Goal: Task Accomplishment & Management: Use online tool/utility

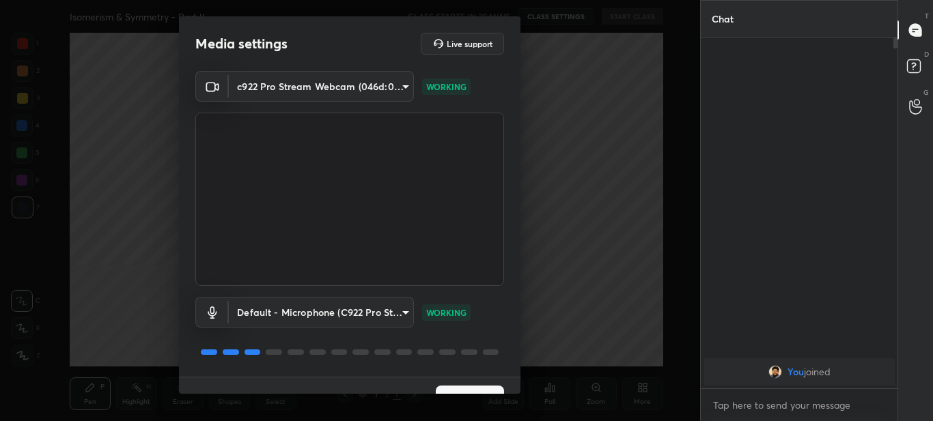
click at [469, 386] on button "Next" at bounding box center [470, 399] width 68 height 27
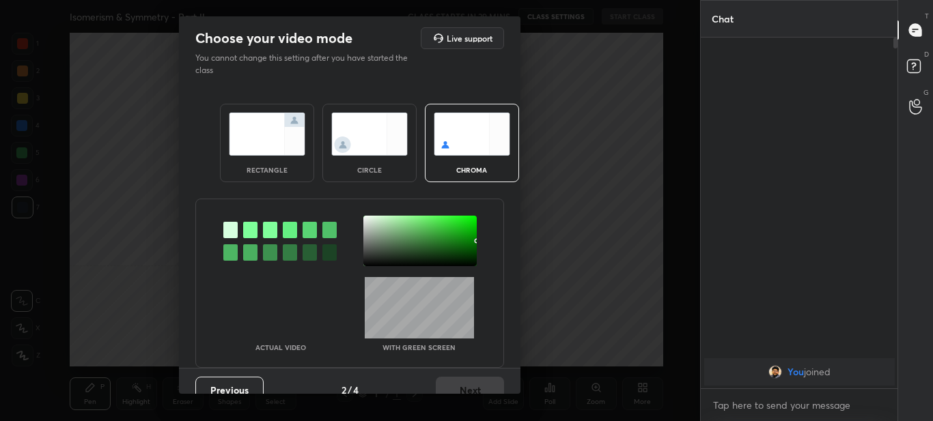
click at [240, 131] on img at bounding box center [267, 134] width 77 height 43
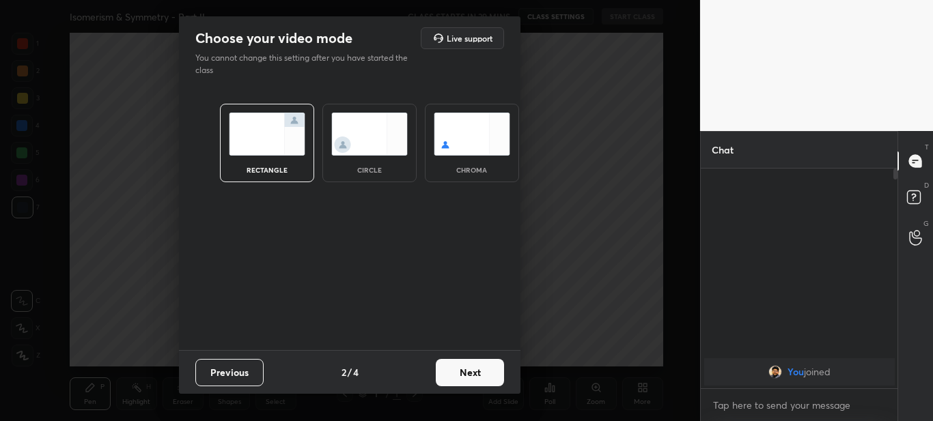
click at [471, 379] on button "Next" at bounding box center [470, 372] width 68 height 27
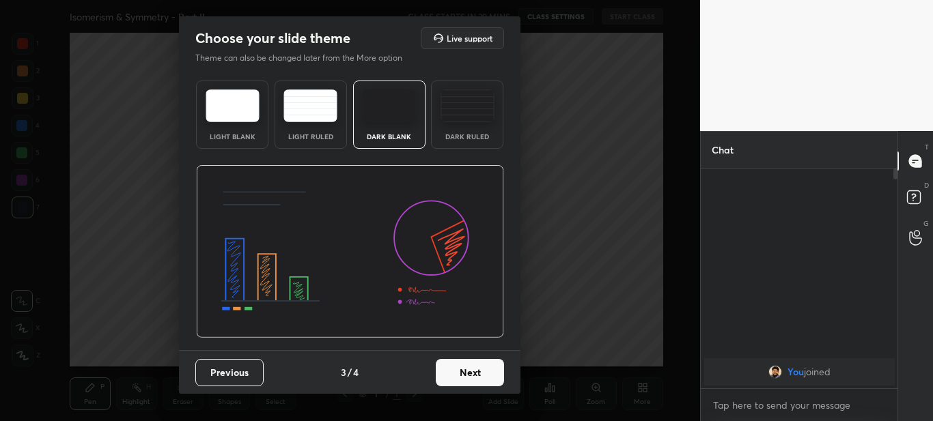
click at [476, 369] on button "Next" at bounding box center [470, 372] width 68 height 27
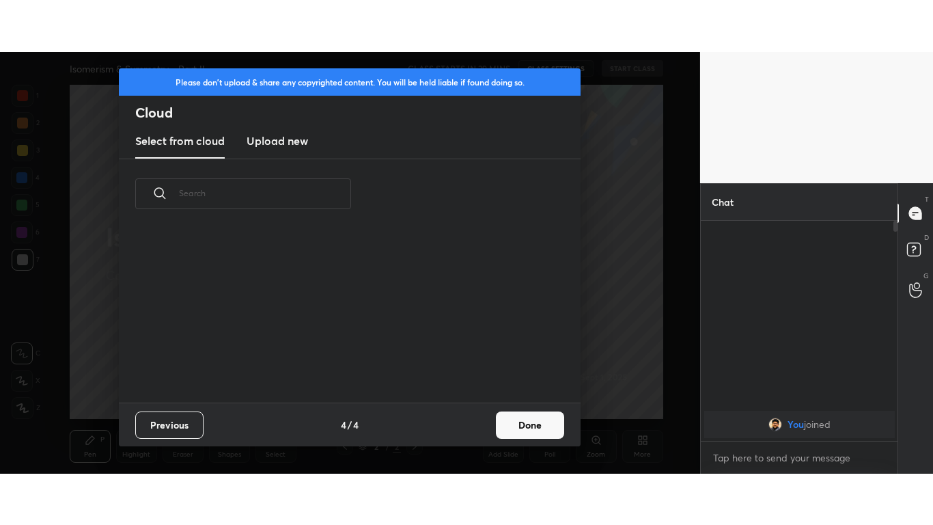
scroll to position [174, 439]
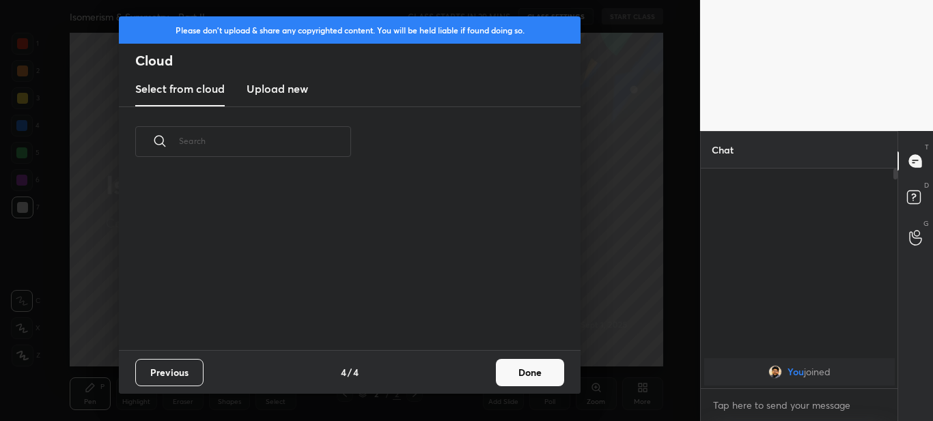
click at [282, 101] on new "Upload new" at bounding box center [277, 89] width 61 height 34
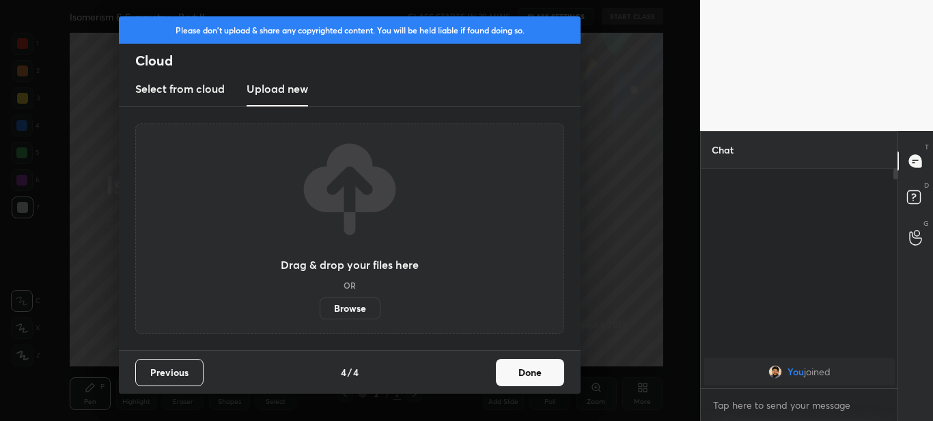
click at [360, 303] on label "Browse" at bounding box center [350, 309] width 61 height 22
click at [320, 303] on input "Browse" at bounding box center [320, 309] width 0 height 22
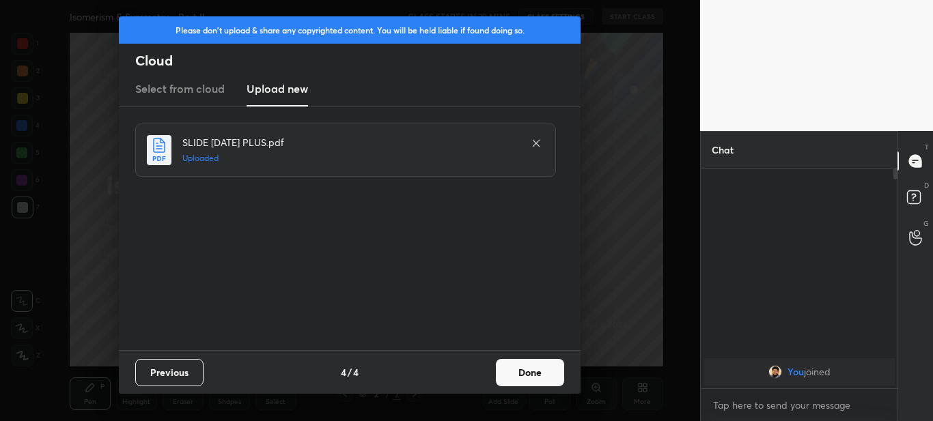
click at [542, 364] on button "Done" at bounding box center [530, 372] width 68 height 27
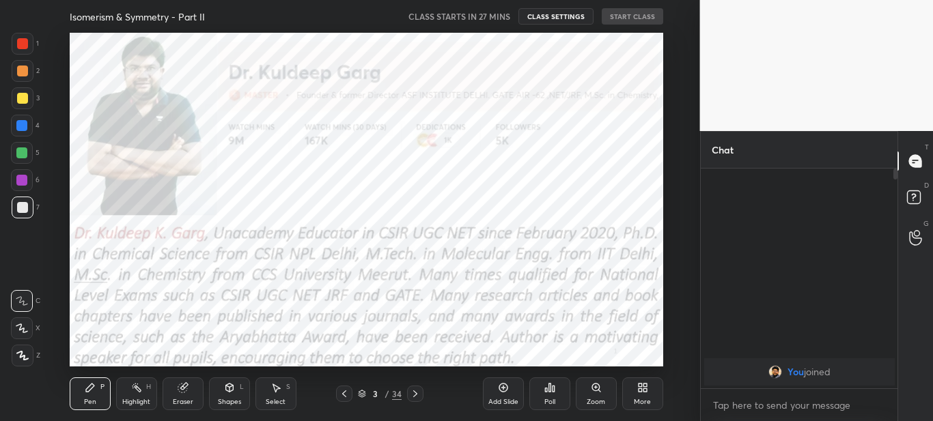
click at [639, 396] on div "More" at bounding box center [642, 394] width 41 height 33
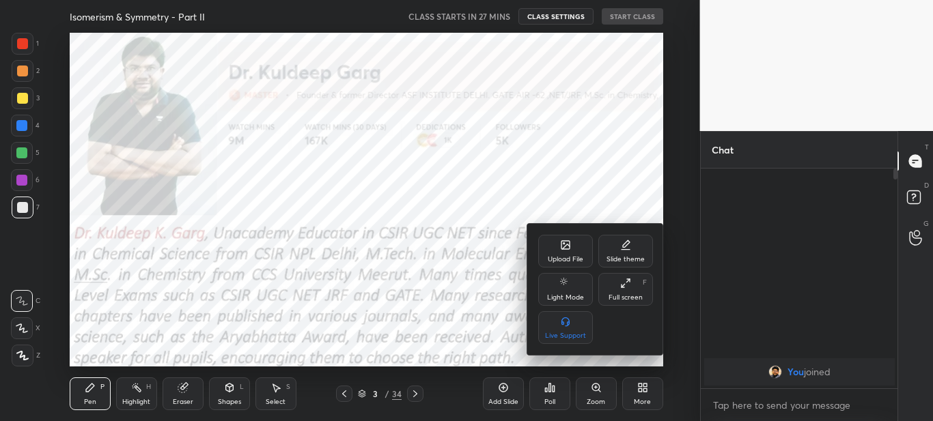
click at [626, 290] on div "Full screen F" at bounding box center [625, 289] width 55 height 33
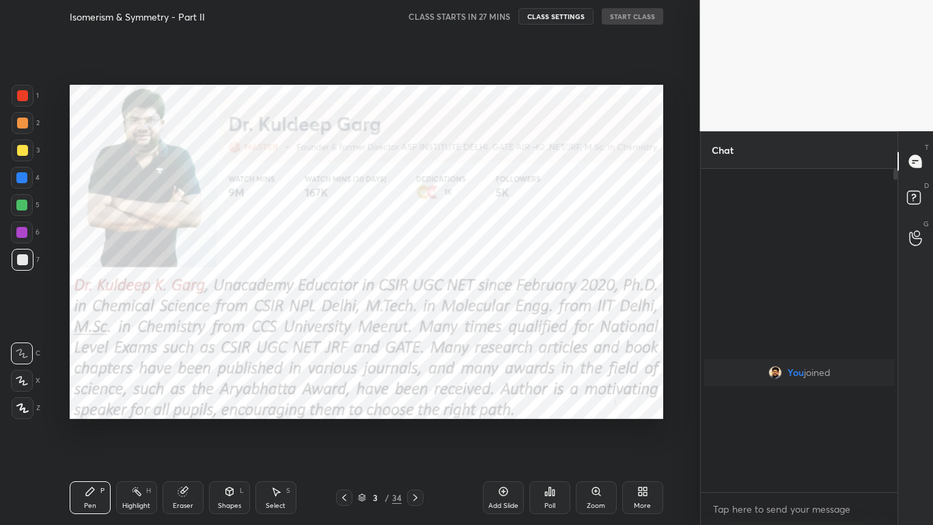
scroll to position [205, 193]
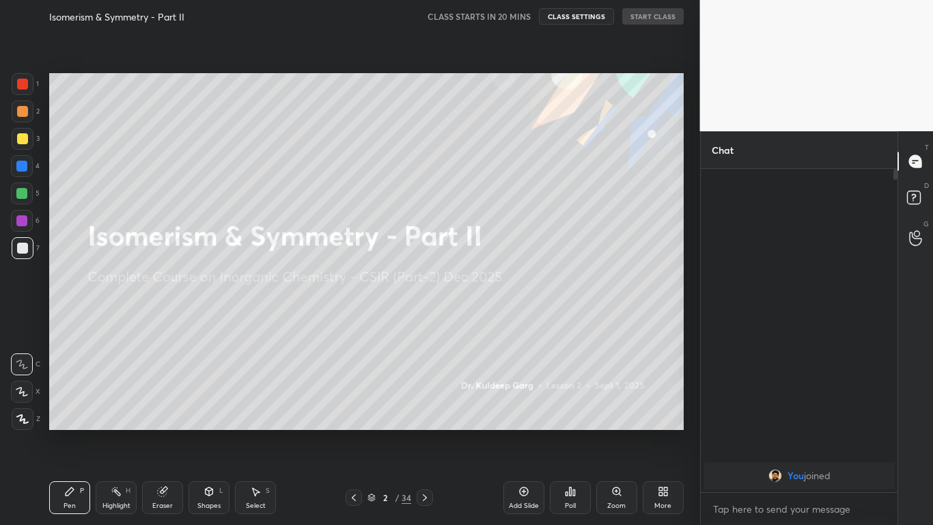
click at [423, 421] on icon at bounding box center [424, 497] width 11 height 11
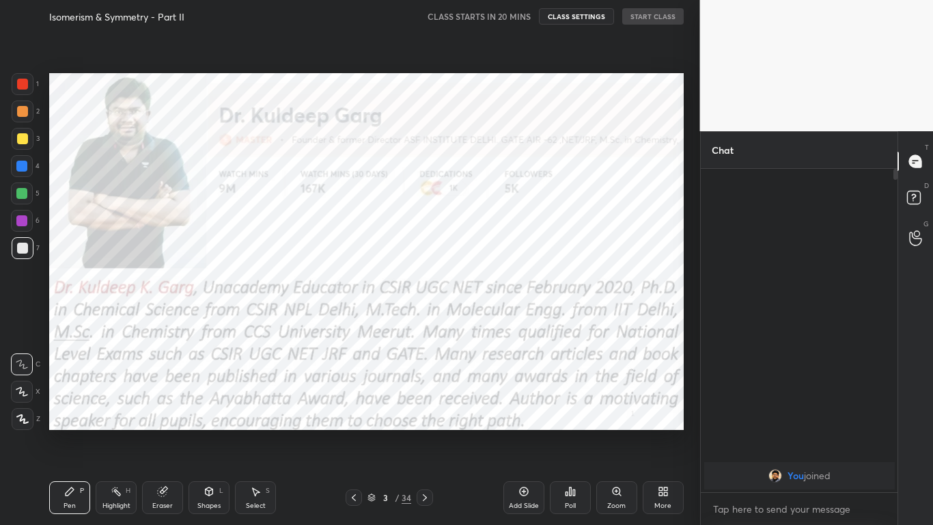
click at [352, 421] on icon at bounding box center [353, 497] width 11 height 11
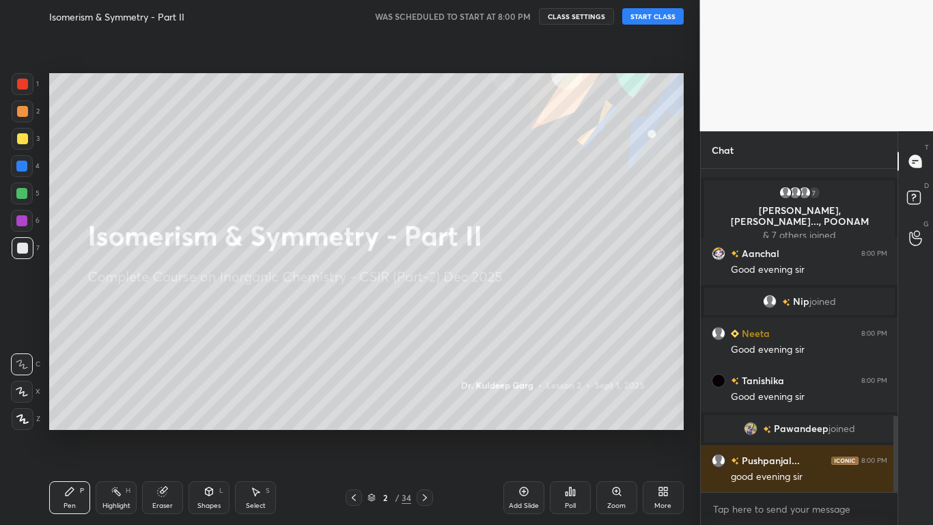
scroll to position [1042, 0]
click at [664, 421] on icon at bounding box center [665, 493] width 3 height 3
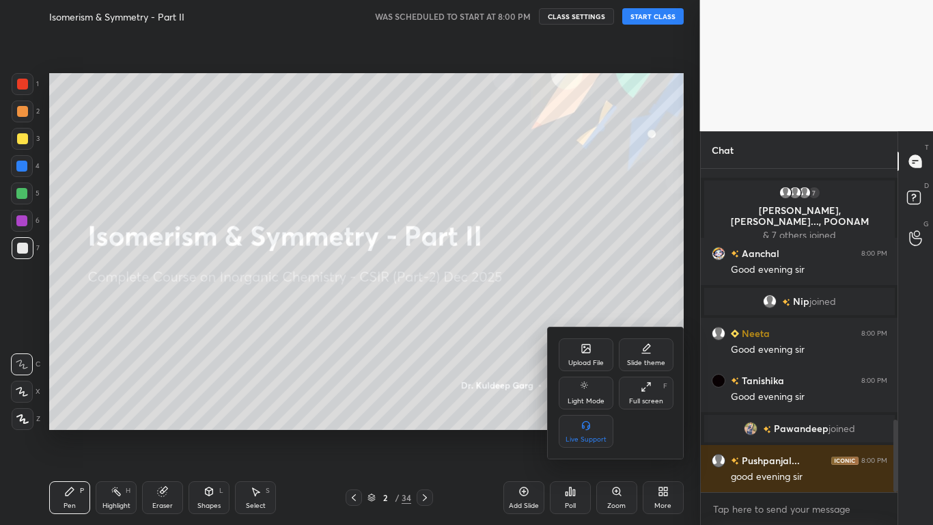
scroll to position [1122, 0]
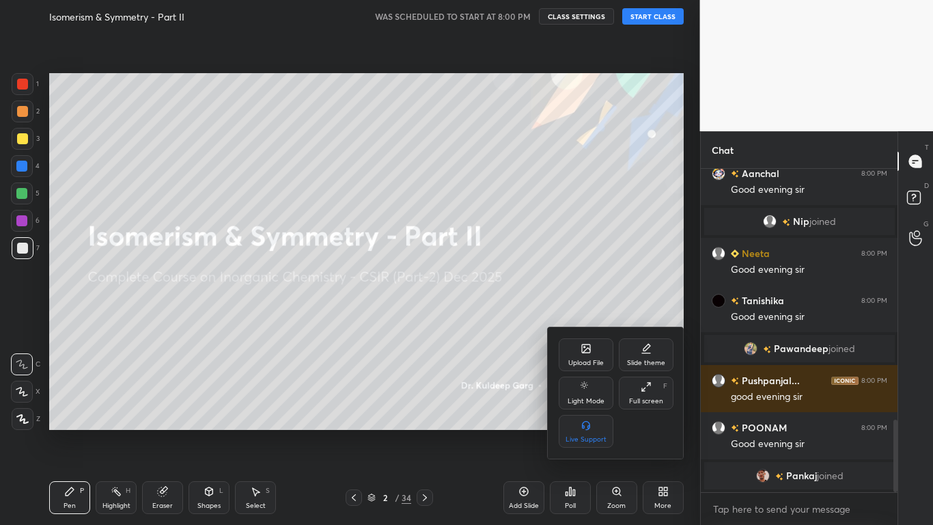
click at [581, 361] on div "Upload File" at bounding box center [586, 362] width 36 height 7
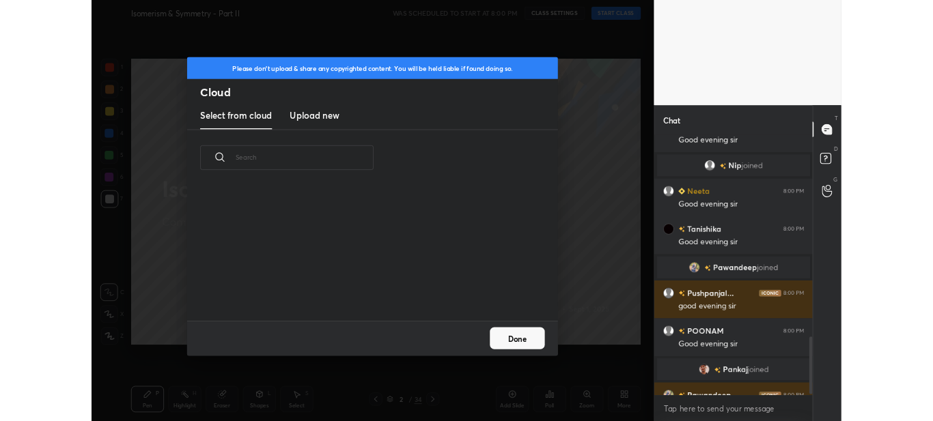
scroll to position [1154, 0]
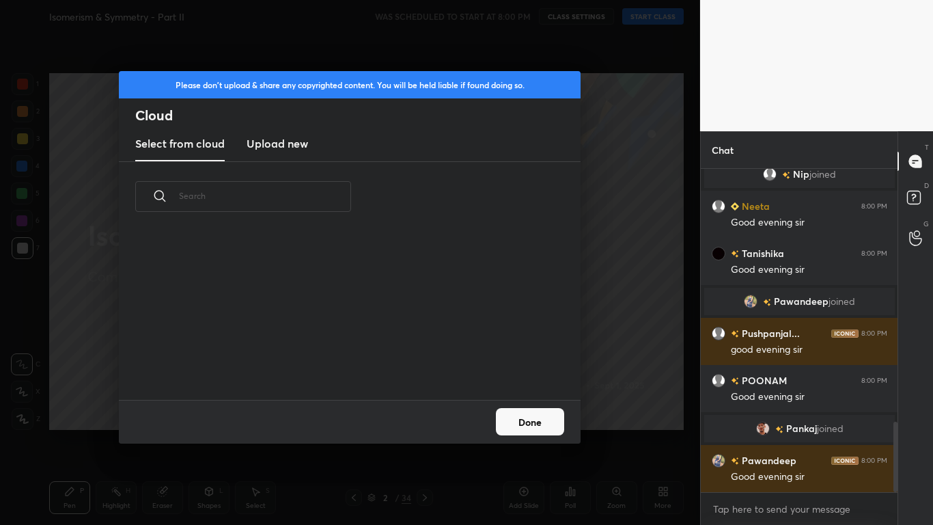
click at [272, 142] on h3 "Upload new" at bounding box center [277, 143] width 61 height 16
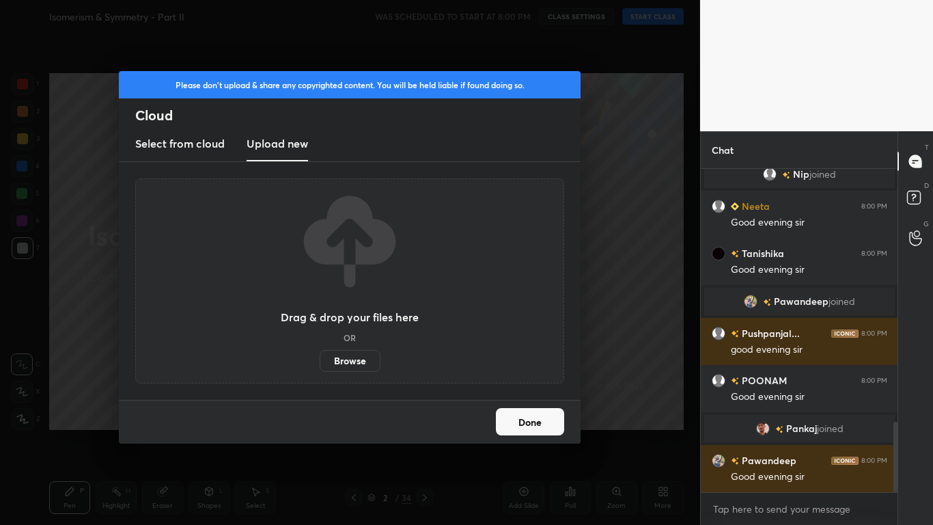
click at [348, 359] on label "Browse" at bounding box center [350, 361] width 61 height 22
click at [320, 359] on input "Browse" at bounding box center [320, 361] width 0 height 22
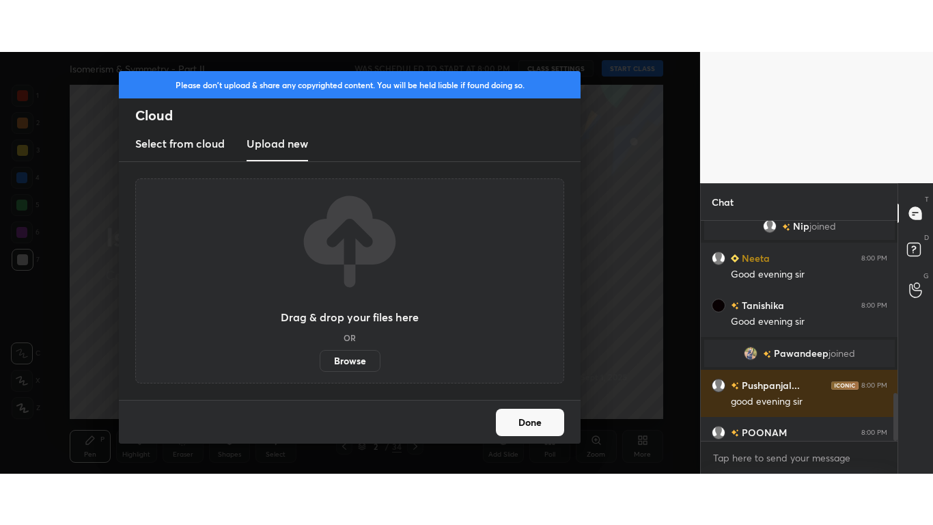
scroll to position [1290, 0]
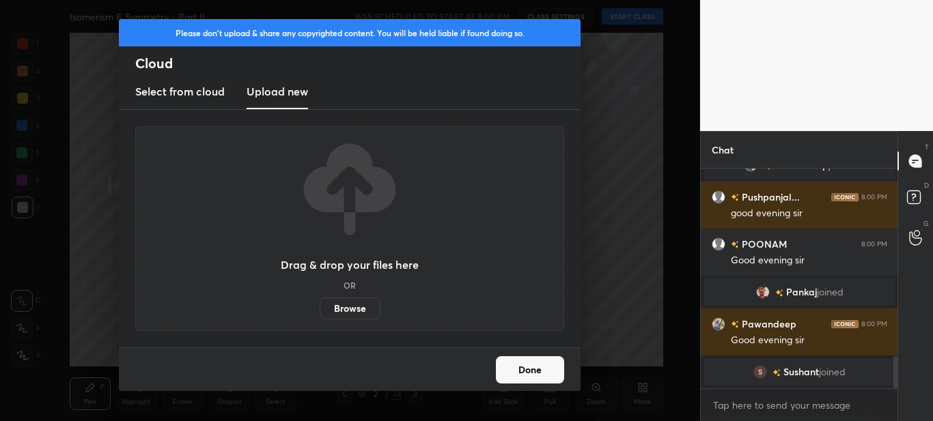
click at [528, 367] on button "Done" at bounding box center [530, 370] width 68 height 27
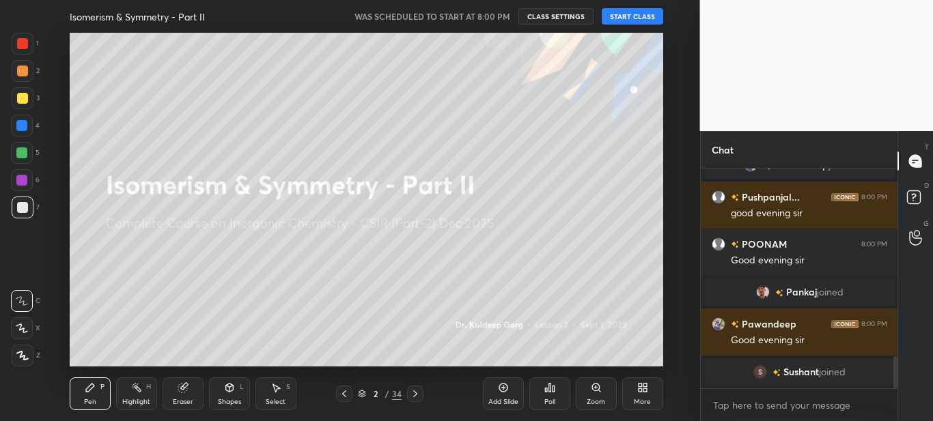
click at [641, 394] on div "More" at bounding box center [642, 394] width 41 height 33
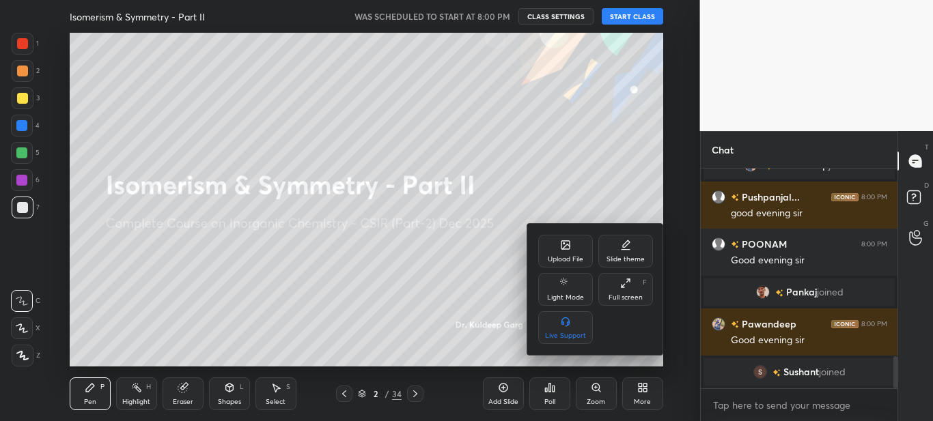
click at [630, 288] on icon at bounding box center [625, 283] width 11 height 11
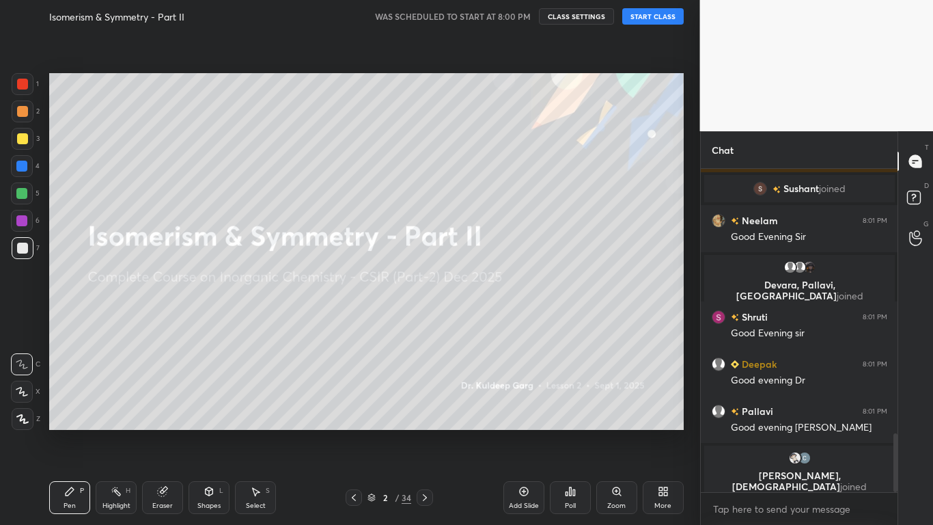
scroll to position [1401, 0]
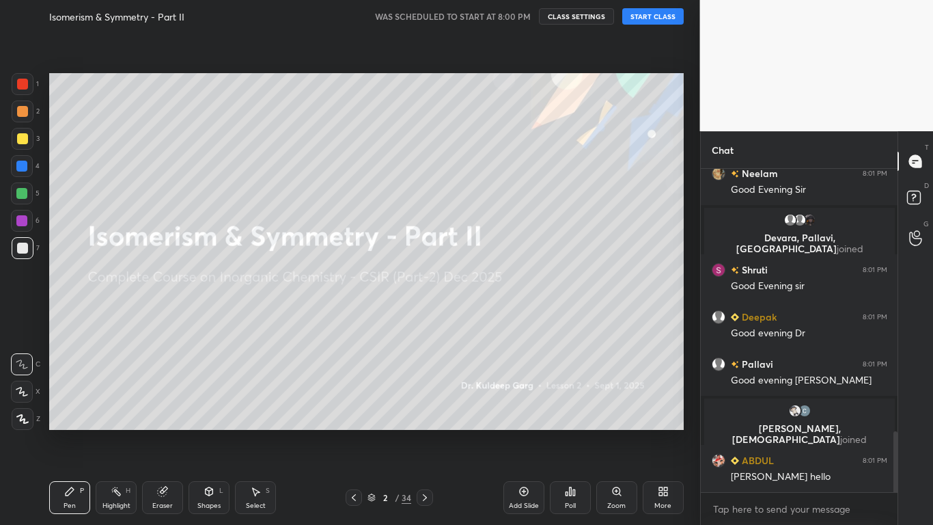
click at [644, 23] on button "START CLASS" at bounding box center [652, 16] width 61 height 16
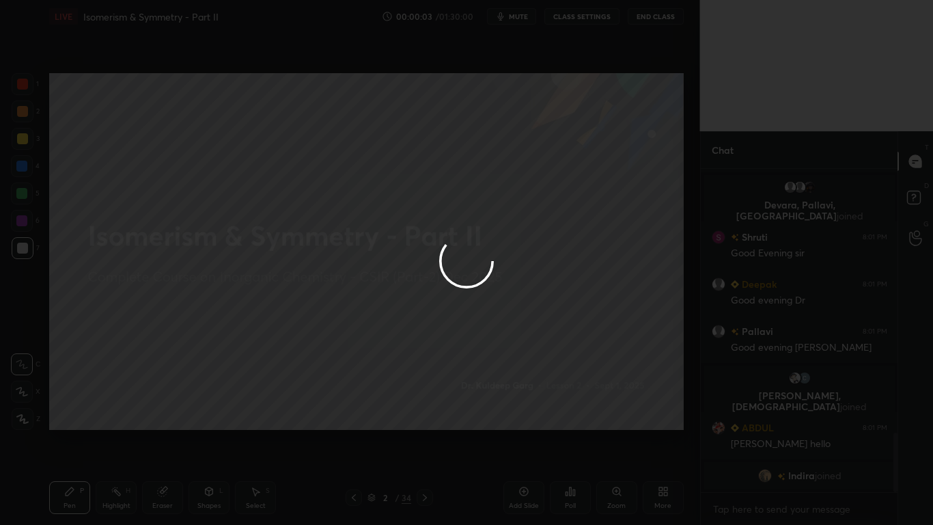
scroll to position [1427, 0]
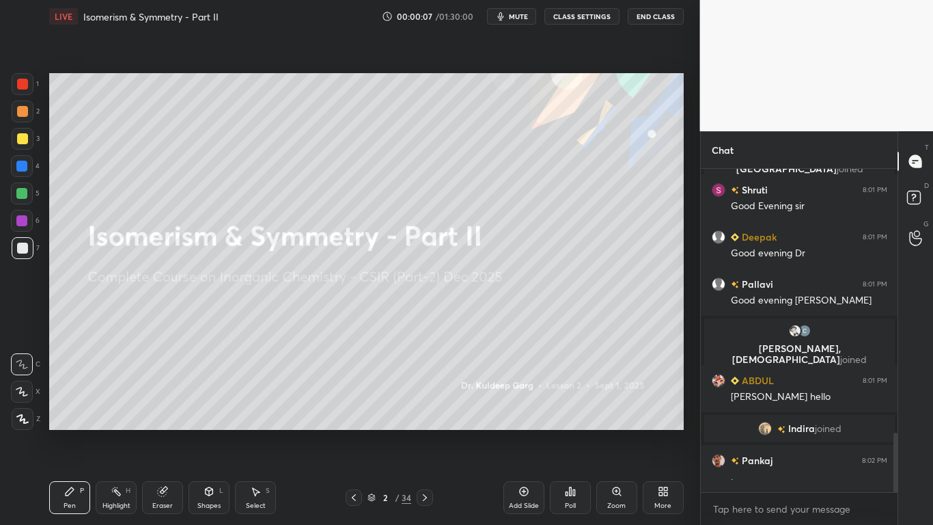
click at [26, 421] on div at bounding box center [23, 419] width 22 height 22
click at [30, 421] on div at bounding box center [23, 419] width 22 height 22
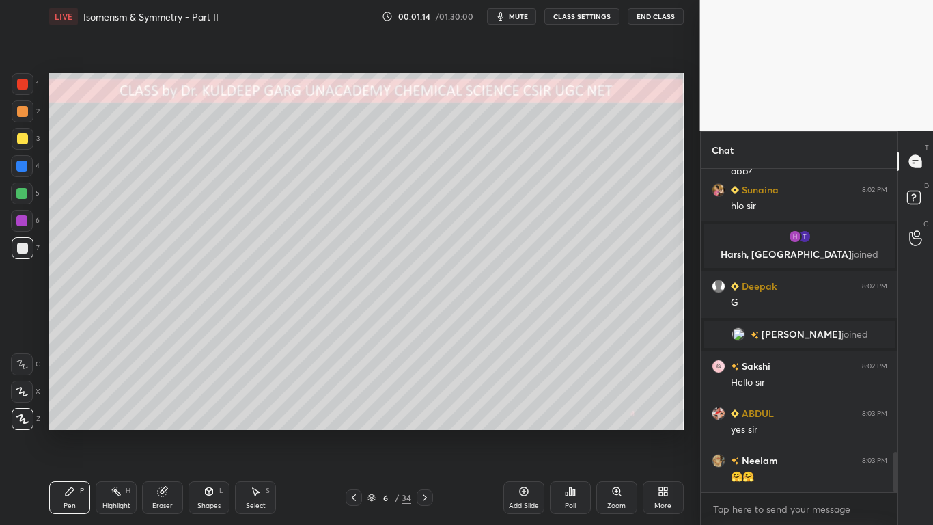
scroll to position [2311, 0]
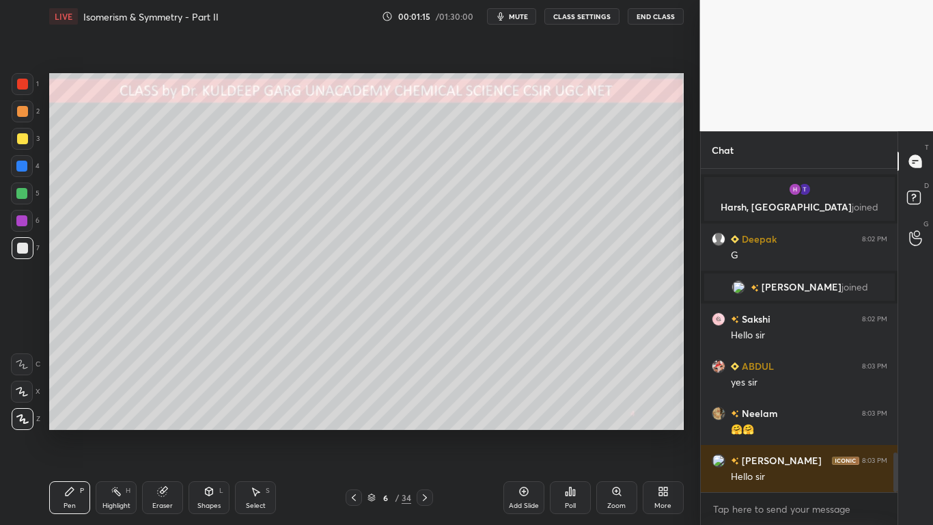
click at [20, 143] on div at bounding box center [22, 138] width 11 height 11
click at [25, 251] on div at bounding box center [22, 248] width 11 height 11
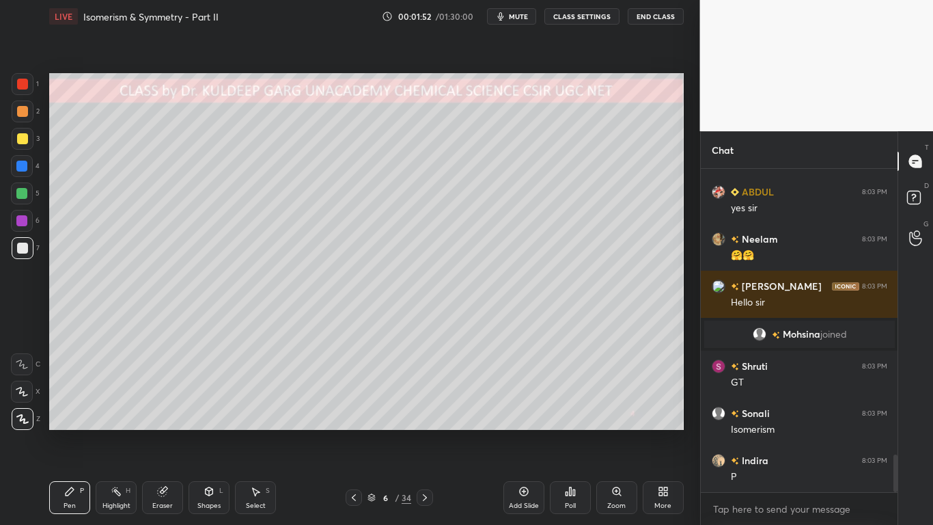
scroll to position [2467, 0]
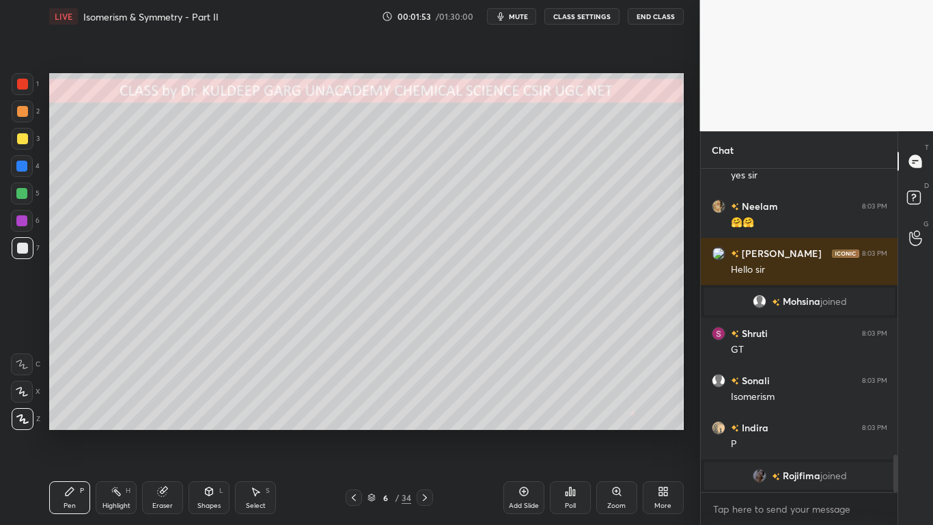
click at [21, 133] on div at bounding box center [22, 138] width 11 height 11
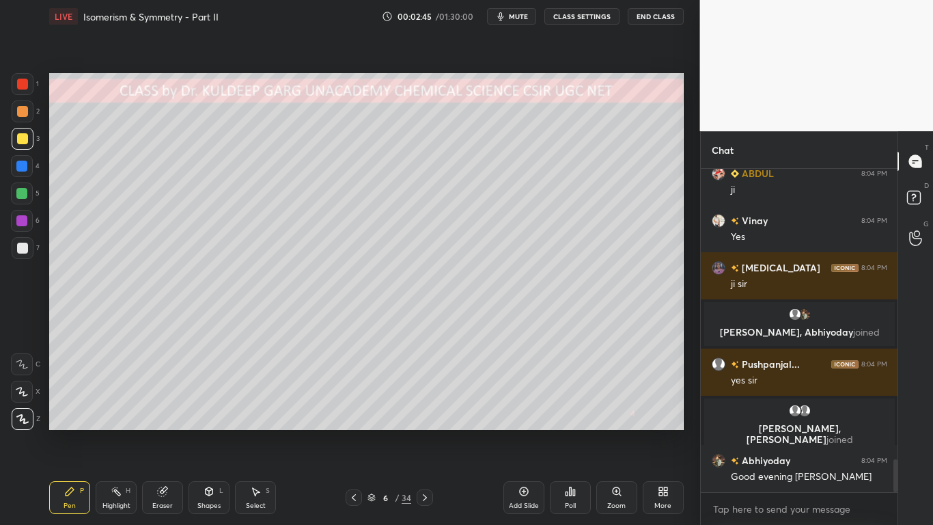
scroll to position [2869, 0]
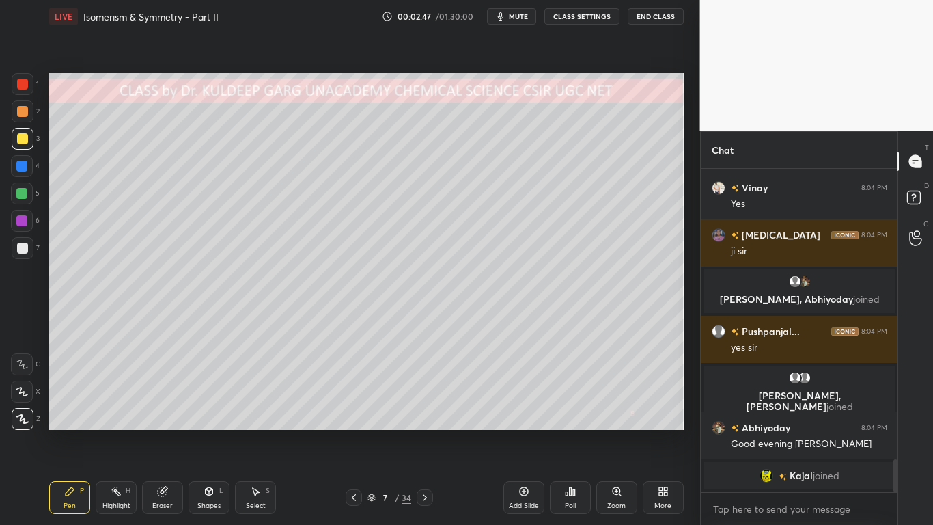
click at [29, 247] on div at bounding box center [23, 248] width 22 height 22
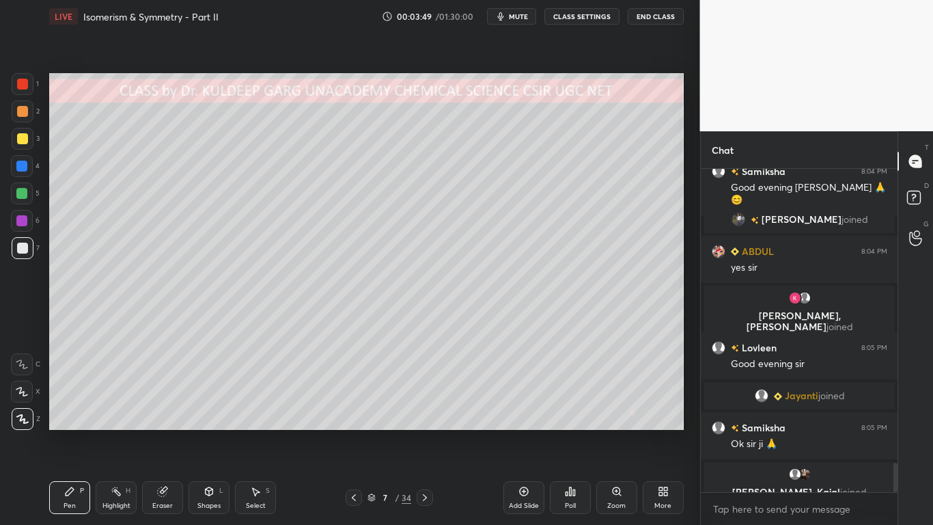
scroll to position [3241, 0]
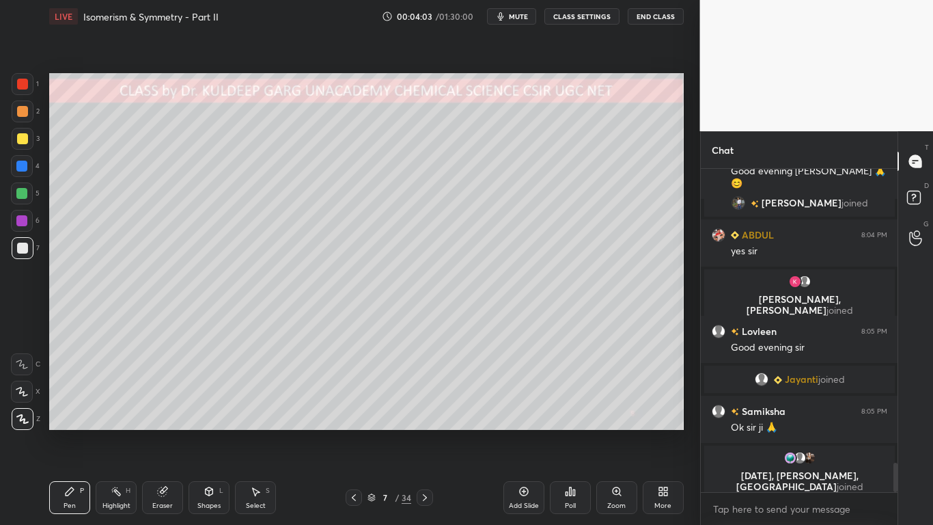
click at [20, 137] on div at bounding box center [22, 138] width 11 height 11
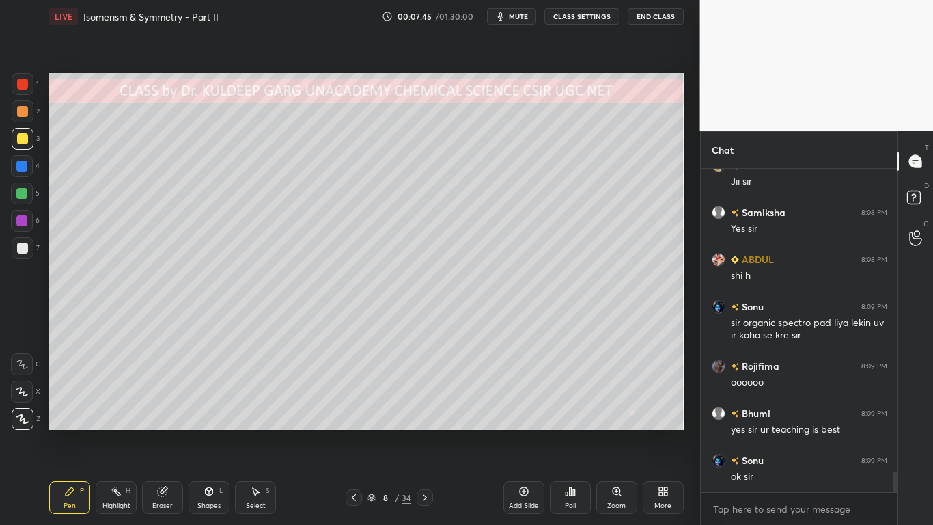
scroll to position [4844, 0]
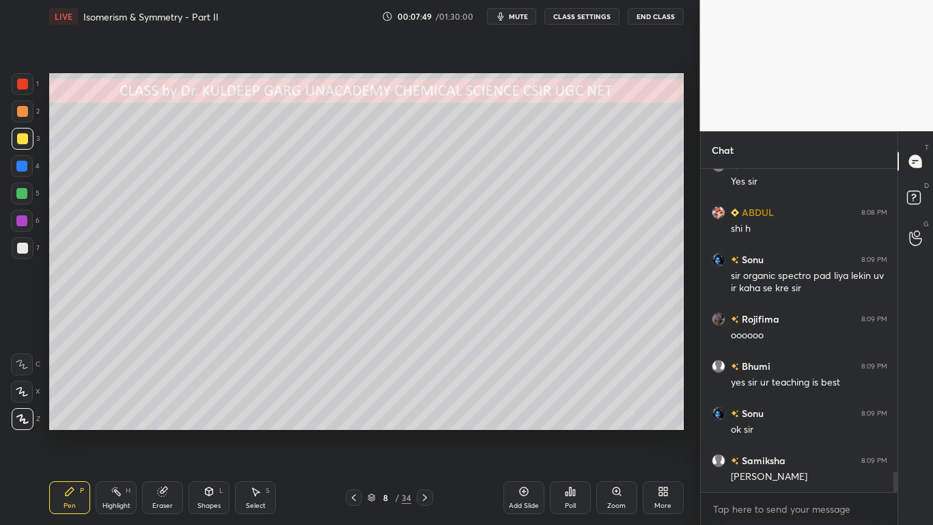
click at [24, 252] on div at bounding box center [22, 248] width 11 height 11
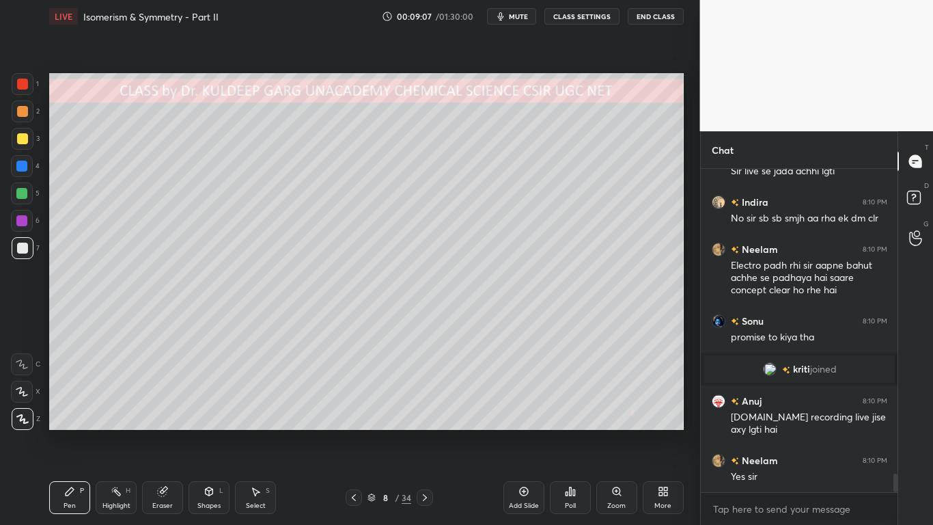
scroll to position [5305, 0]
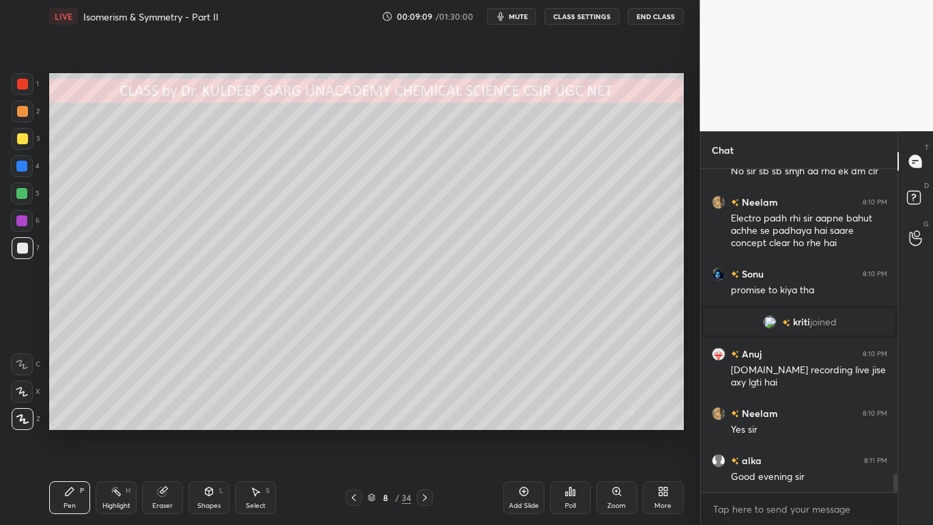
click at [18, 249] on div at bounding box center [22, 248] width 11 height 11
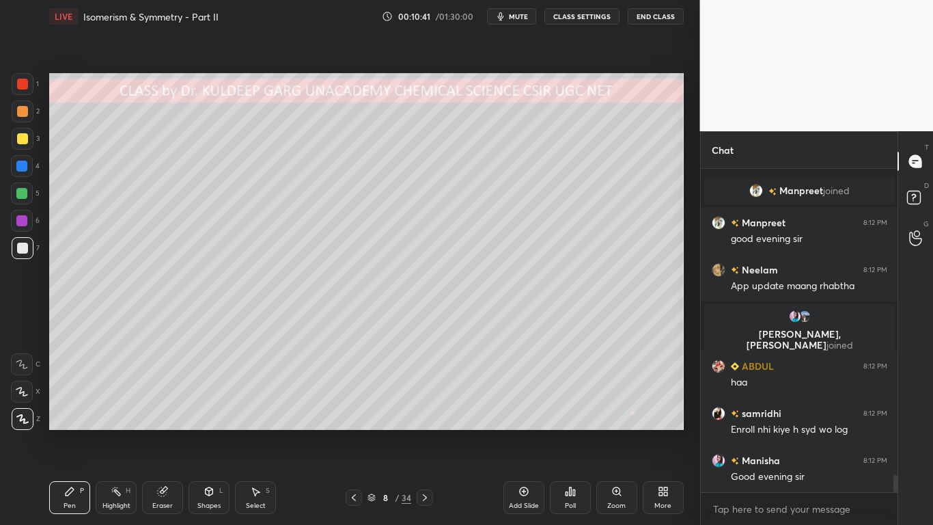
scroll to position [5820, 0]
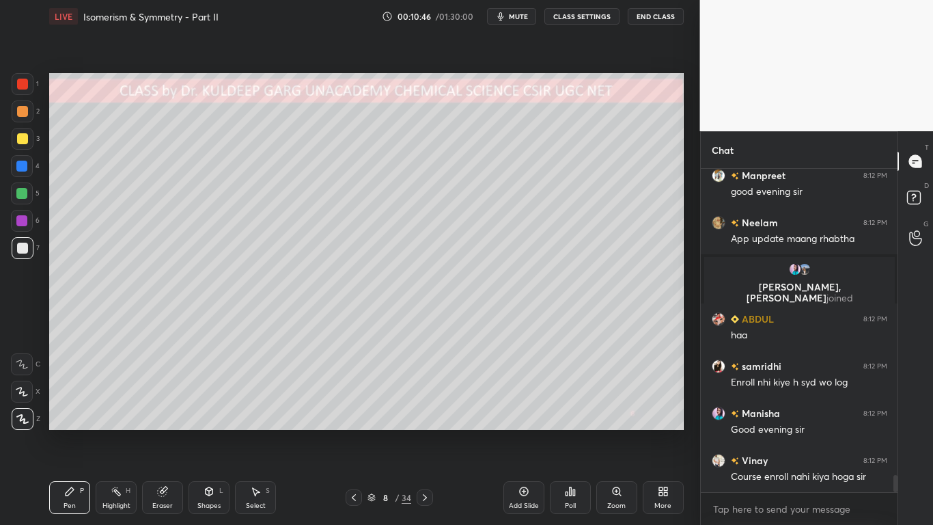
click at [20, 143] on div at bounding box center [22, 138] width 11 height 11
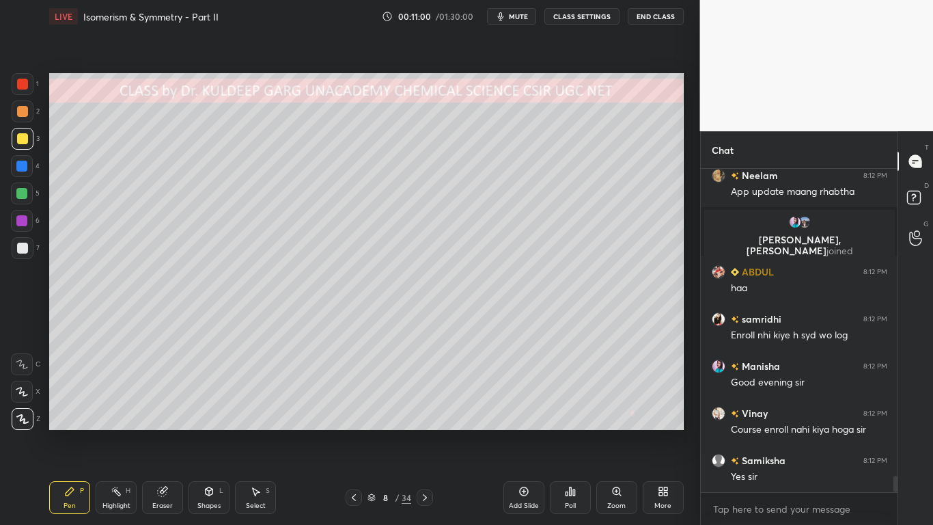
scroll to position [5914, 0]
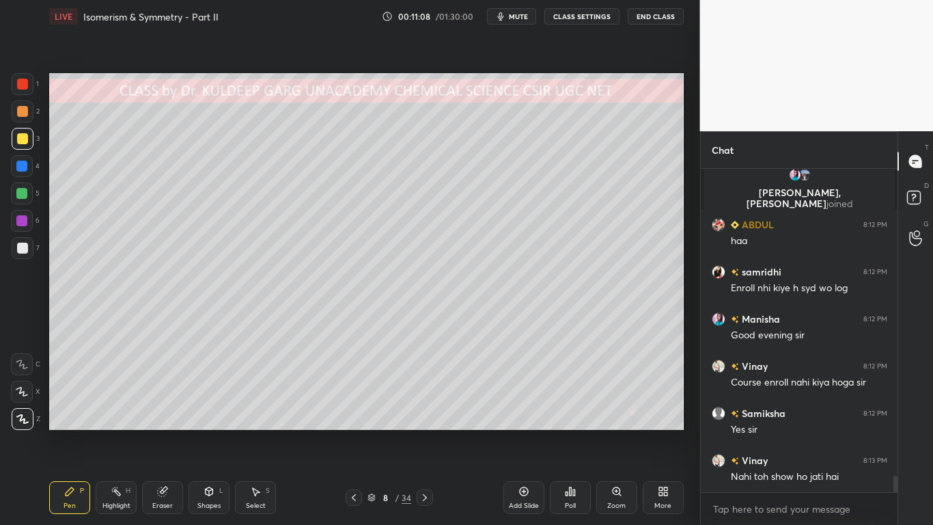
click at [22, 248] on div at bounding box center [22, 248] width 11 height 11
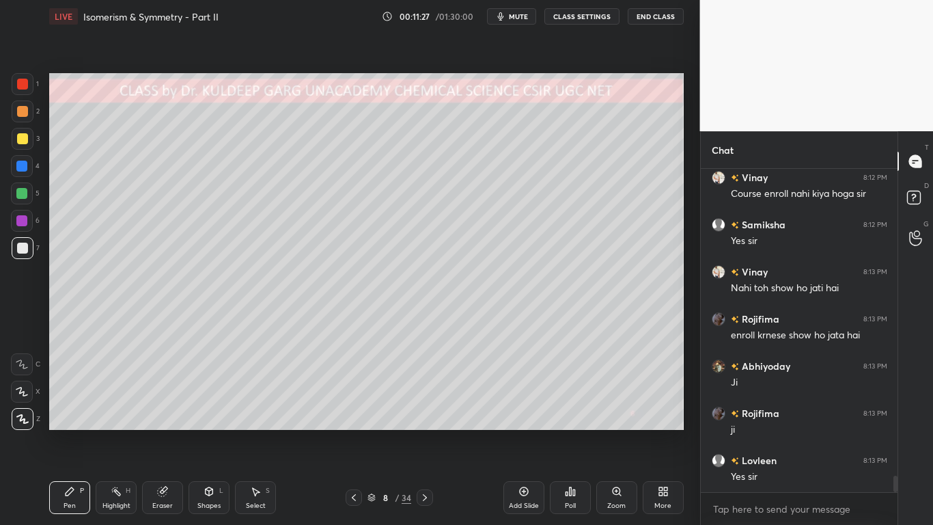
scroll to position [6150, 0]
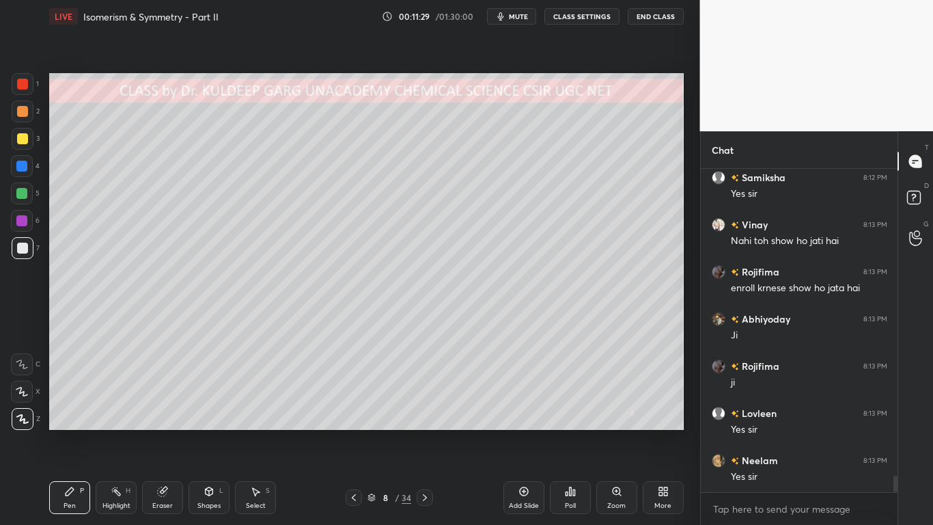
click at [19, 251] on div at bounding box center [22, 248] width 11 height 11
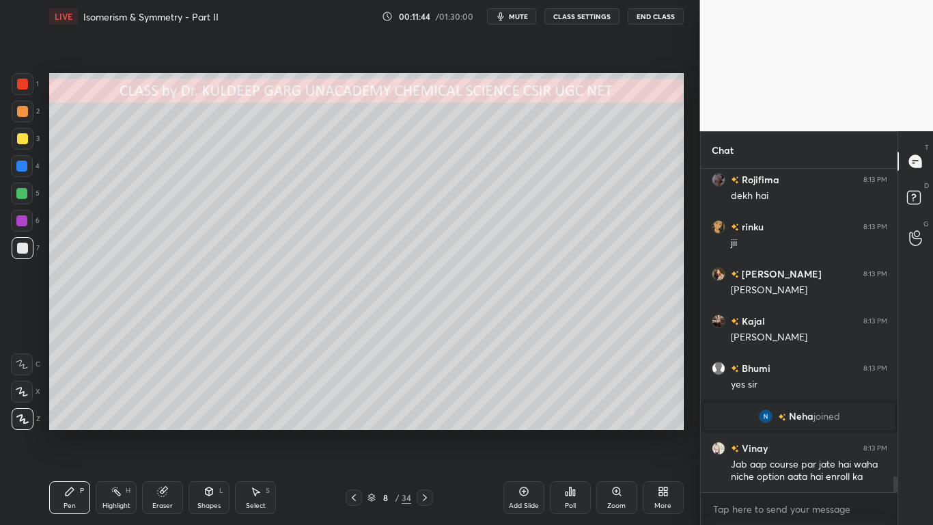
scroll to position [6221, 0]
click at [568, 421] on icon at bounding box center [570, 491] width 11 height 11
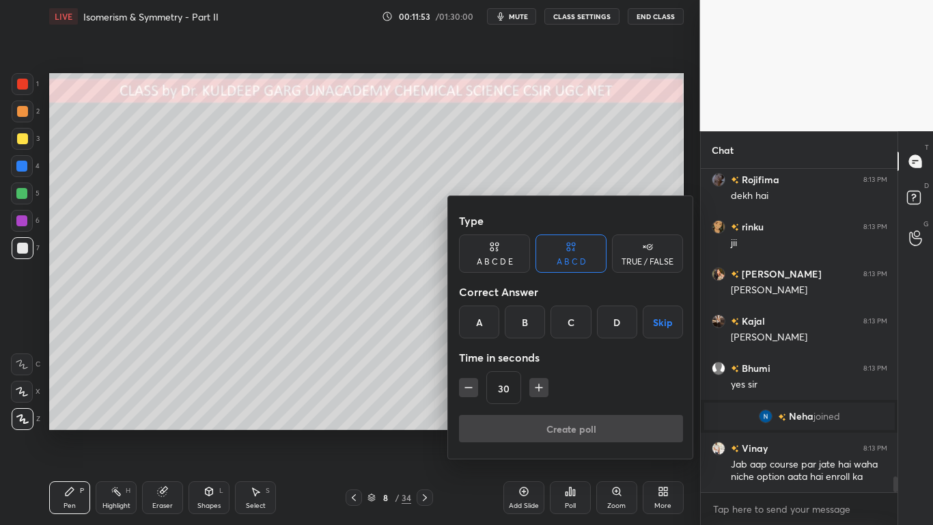
click at [564, 261] on div "A B C D" at bounding box center [571, 262] width 29 height 8
click at [378, 319] on div at bounding box center [466, 262] width 933 height 525
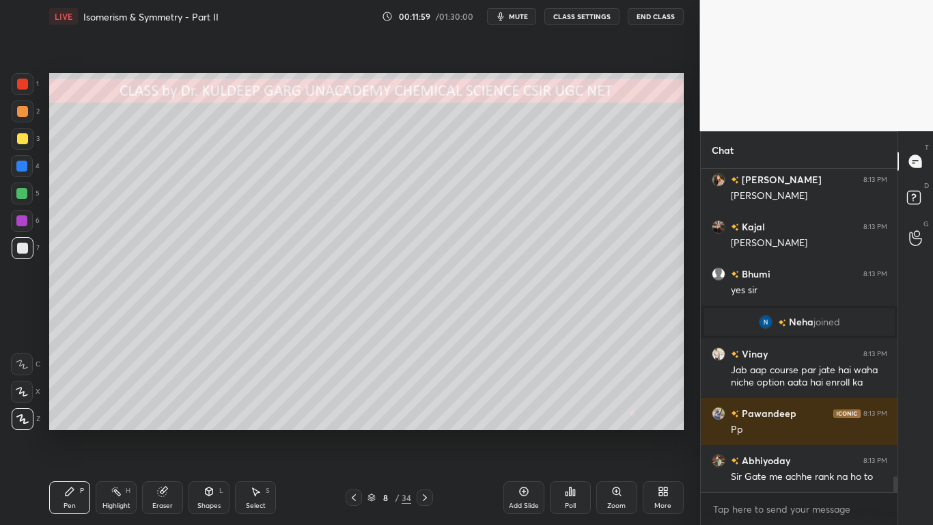
scroll to position [6348, 0]
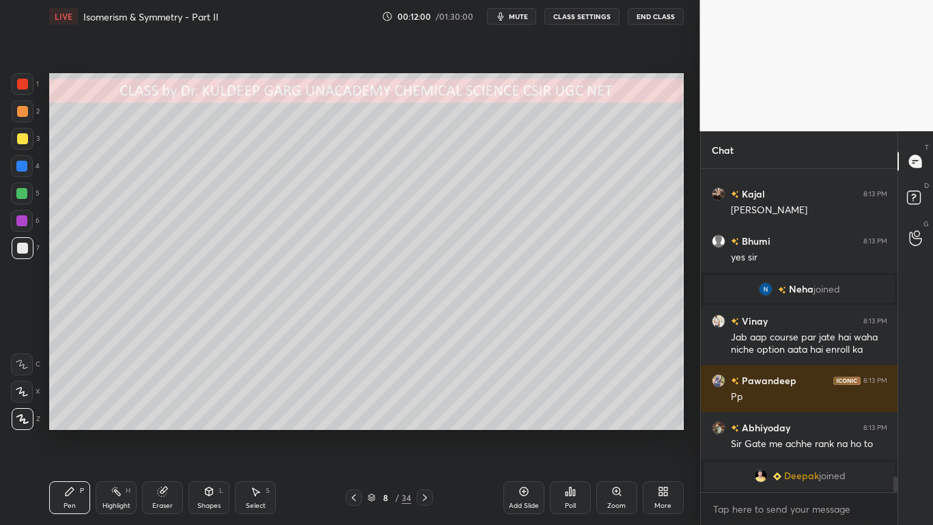
click at [562, 421] on div "Poll" at bounding box center [570, 497] width 41 height 33
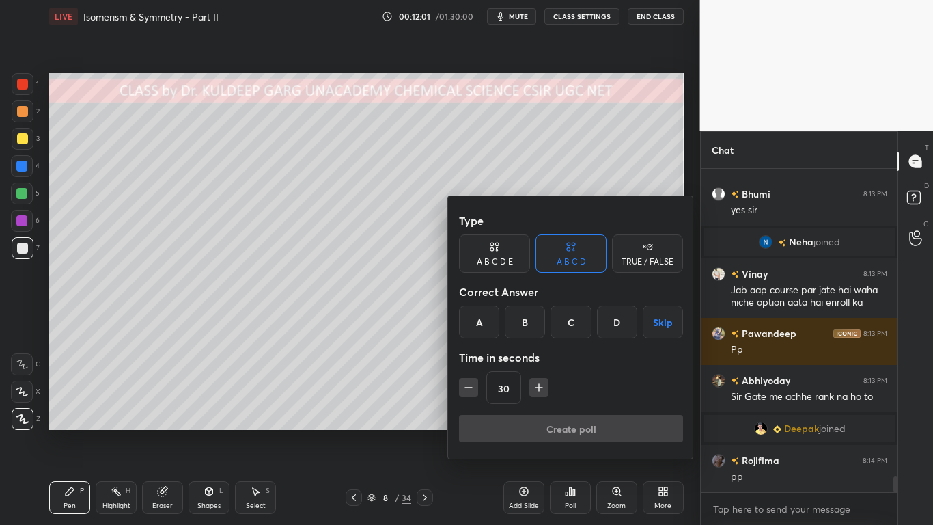
scroll to position [6341, 0]
click at [574, 324] on div "C" at bounding box center [571, 321] width 40 height 33
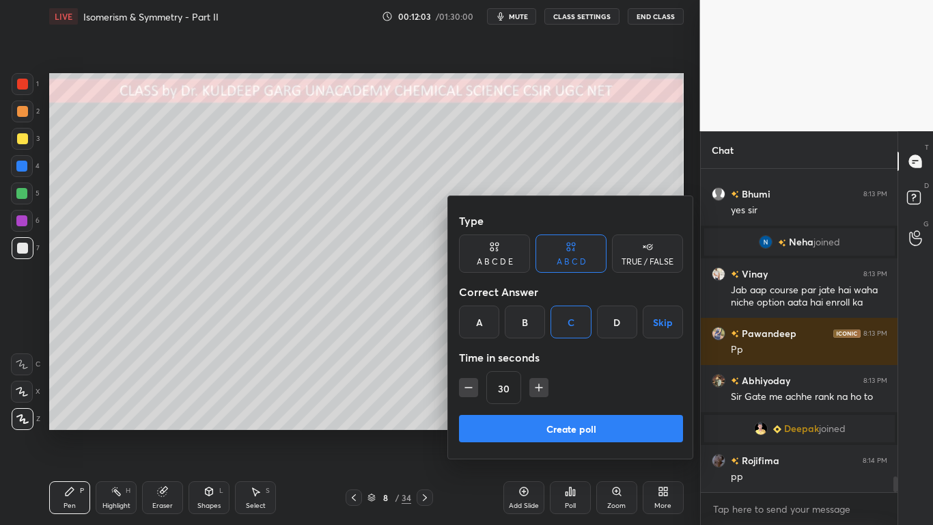
click at [531, 421] on button "Create poll" at bounding box center [571, 428] width 224 height 27
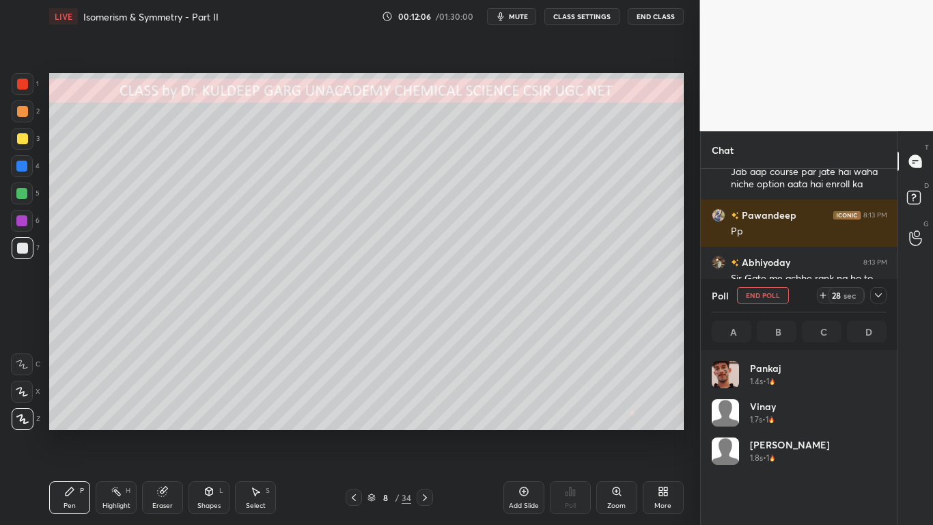
scroll to position [6507, 0]
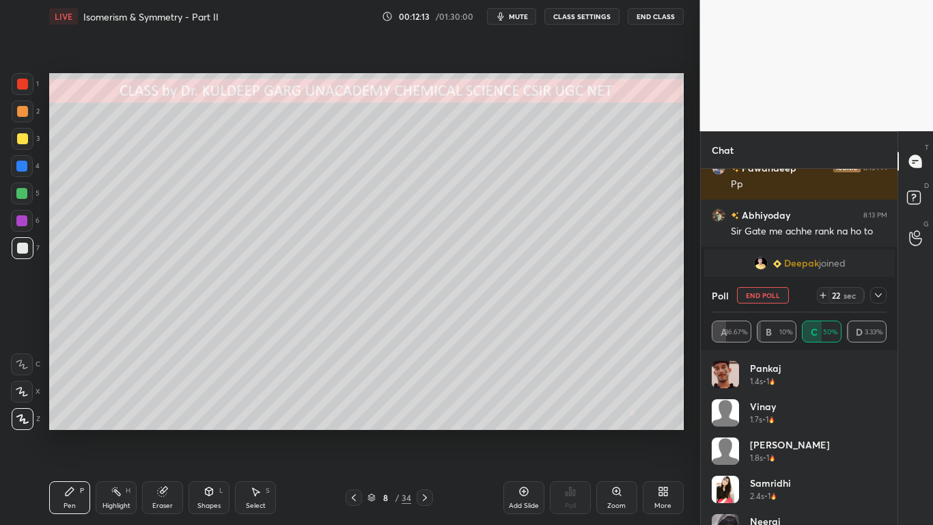
click at [725, 385] on img "grid" at bounding box center [725, 374] width 27 height 27
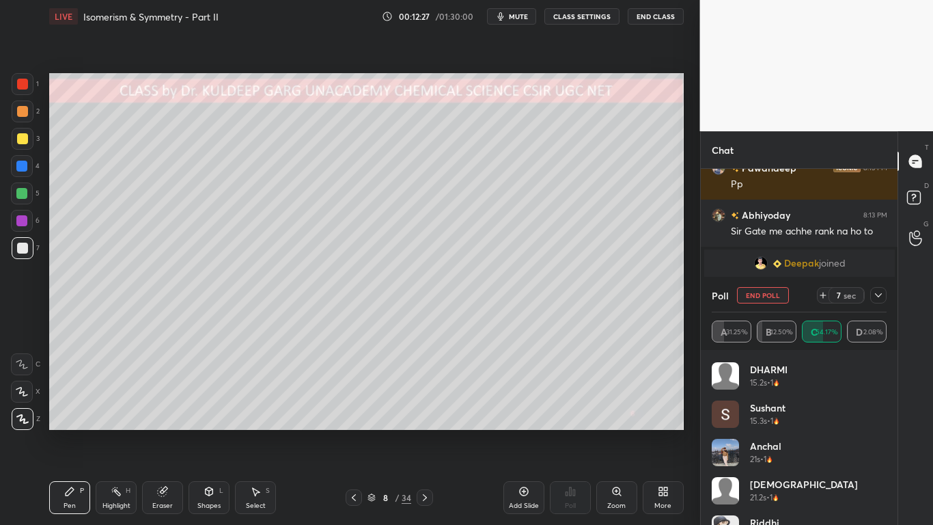
scroll to position [984, 0]
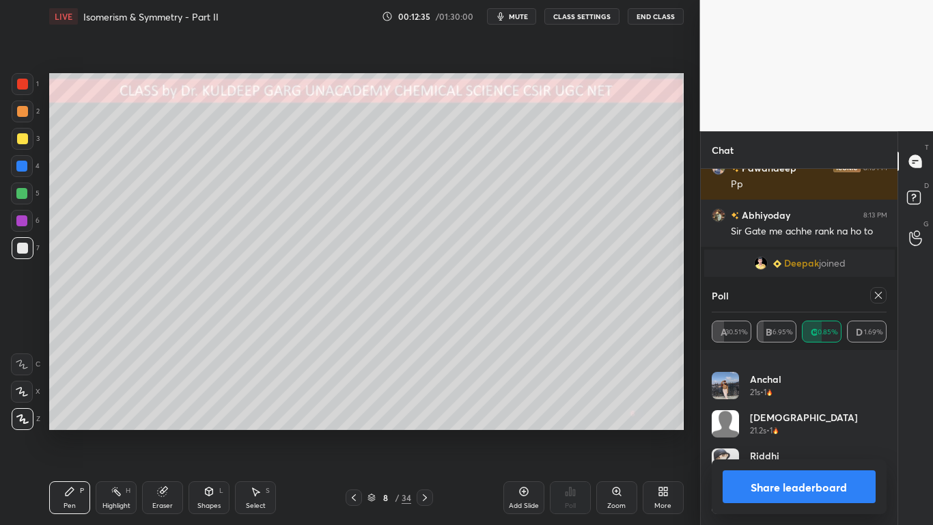
click at [876, 299] on icon at bounding box center [878, 295] width 11 height 11
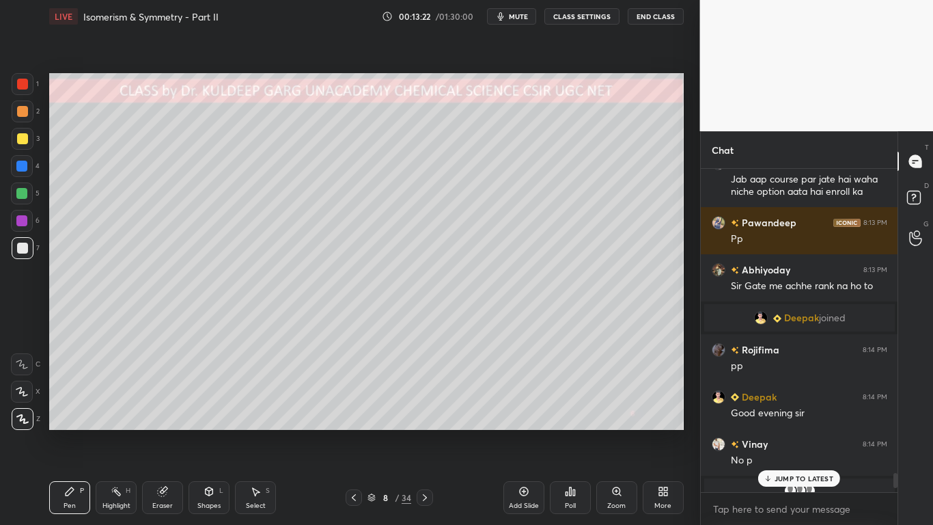
scroll to position [6579, 0]
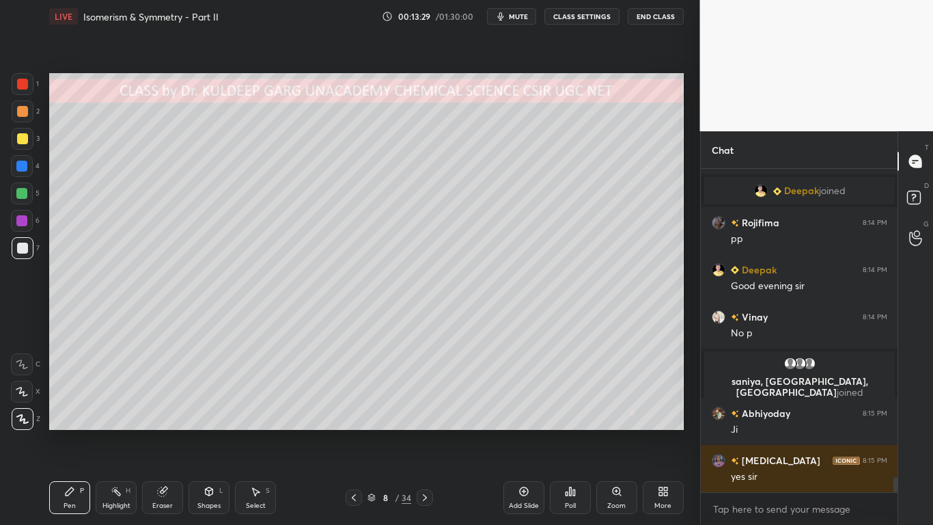
click at [16, 256] on div at bounding box center [23, 248] width 22 height 22
click at [22, 141] on div at bounding box center [22, 138] width 11 height 11
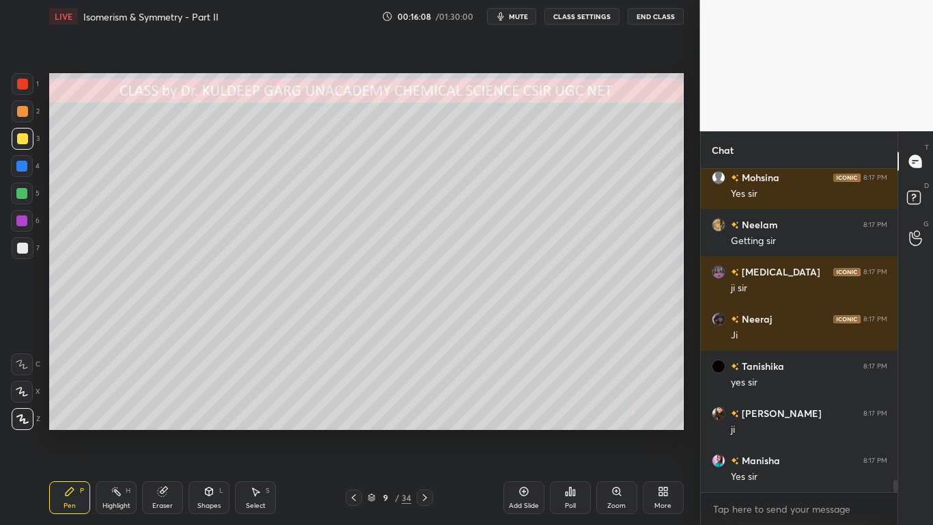
scroll to position [291, 193]
click at [24, 253] on div at bounding box center [22, 248] width 11 height 11
click at [20, 139] on div at bounding box center [22, 138] width 11 height 11
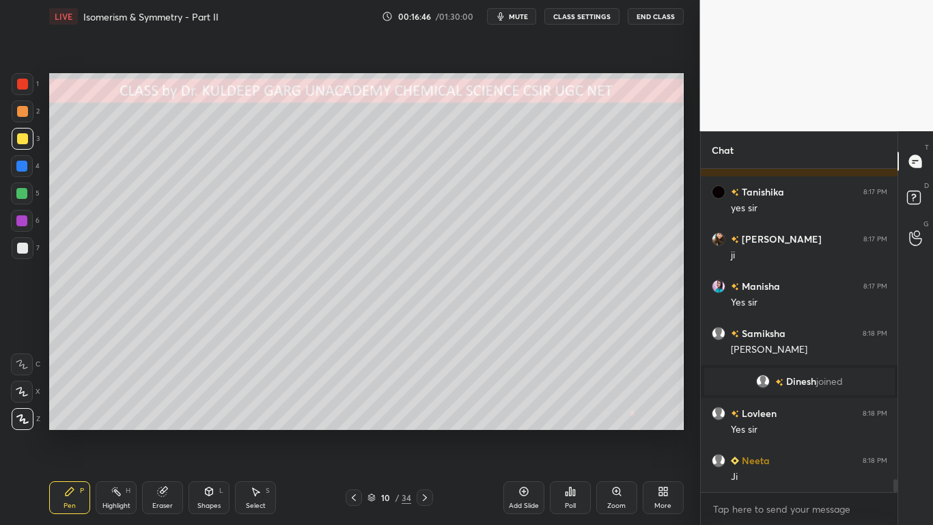
scroll to position [8035, 0]
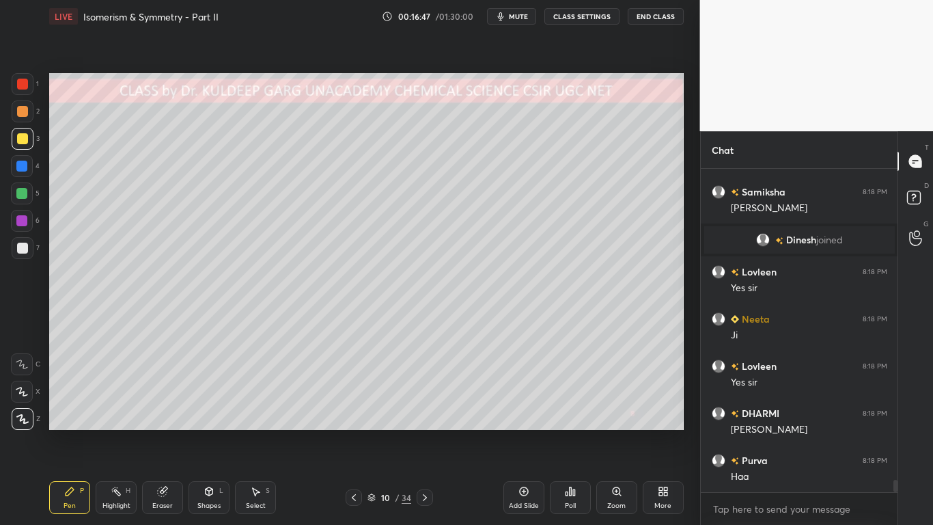
click at [26, 247] on div at bounding box center [22, 248] width 11 height 11
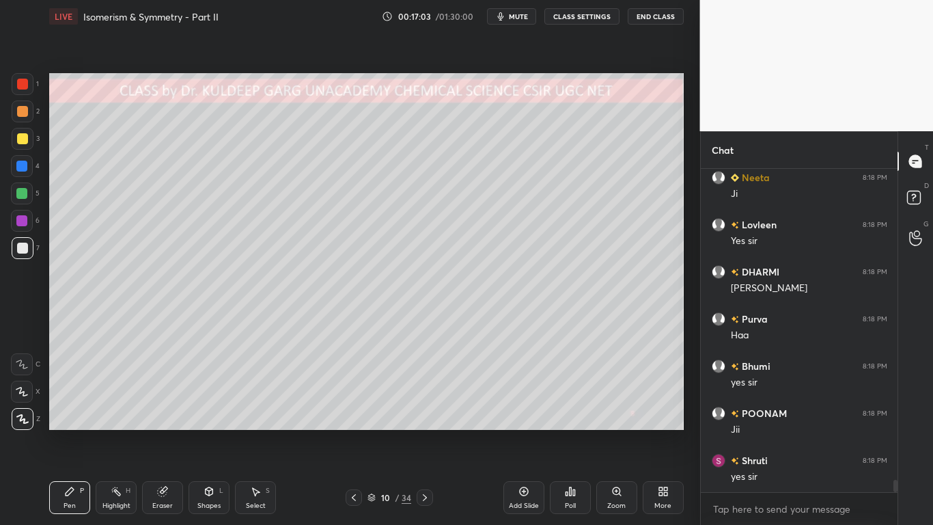
scroll to position [8223, 0]
click at [570, 421] on icon at bounding box center [570, 491] width 2 height 8
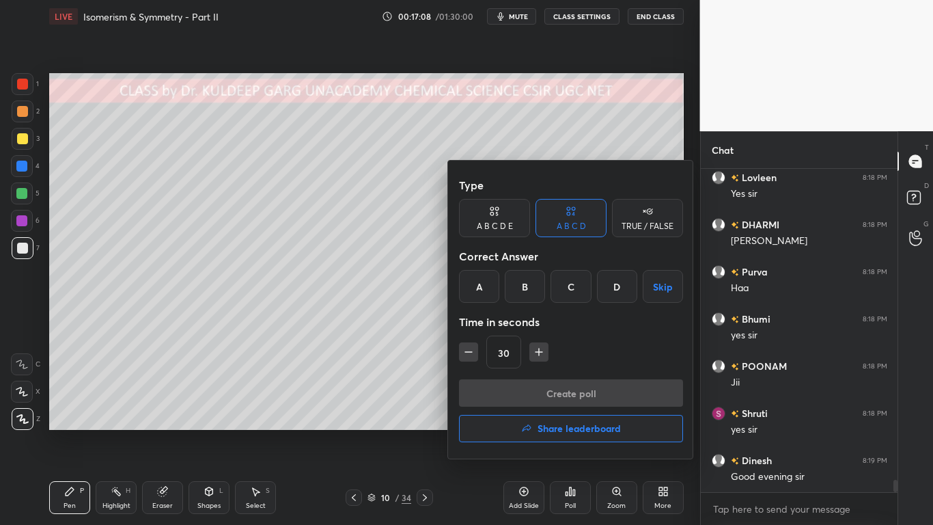
click at [483, 286] on div "A" at bounding box center [479, 286] width 40 height 33
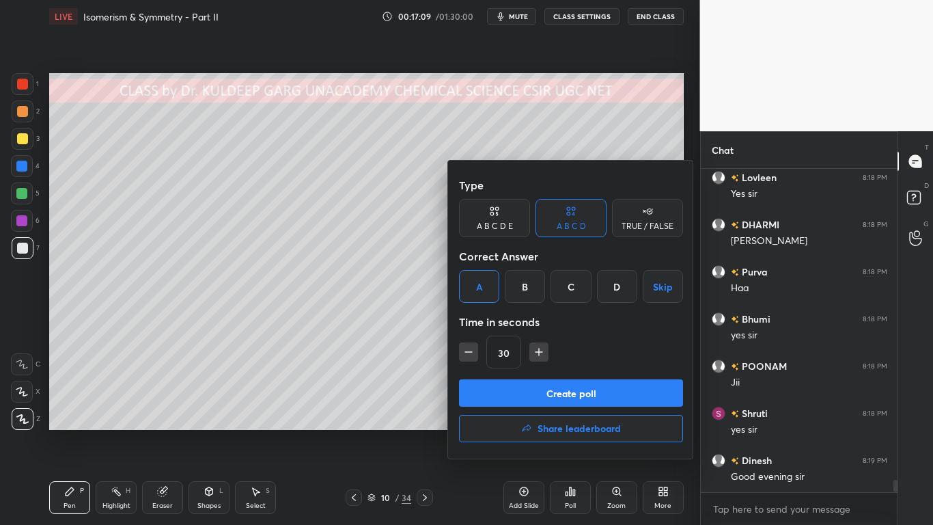
click at [521, 389] on button "Create poll" at bounding box center [571, 392] width 224 height 27
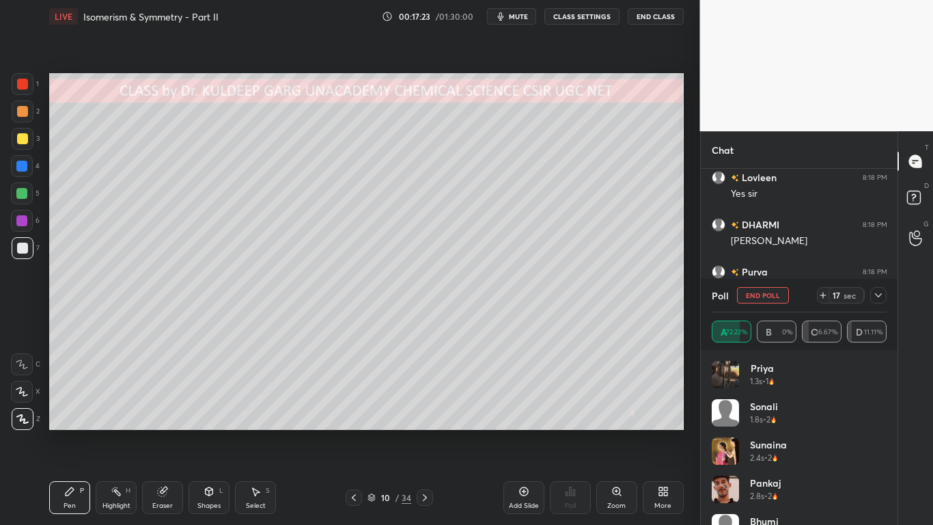
scroll to position [8341, 0]
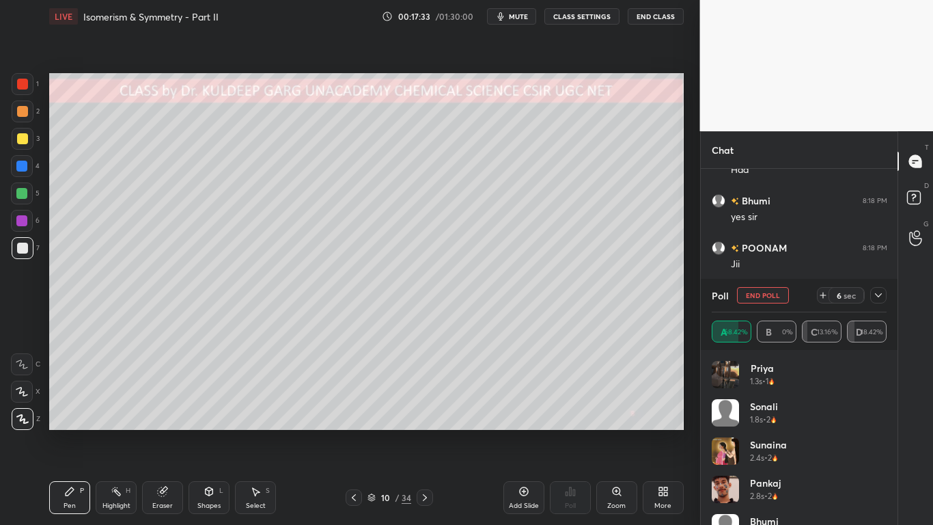
click at [763, 297] on button "End Poll" at bounding box center [763, 295] width 52 height 16
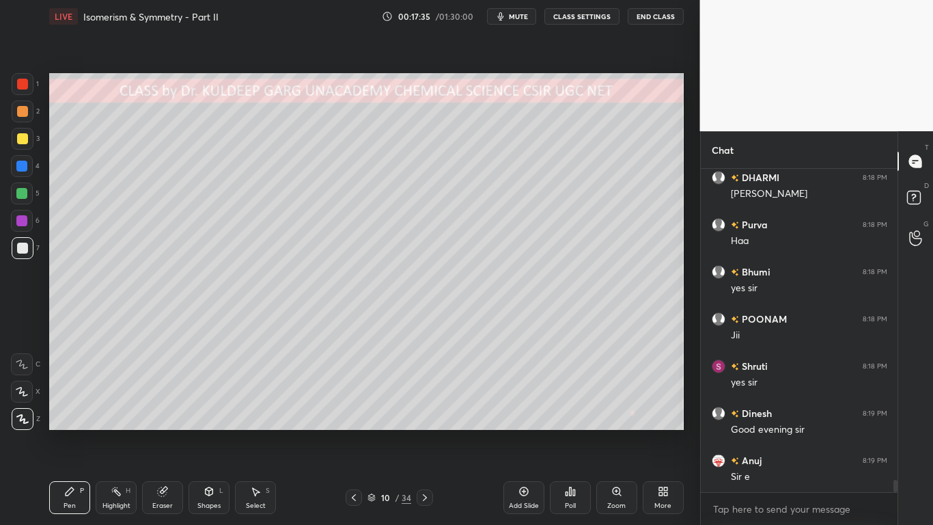
scroll to position [8318, 0]
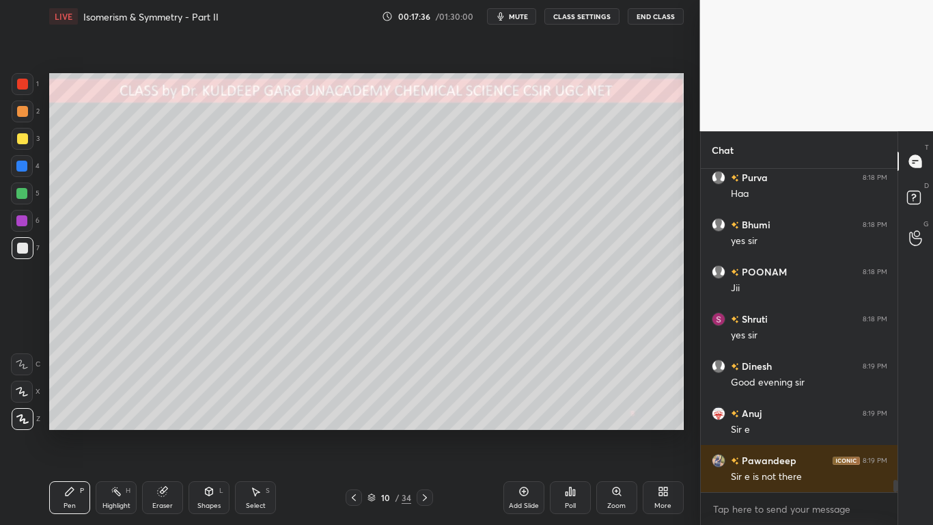
click at [575, 421] on div "Poll" at bounding box center [570, 497] width 41 height 33
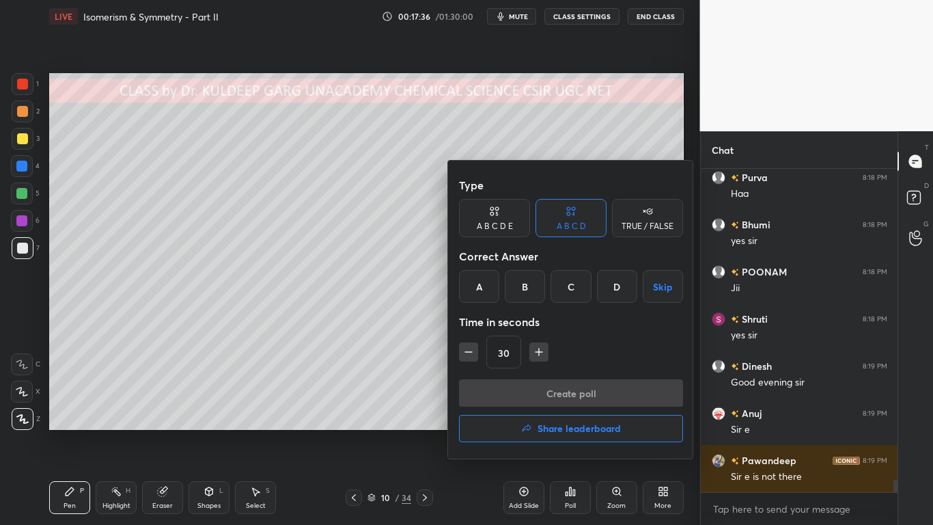
scroll to position [8365, 0]
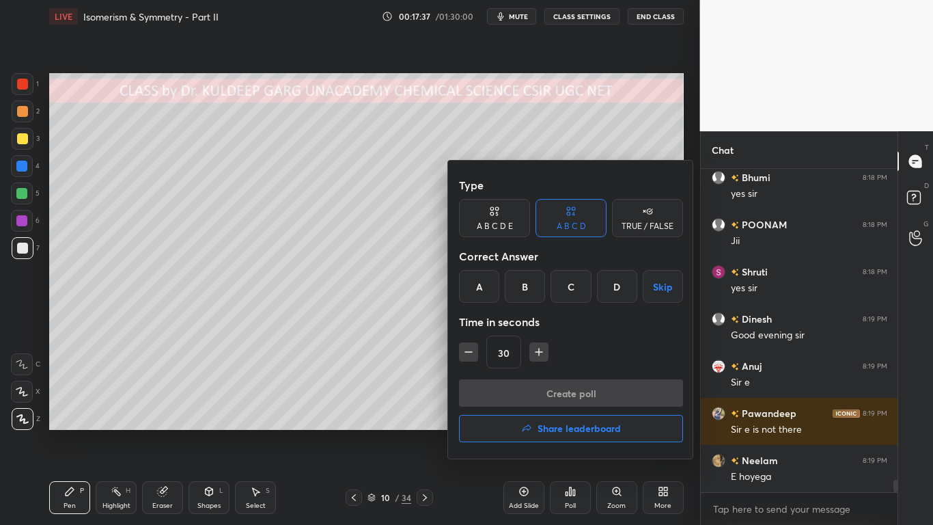
click at [493, 227] on div "A B C D E" at bounding box center [495, 226] width 36 height 8
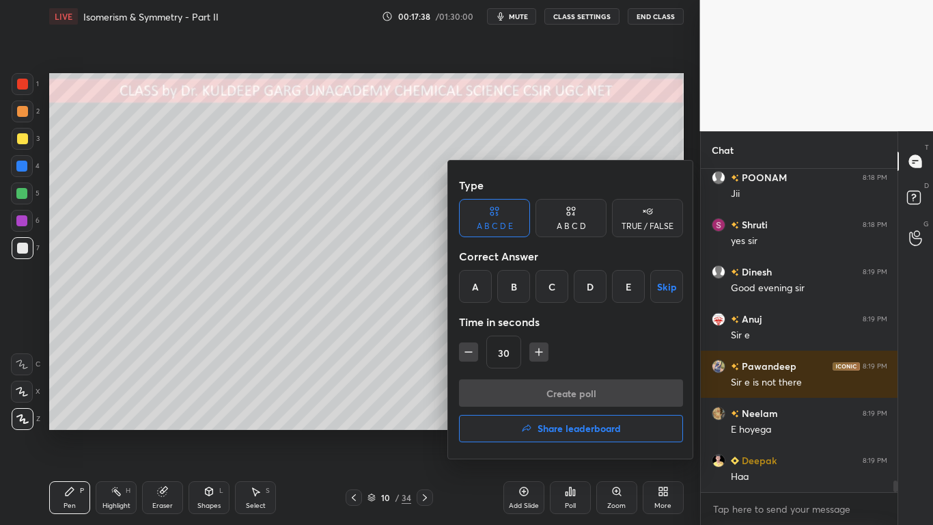
click at [473, 292] on div "A" at bounding box center [475, 286] width 33 height 33
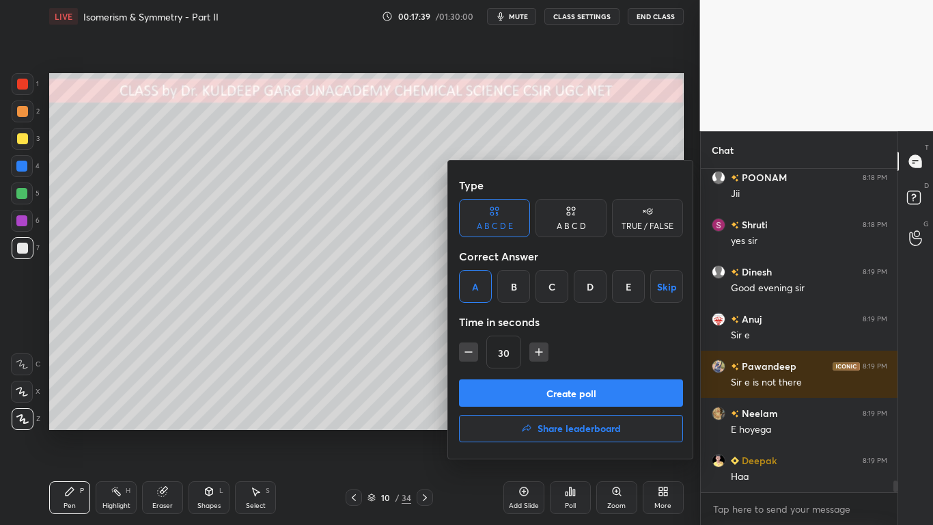
click at [534, 396] on button "Create poll" at bounding box center [571, 392] width 224 height 27
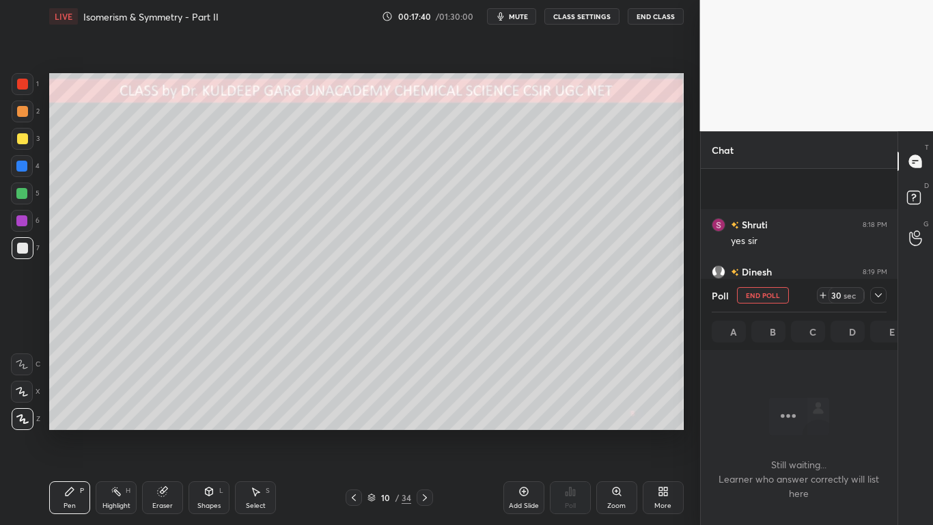
scroll to position [8530, 0]
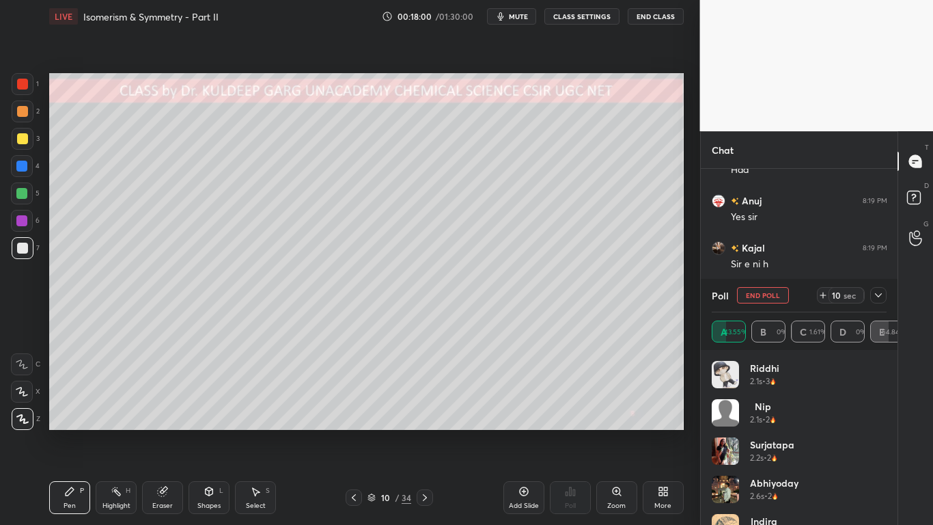
click at [882, 298] on icon at bounding box center [878, 295] width 11 height 11
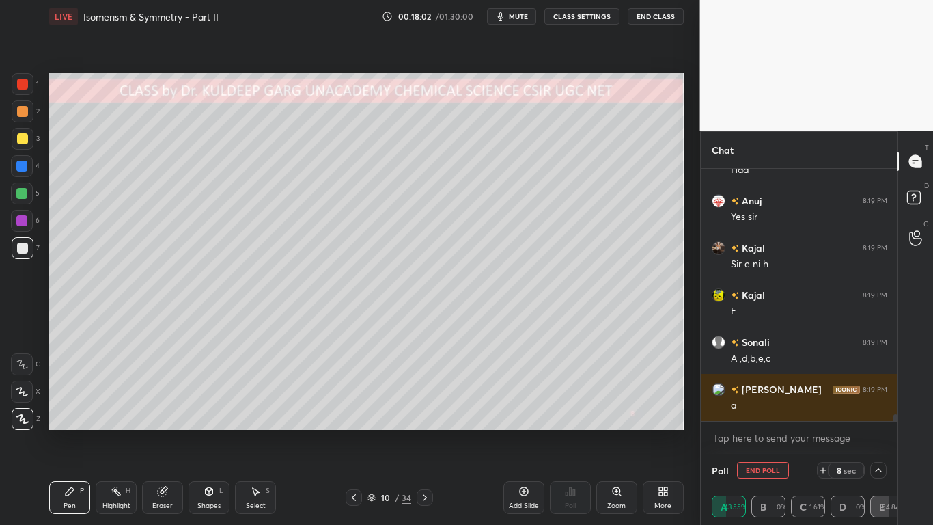
click at [882, 421] on icon at bounding box center [878, 470] width 11 height 11
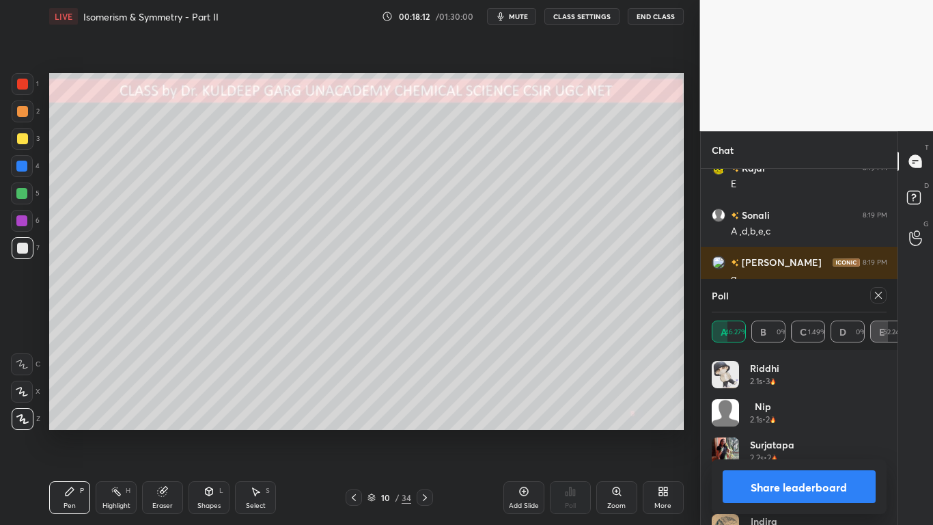
click at [877, 302] on div at bounding box center [878, 295] width 16 height 16
type textarea "x"
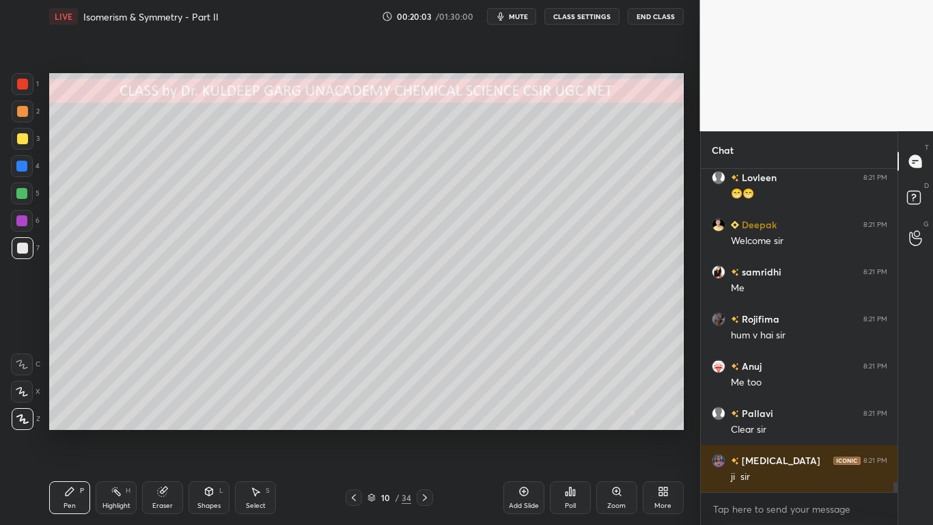
scroll to position [9613, 0]
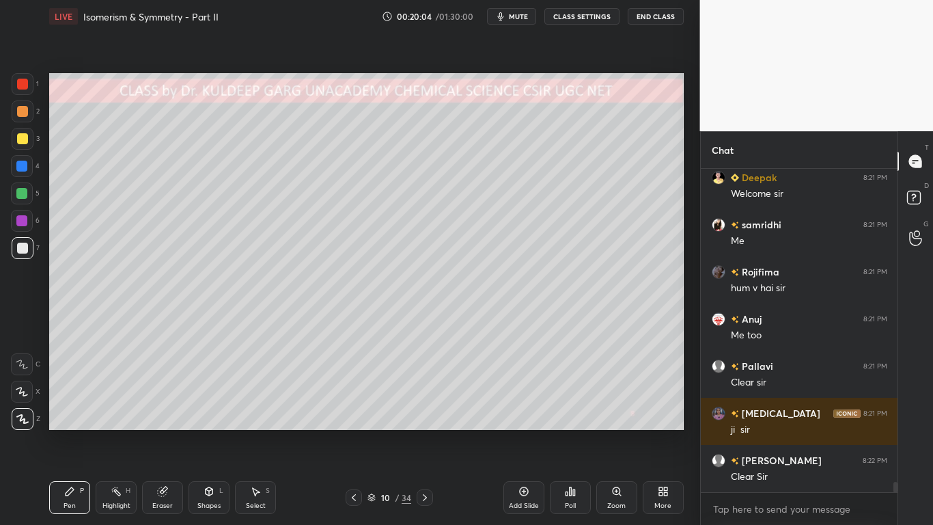
click at [24, 139] on div at bounding box center [22, 138] width 11 height 11
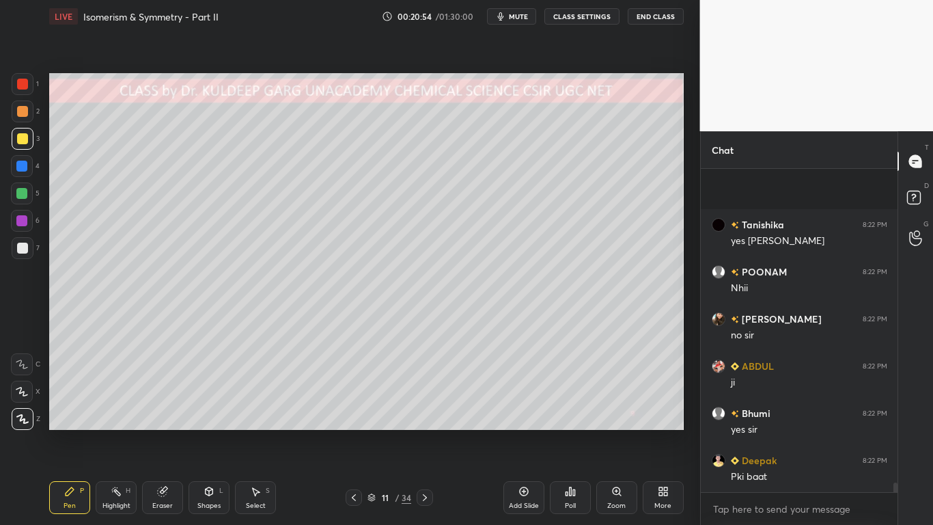
scroll to position [11075, 0]
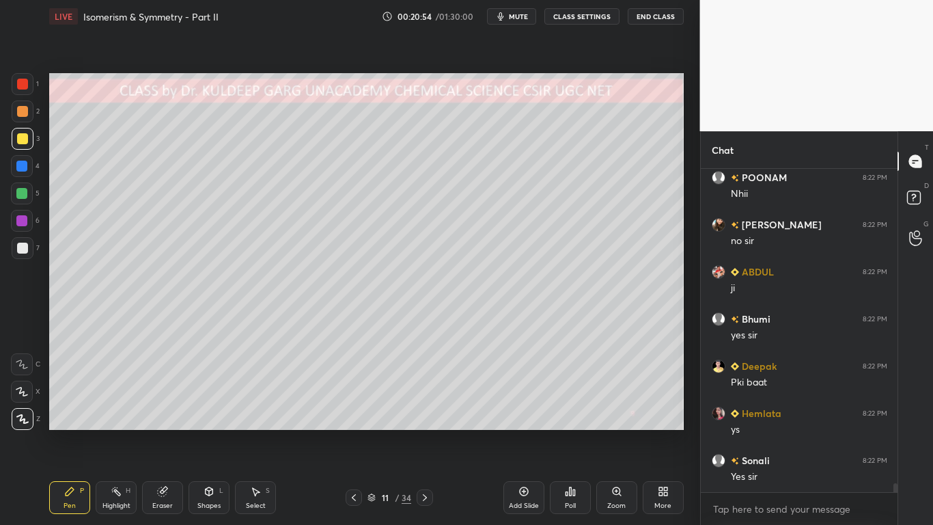
click at [18, 246] on div at bounding box center [22, 248] width 11 height 11
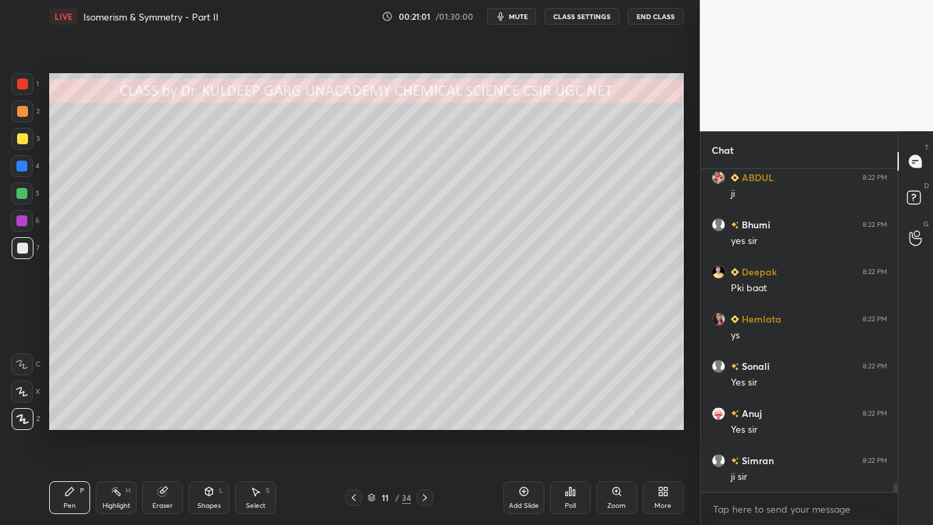
scroll to position [11216, 0]
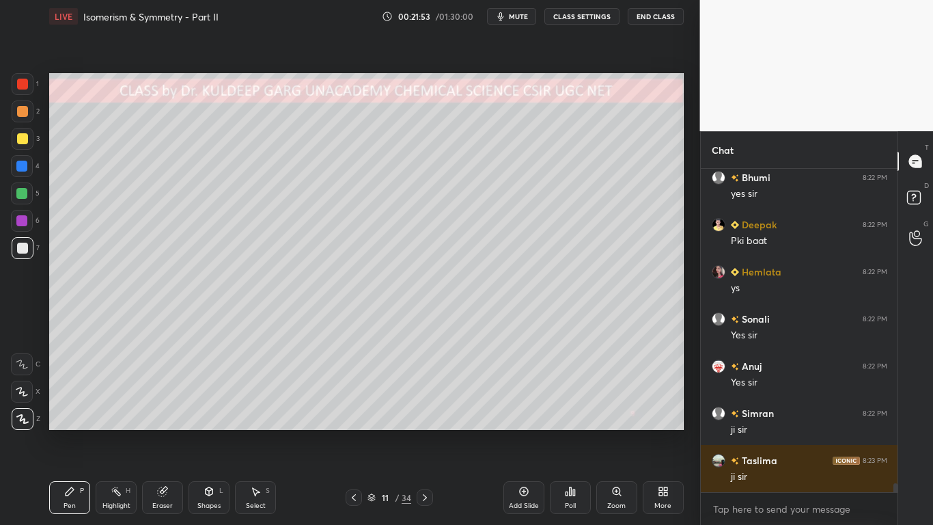
click at [568, 421] on div "Poll" at bounding box center [570, 497] width 41 height 33
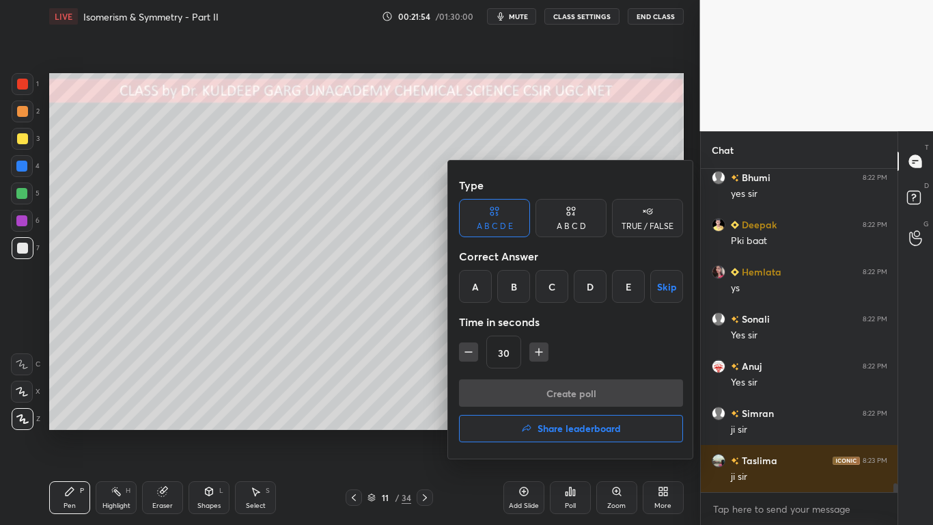
click at [566, 233] on div "A B C D" at bounding box center [571, 218] width 71 height 38
click at [613, 290] on div "D" at bounding box center [617, 286] width 40 height 33
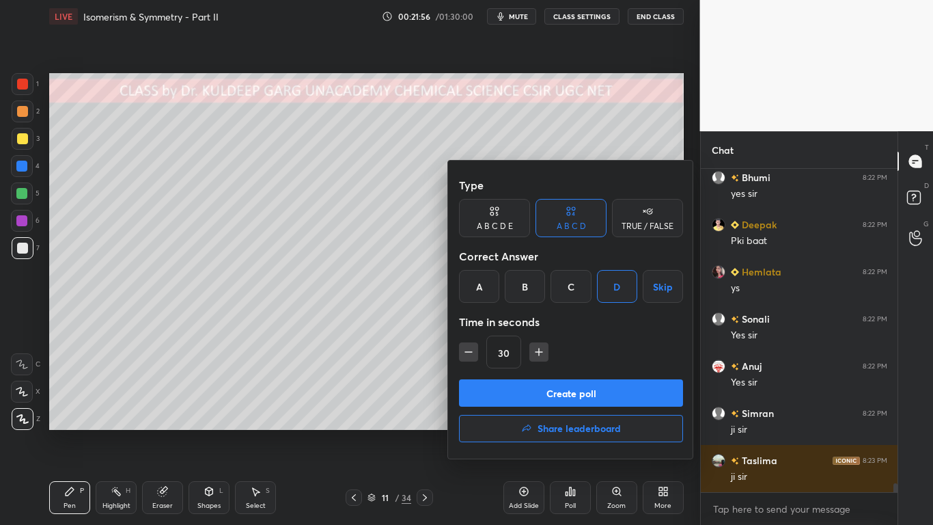
click at [538, 352] on icon "button" at bounding box center [539, 352] width 7 height 0
type input "45"
click at [535, 393] on button "Create poll" at bounding box center [571, 392] width 224 height 27
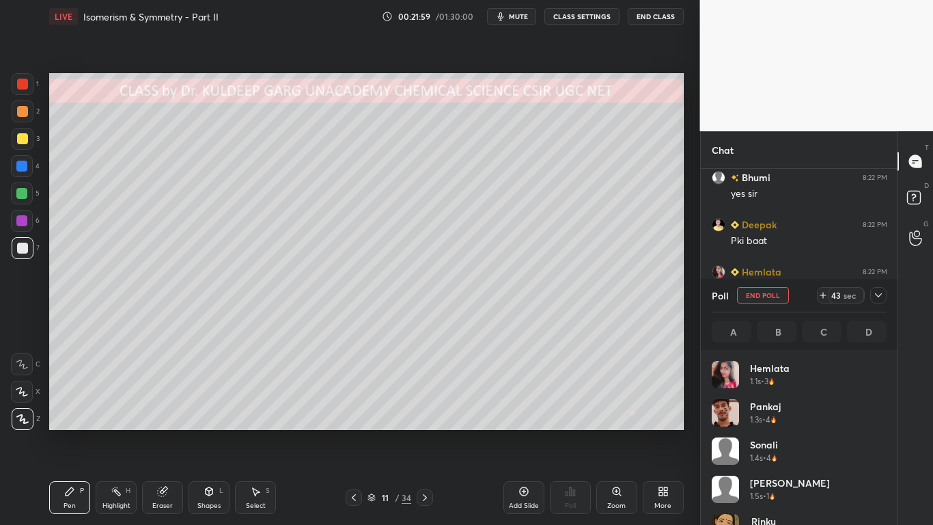
scroll to position [160, 171]
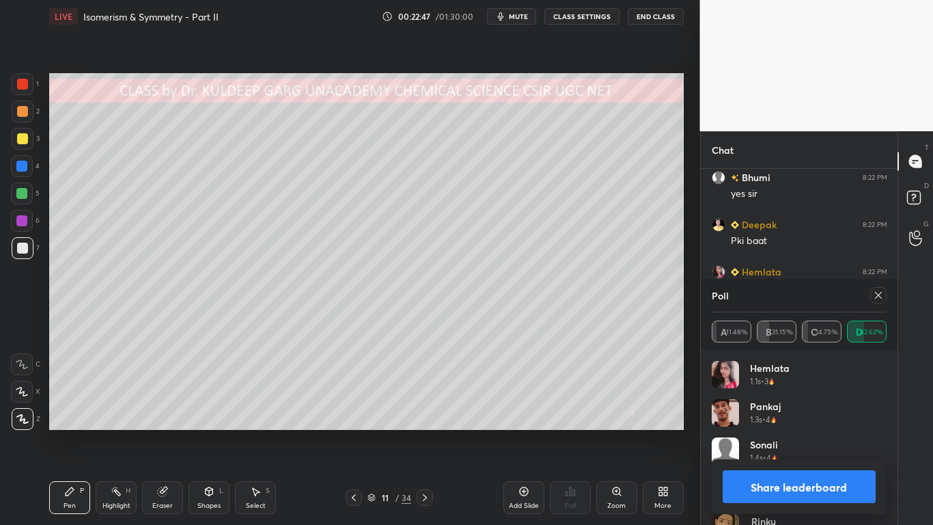
click at [876, 297] on icon at bounding box center [878, 295] width 11 height 11
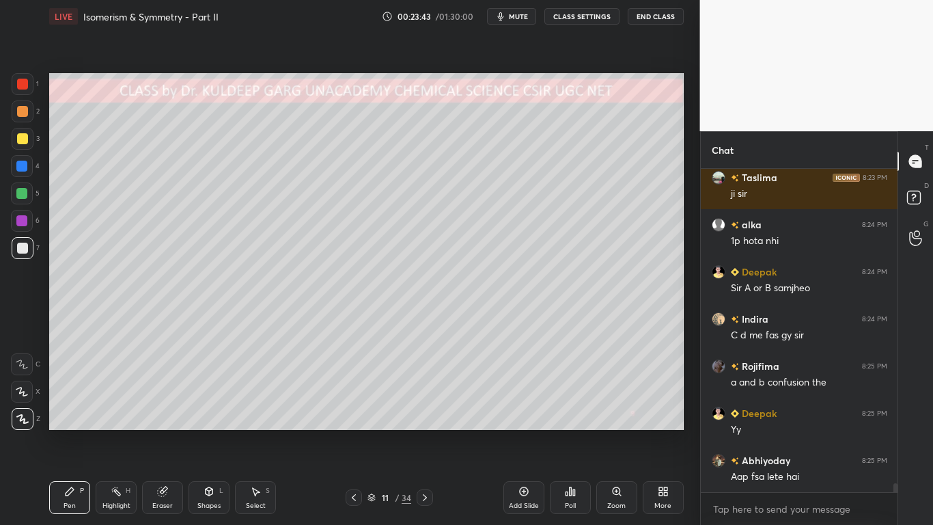
scroll to position [11546, 0]
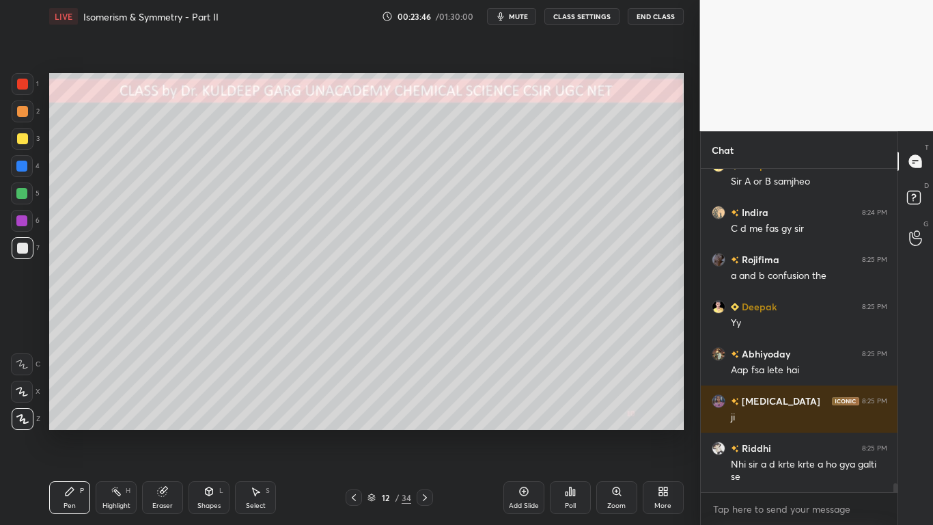
click at [13, 246] on div at bounding box center [23, 248] width 22 height 22
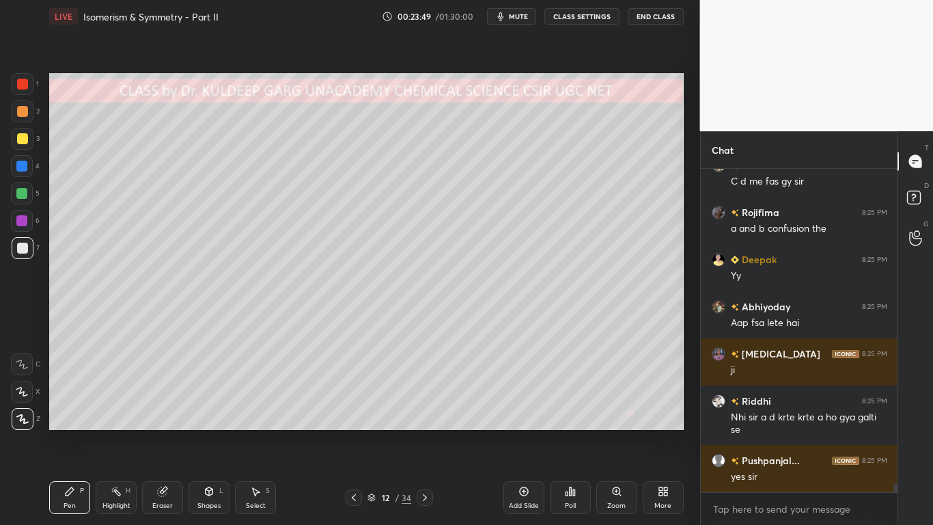
scroll to position [11700, 0]
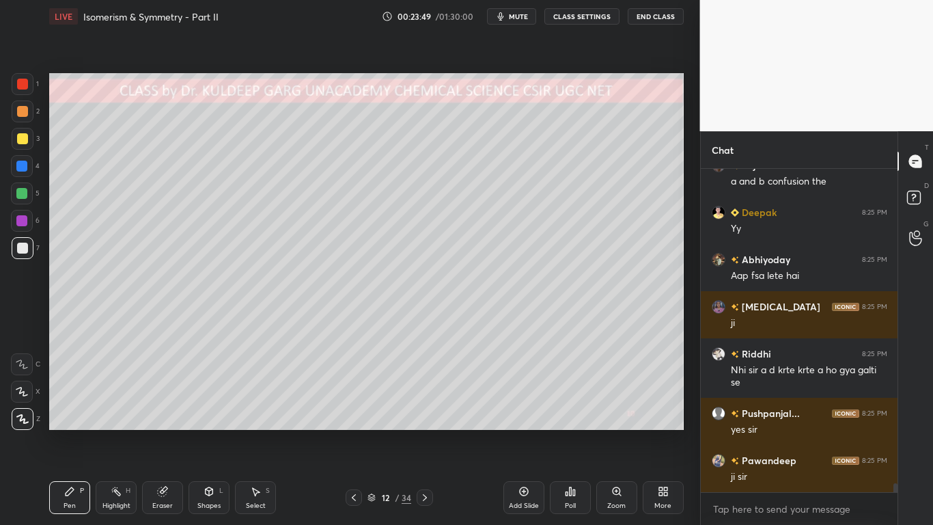
click at [23, 136] on div at bounding box center [22, 138] width 11 height 11
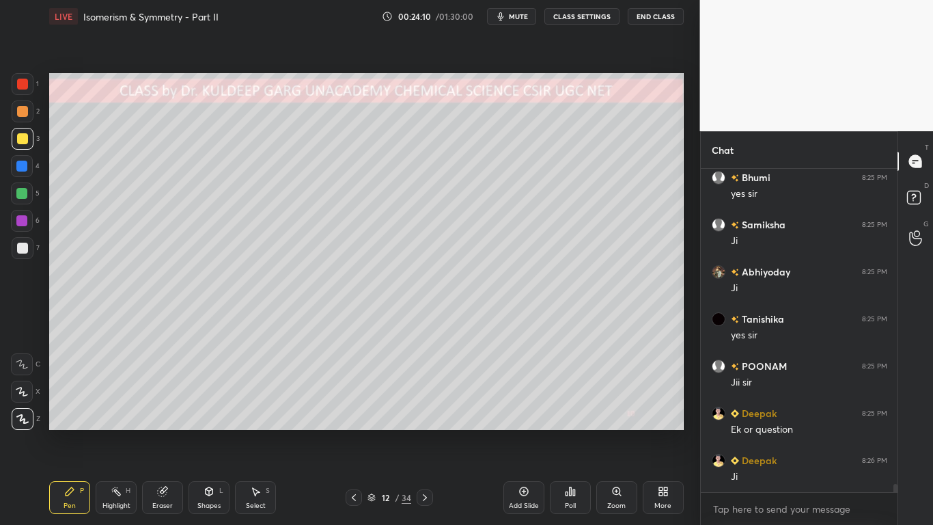
scroll to position [12077, 0]
click at [27, 139] on div at bounding box center [22, 138] width 11 height 11
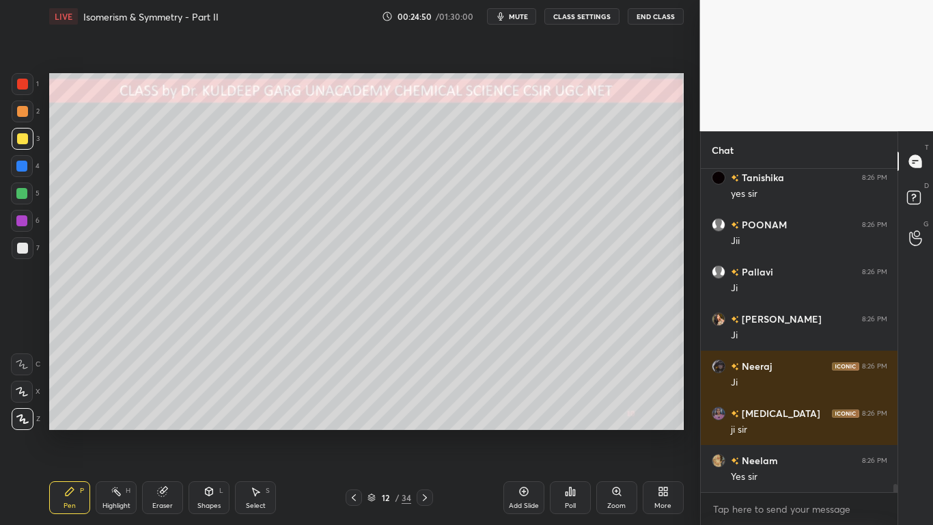
scroll to position [12689, 0]
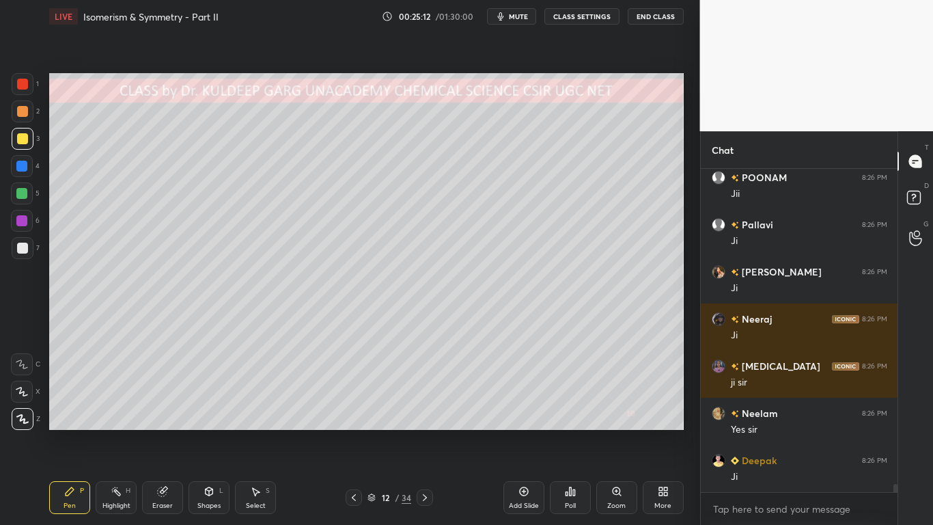
click at [570, 421] on div "Poll" at bounding box center [570, 497] width 41 height 33
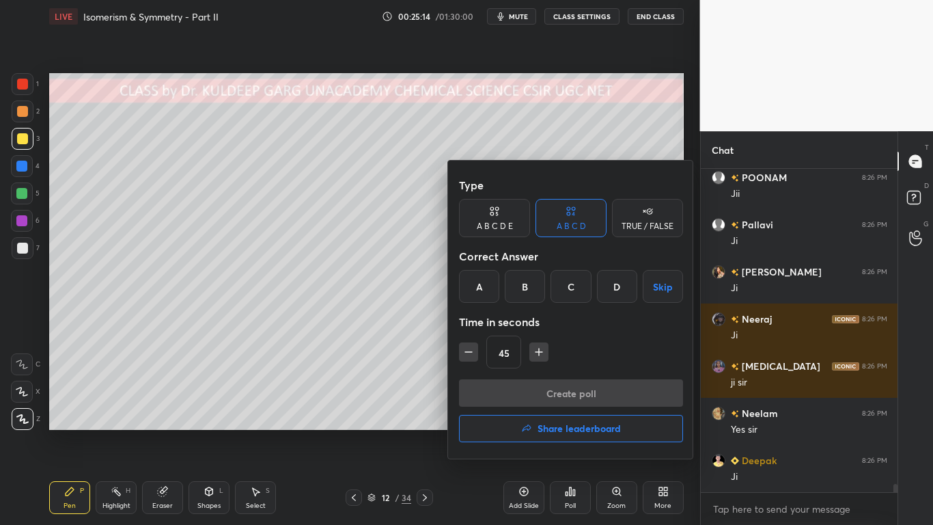
click at [606, 287] on div "D" at bounding box center [617, 286] width 40 height 33
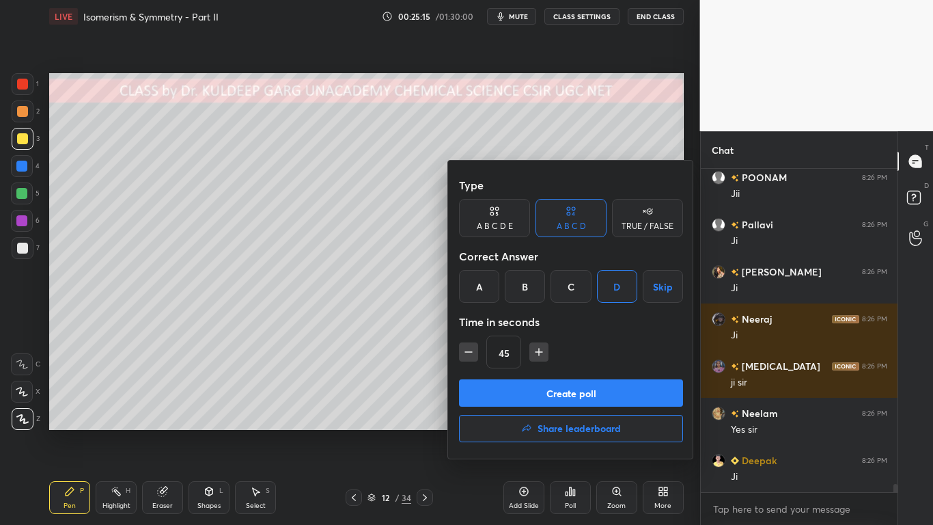
click at [526, 391] on button "Create poll" at bounding box center [571, 392] width 224 height 27
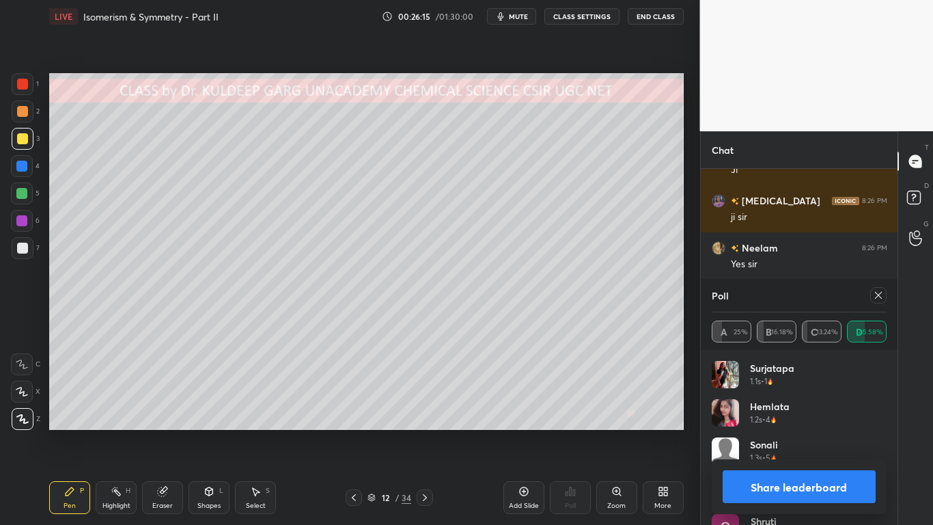
scroll to position [12902, 0]
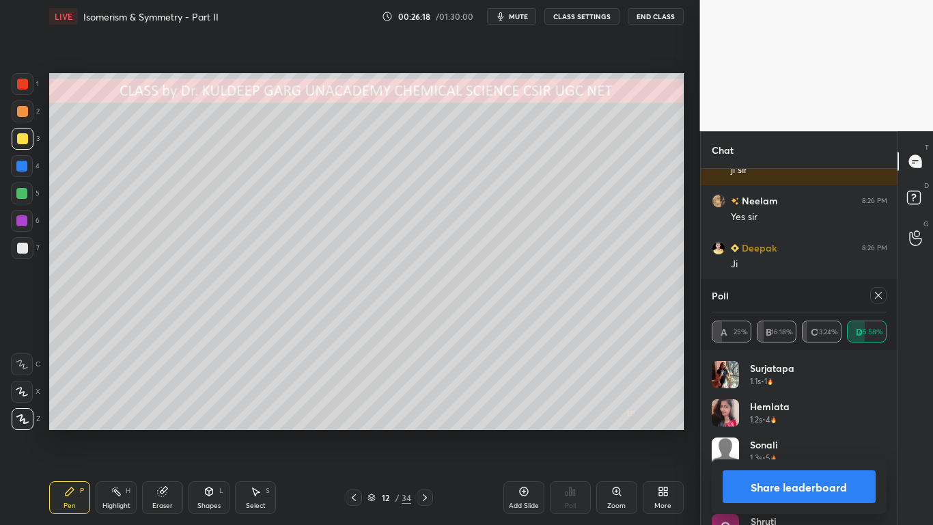
click at [876, 294] on icon at bounding box center [878, 295] width 11 height 11
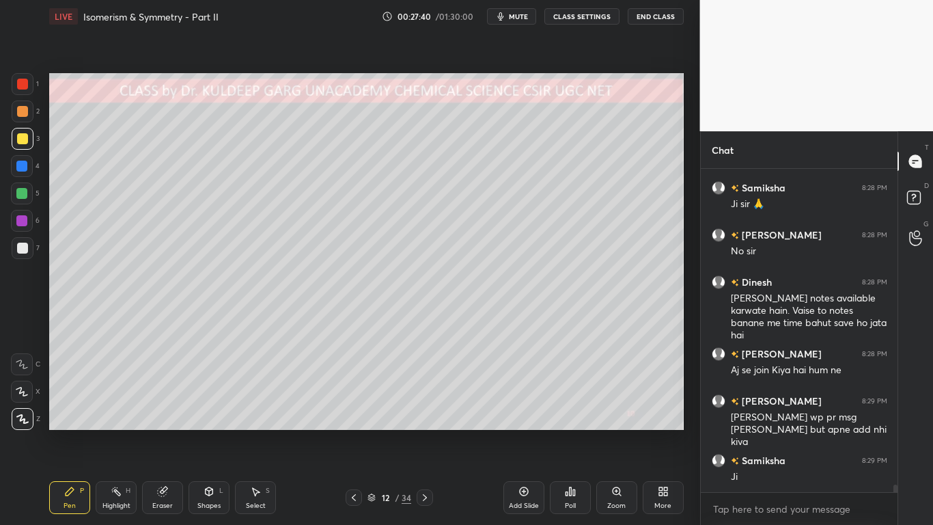
scroll to position [13150, 0]
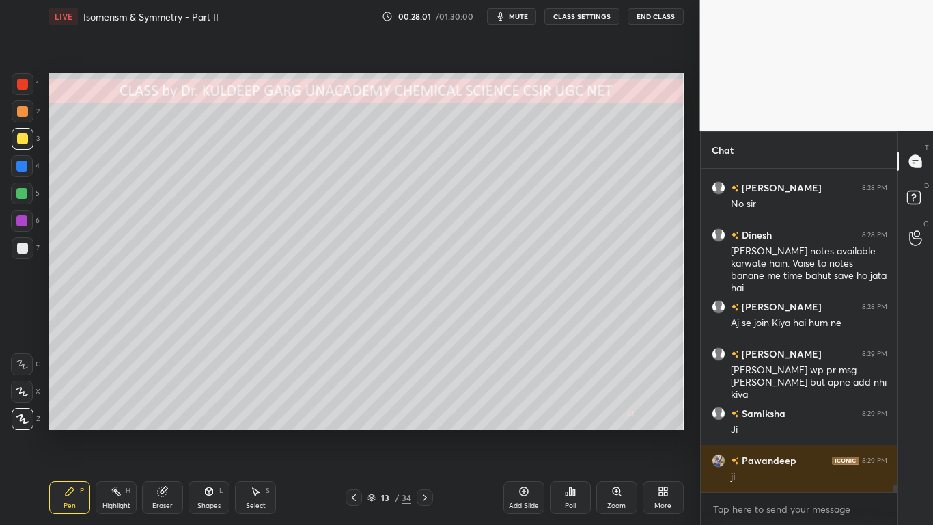
click at [23, 137] on div at bounding box center [22, 138] width 11 height 11
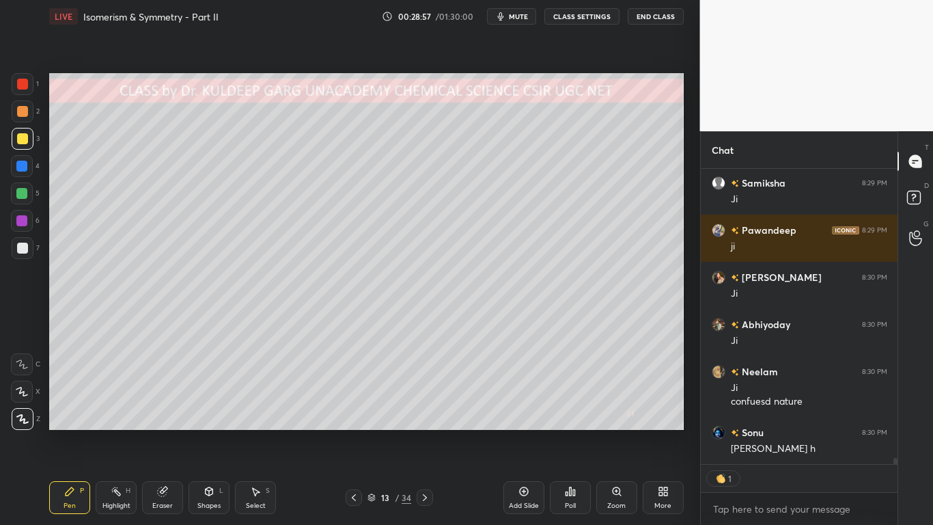
scroll to position [13353, 0]
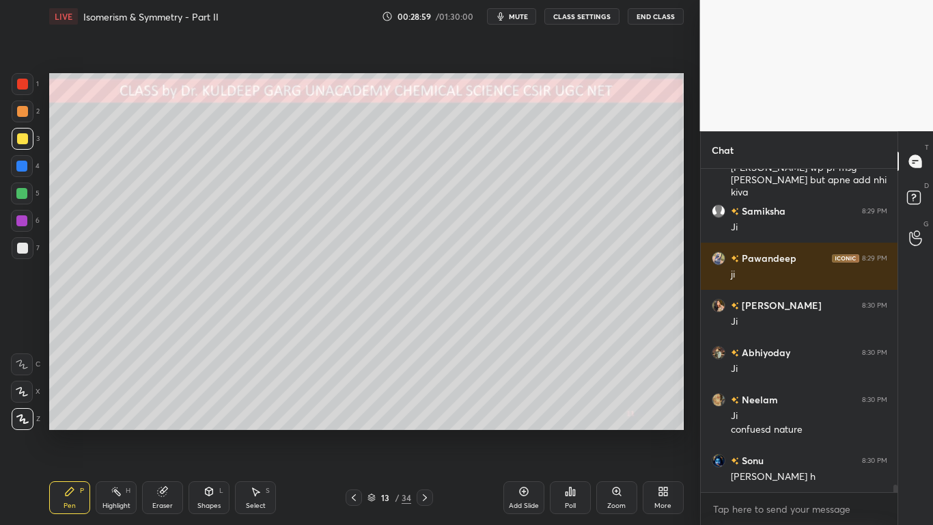
click at [23, 166] on div at bounding box center [21, 166] width 11 height 11
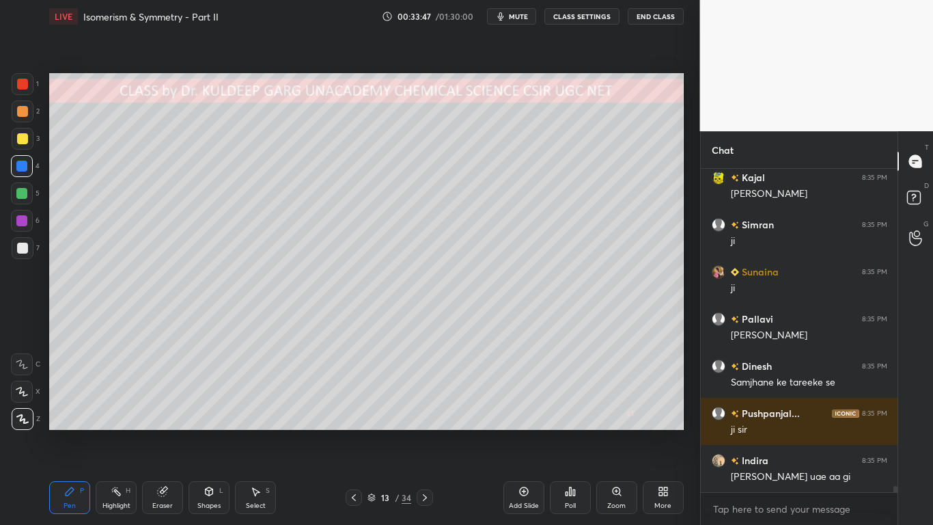
scroll to position [16231, 0]
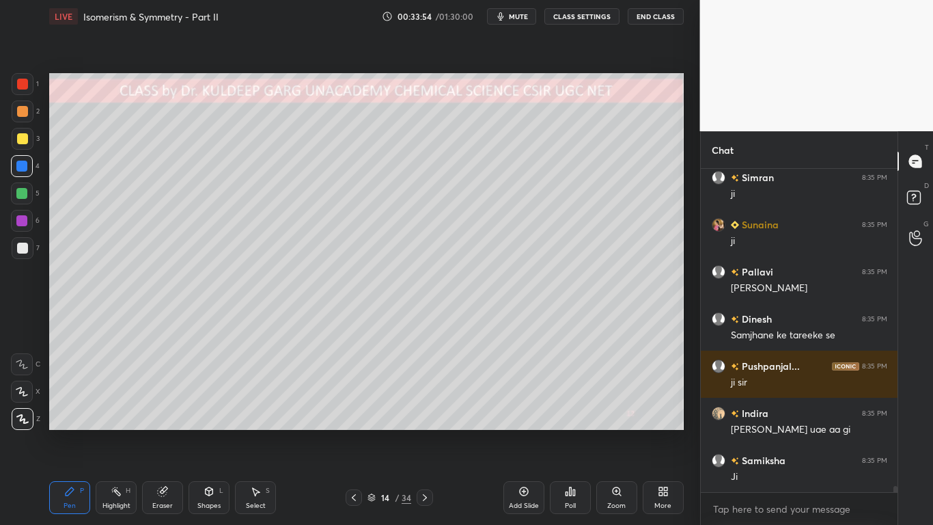
click at [23, 251] on div at bounding box center [22, 248] width 11 height 11
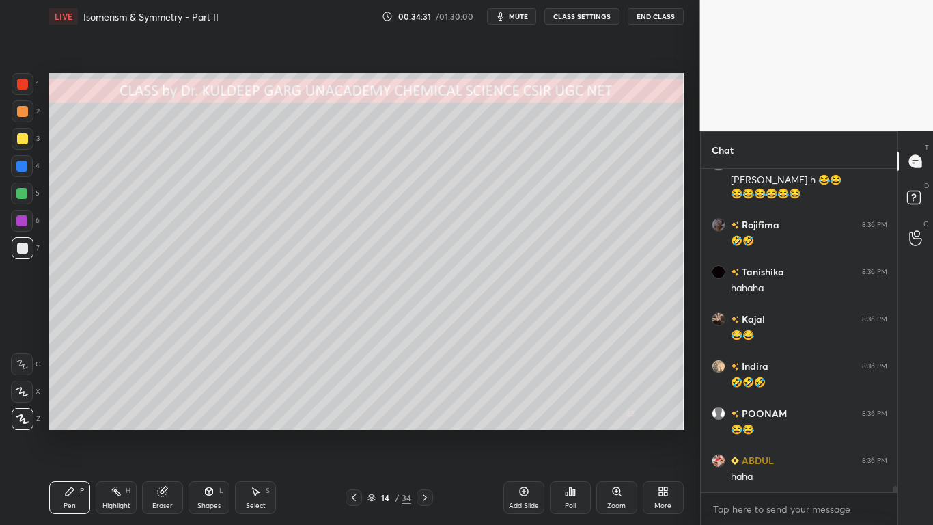
scroll to position [16622, 0]
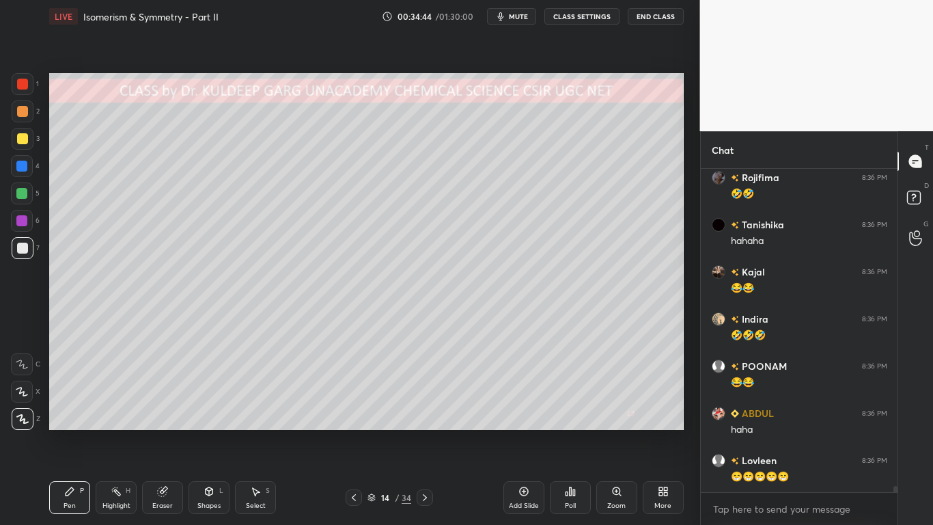
click at [152, 421] on div "Eraser" at bounding box center [162, 497] width 41 height 33
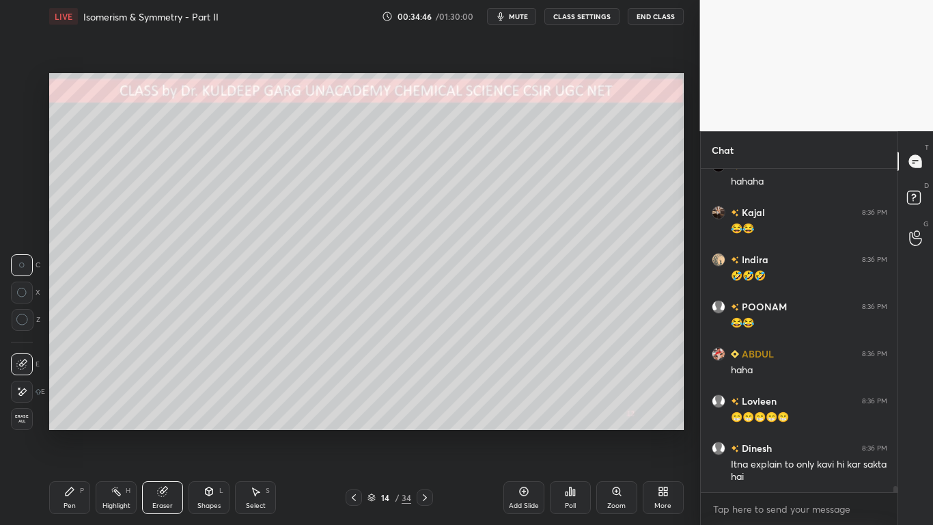
scroll to position [16729, 0]
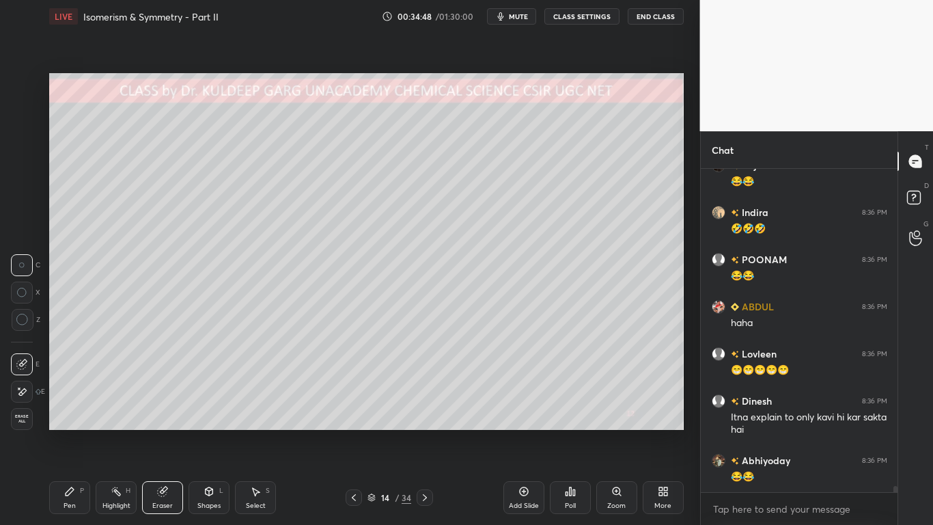
click at [68, 421] on icon at bounding box center [70, 491] width 8 height 8
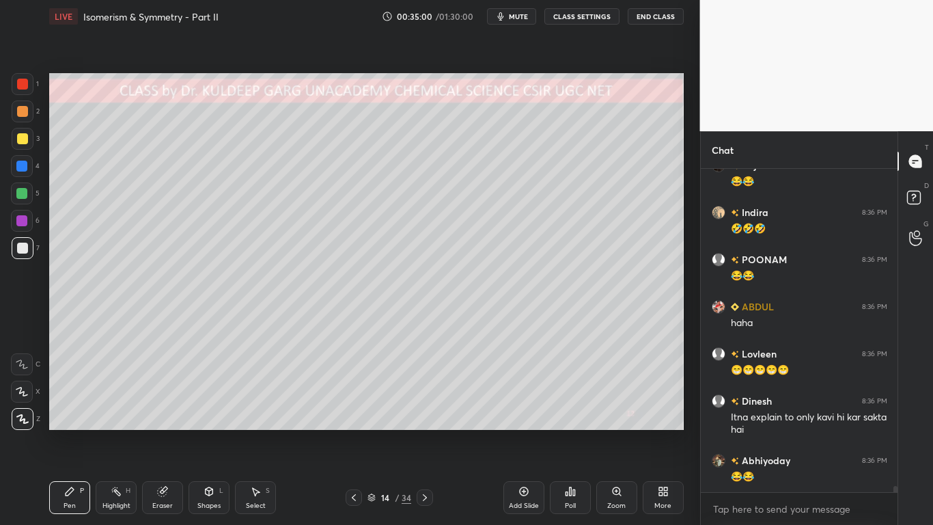
click at [18, 253] on div at bounding box center [23, 248] width 22 height 22
click at [18, 139] on div at bounding box center [22, 138] width 11 height 11
click at [21, 167] on div at bounding box center [21, 166] width 11 height 11
click at [24, 248] on div at bounding box center [22, 248] width 11 height 11
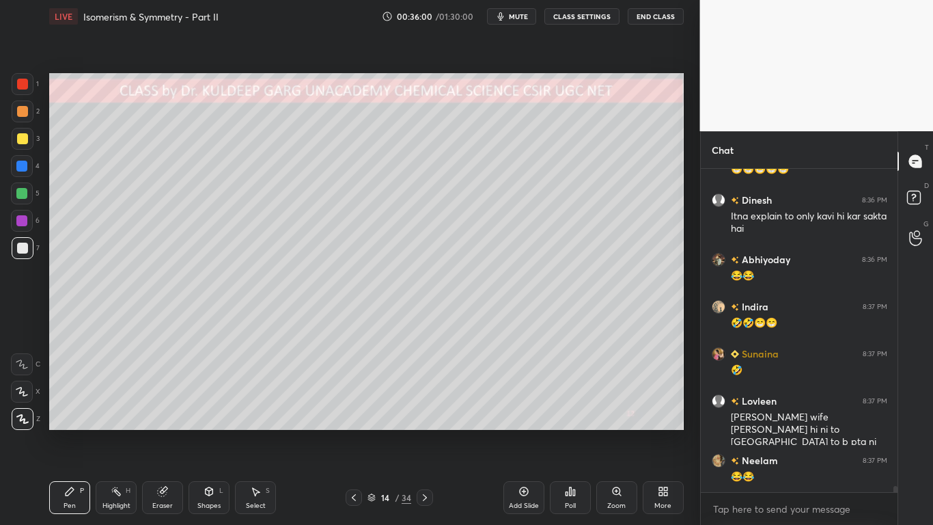
scroll to position [17001, 0]
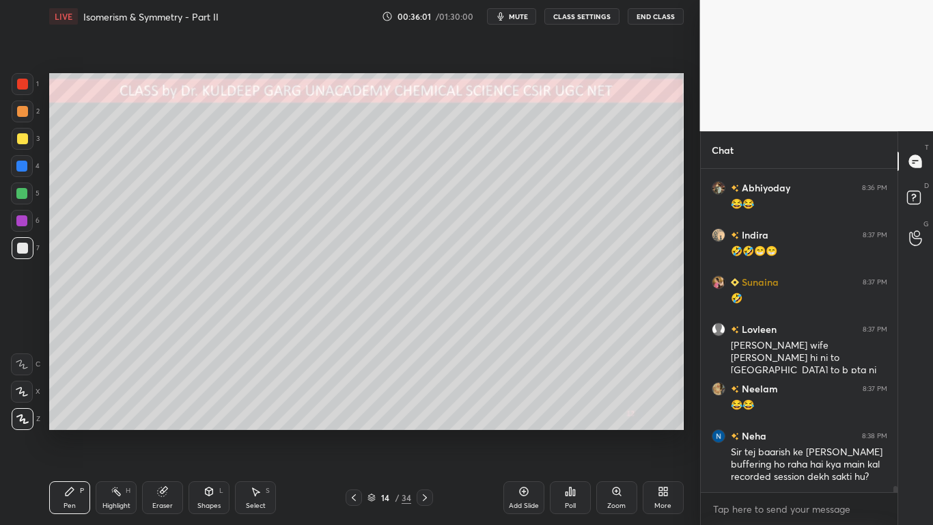
click at [26, 257] on div at bounding box center [23, 248] width 22 height 22
click at [20, 141] on div at bounding box center [22, 138] width 11 height 11
click at [569, 421] on icon at bounding box center [570, 491] width 2 height 8
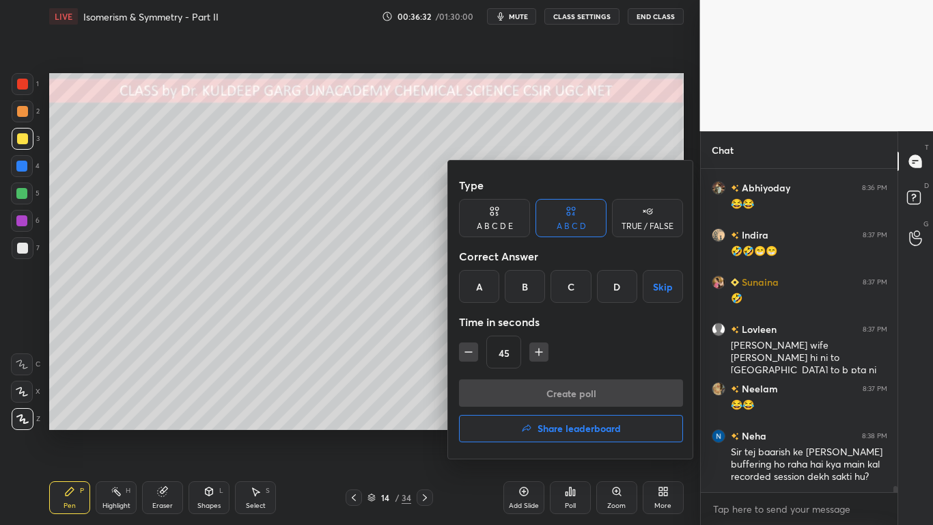
click at [509, 231] on div "A B C D E" at bounding box center [494, 218] width 71 height 38
click at [519, 288] on div "B" at bounding box center [513, 286] width 33 height 33
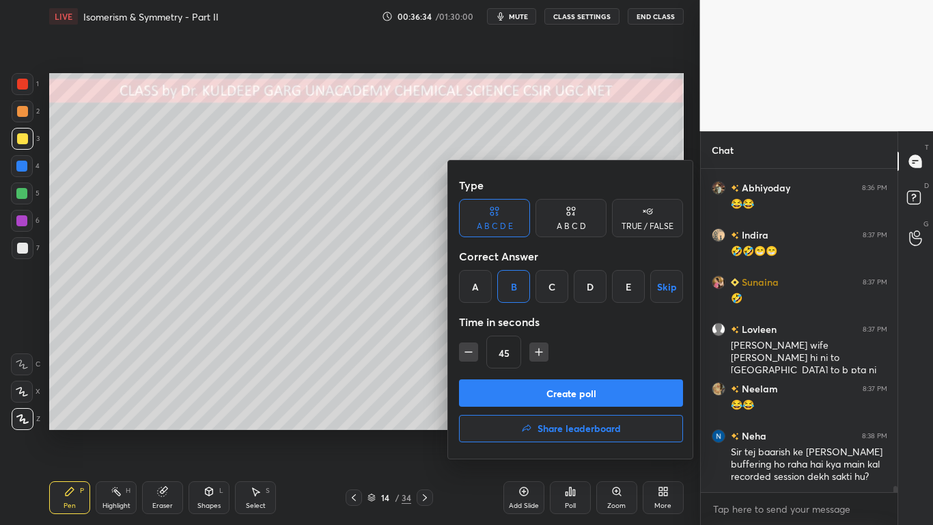
click at [529, 387] on button "Create poll" at bounding box center [571, 392] width 224 height 27
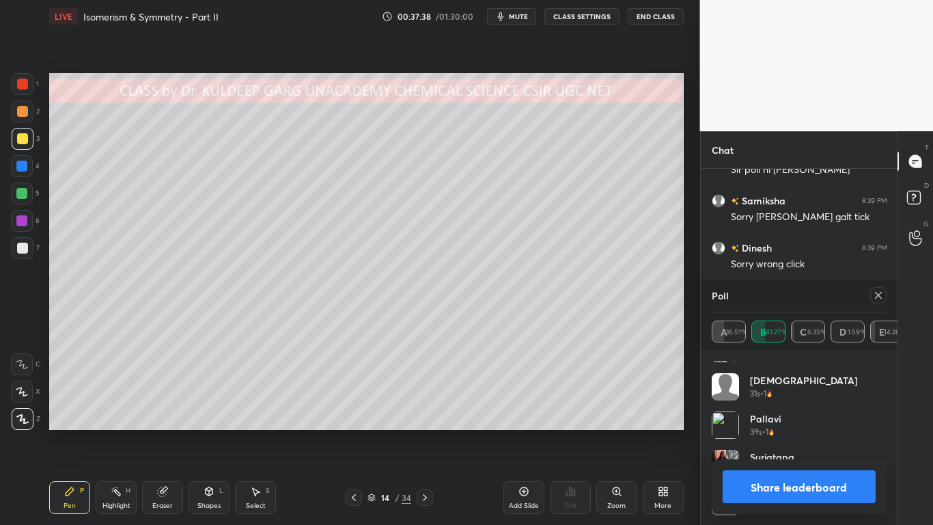
scroll to position [831, 0]
click at [878, 297] on icon at bounding box center [878, 295] width 11 height 11
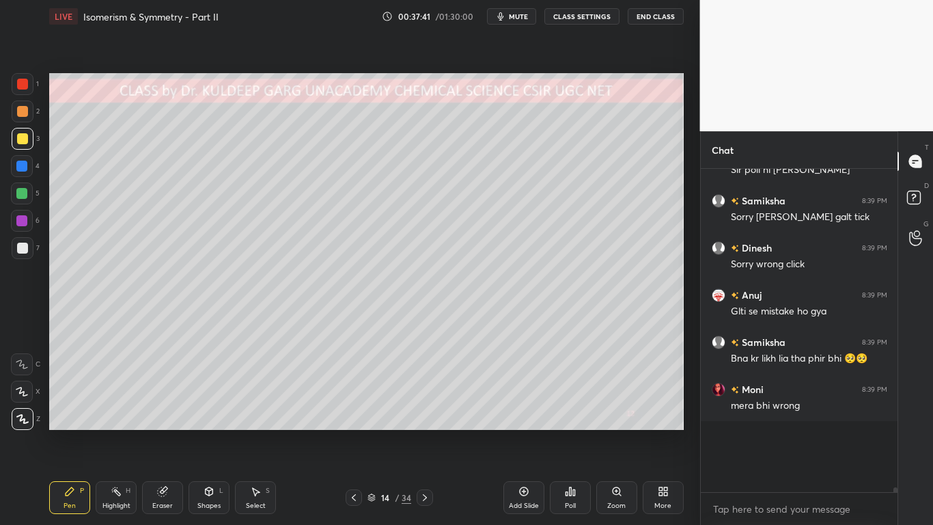
scroll to position [5, 5]
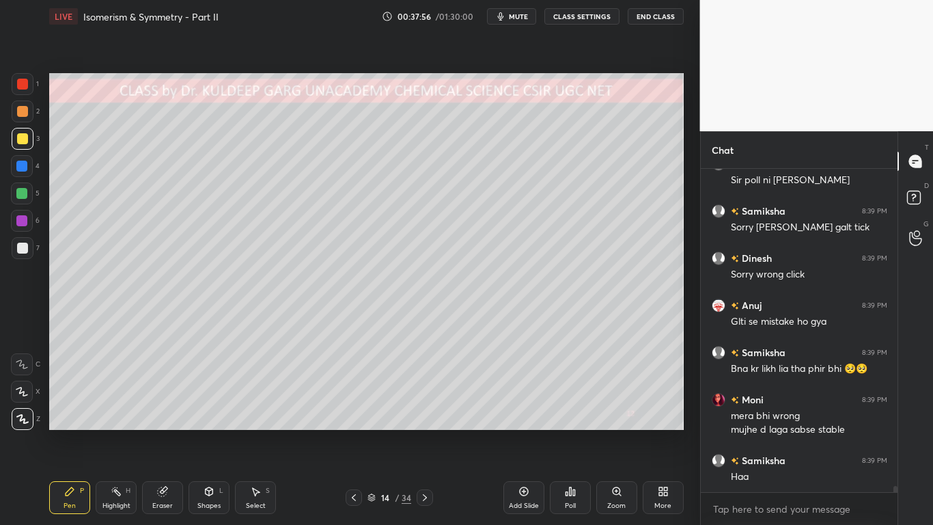
click at [17, 84] on div at bounding box center [22, 84] width 11 height 11
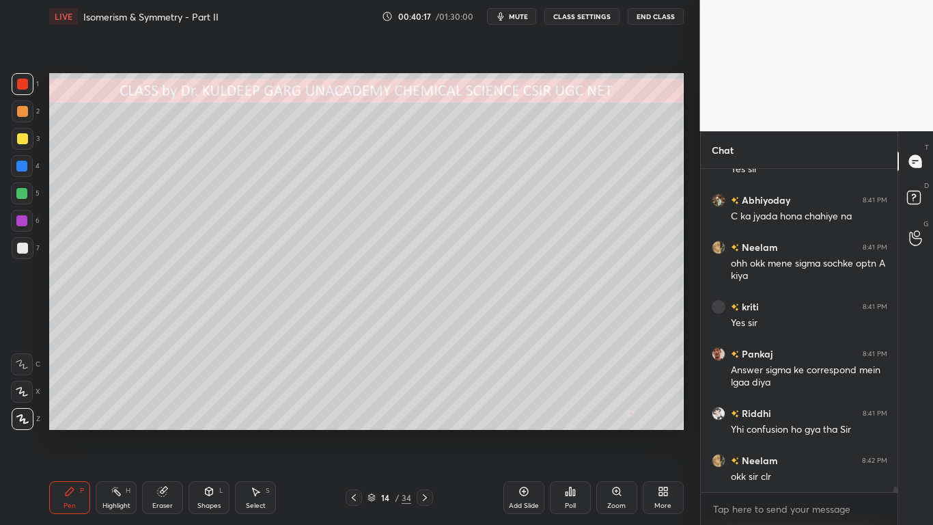
scroll to position [18359, 0]
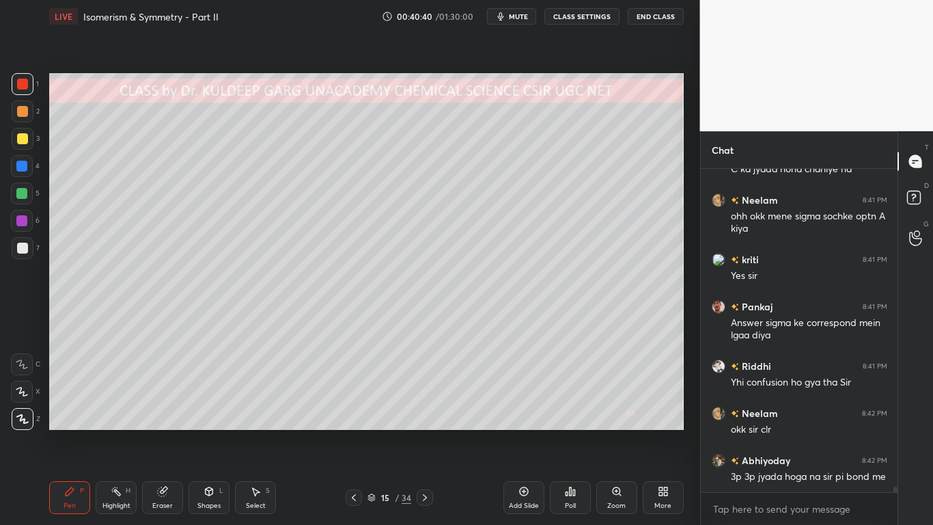
click at [25, 241] on div at bounding box center [23, 248] width 22 height 22
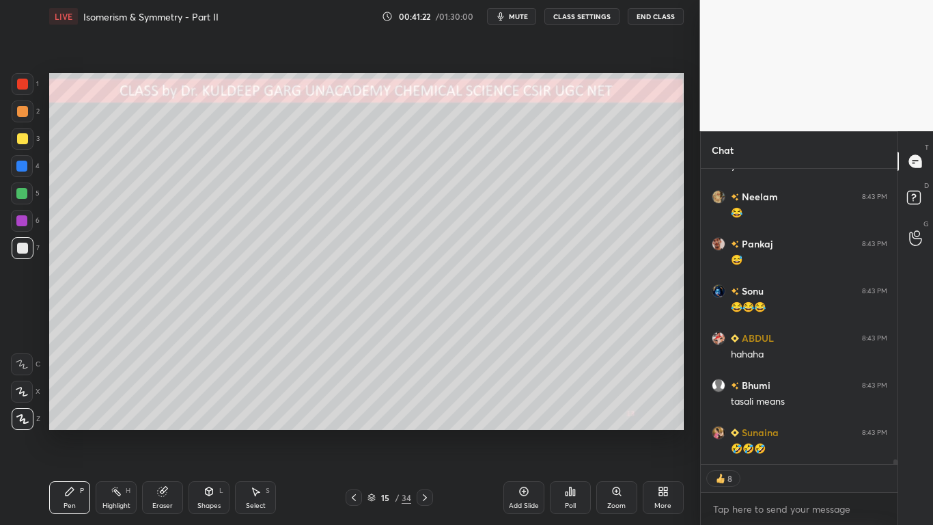
scroll to position [18811, 0]
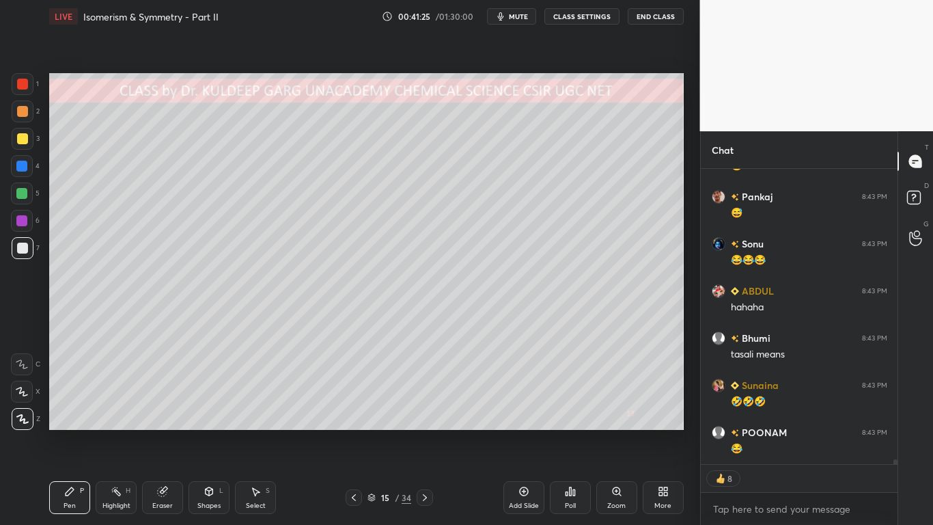
type textarea "x"
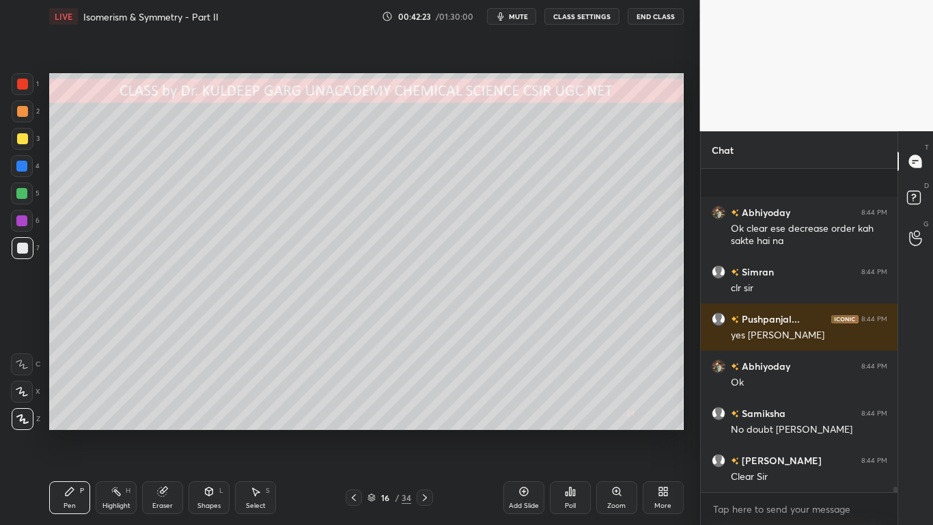
scroll to position [19609, 0]
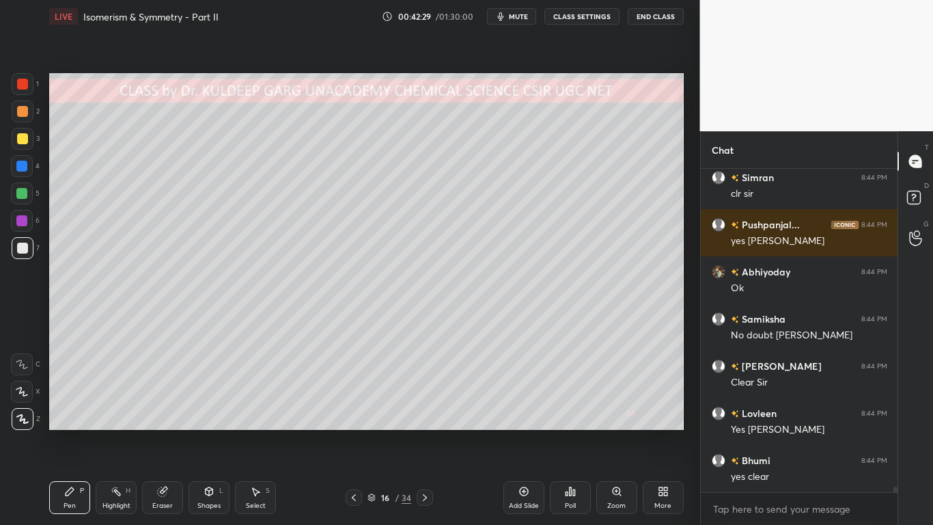
click at [18, 143] on div at bounding box center [22, 138] width 11 height 11
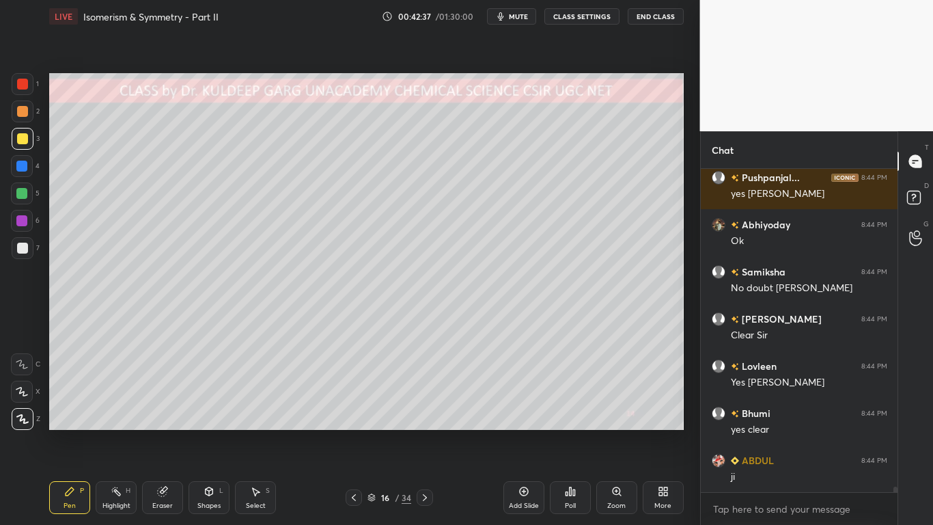
click at [17, 251] on div at bounding box center [22, 248] width 11 height 11
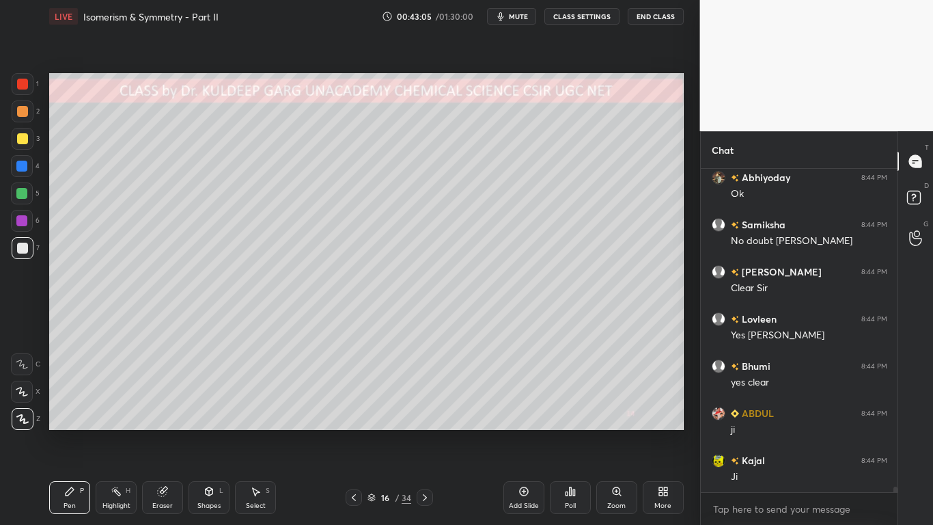
click at [564, 421] on div "Poll" at bounding box center [570, 497] width 41 height 33
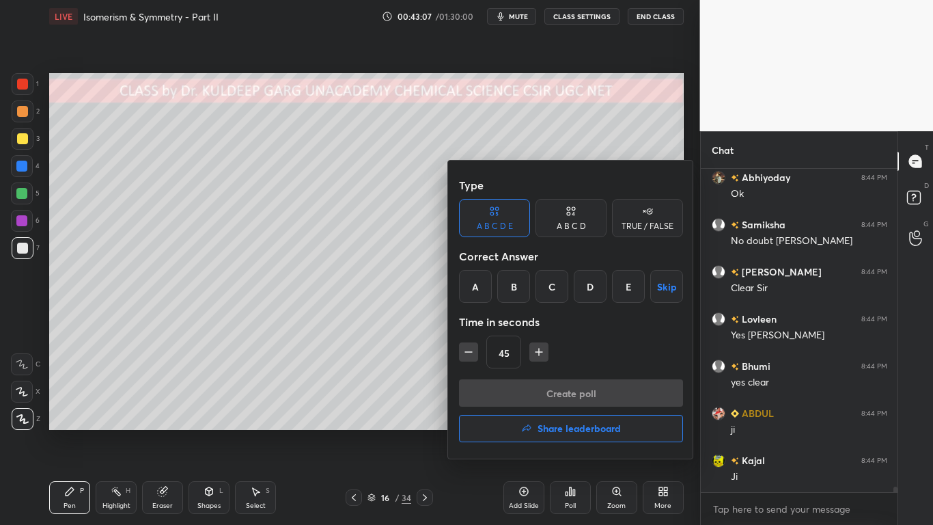
click at [564, 222] on div "A B C D" at bounding box center [571, 226] width 29 height 8
click at [622, 293] on div "D" at bounding box center [617, 286] width 40 height 33
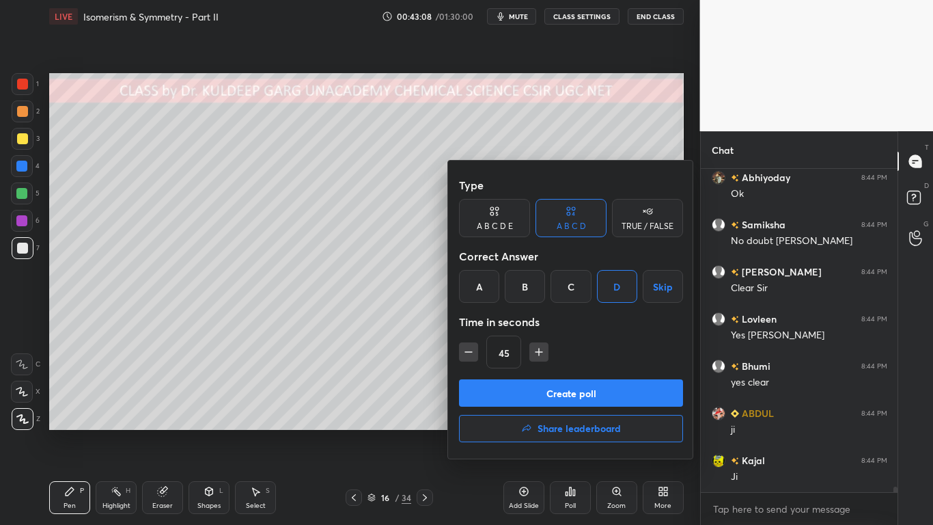
click at [468, 356] on icon "button" at bounding box center [469, 352] width 14 height 14
click at [465, 355] on icon "button" at bounding box center [469, 352] width 14 height 14
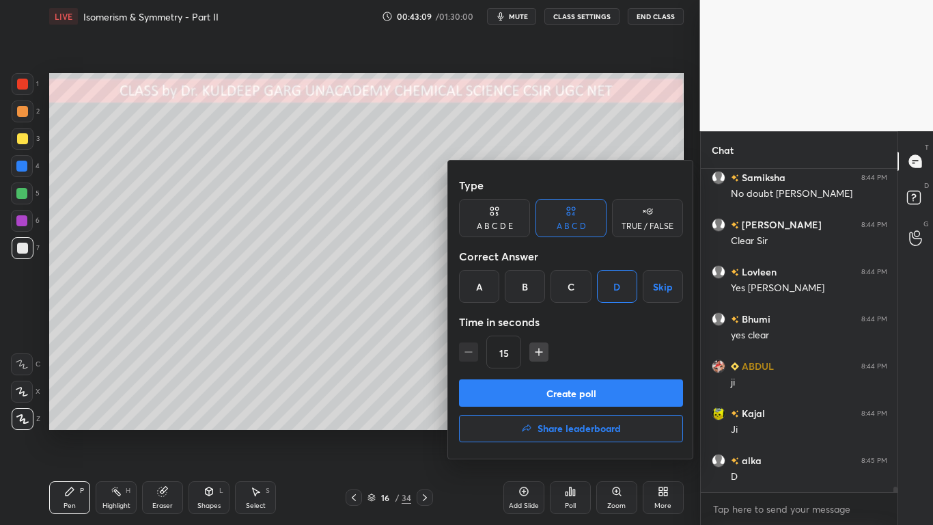
click at [544, 352] on icon "button" at bounding box center [539, 352] width 14 height 14
type input "30"
click at [535, 393] on button "Create poll" at bounding box center [571, 392] width 224 height 27
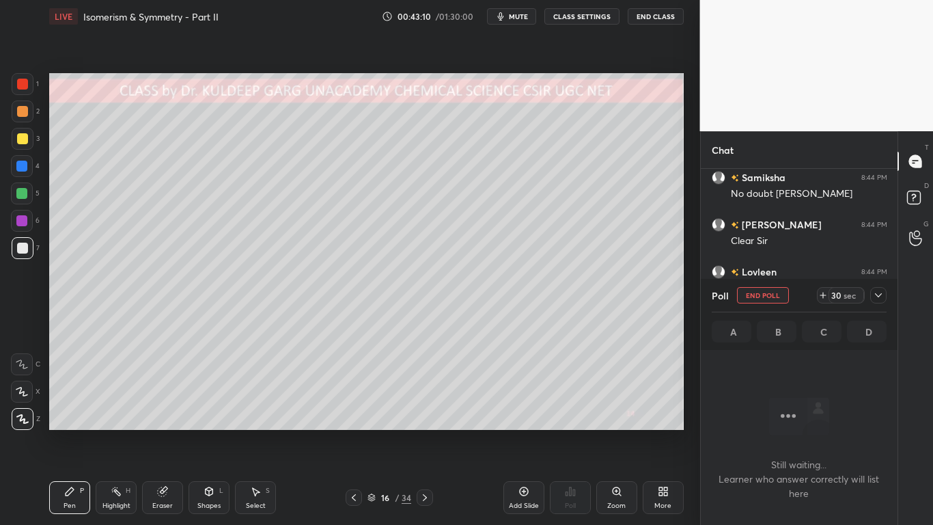
scroll to position [134, 193]
click at [875, 294] on icon at bounding box center [878, 295] width 11 height 11
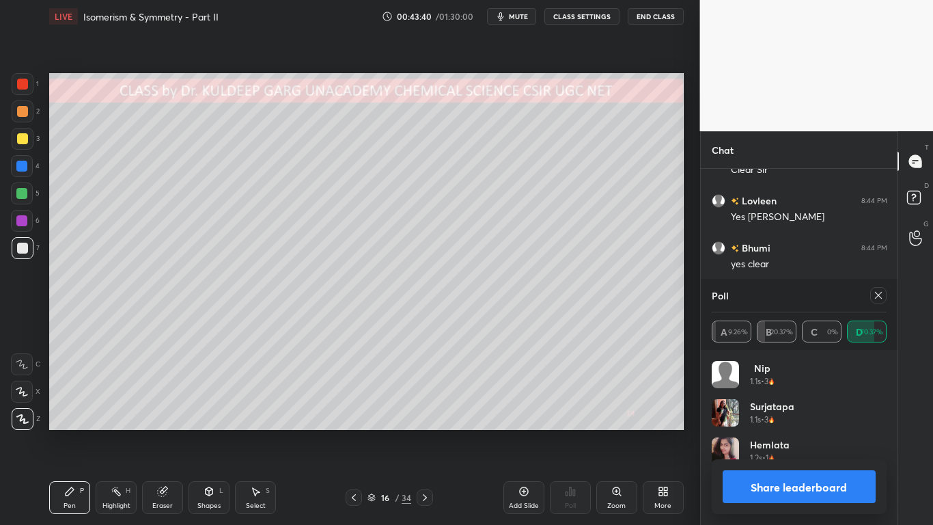
scroll to position [160, 171]
click at [880, 296] on icon at bounding box center [878, 295] width 7 height 7
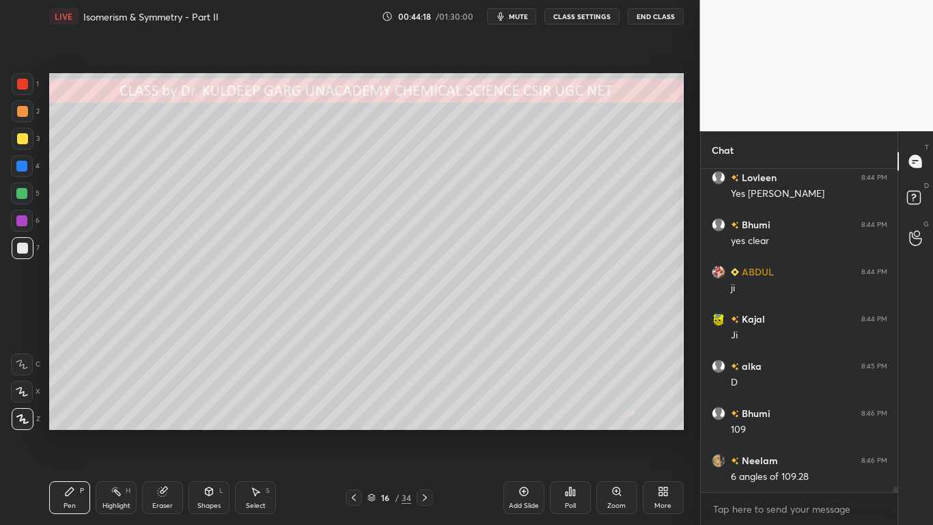
scroll to position [19892, 0]
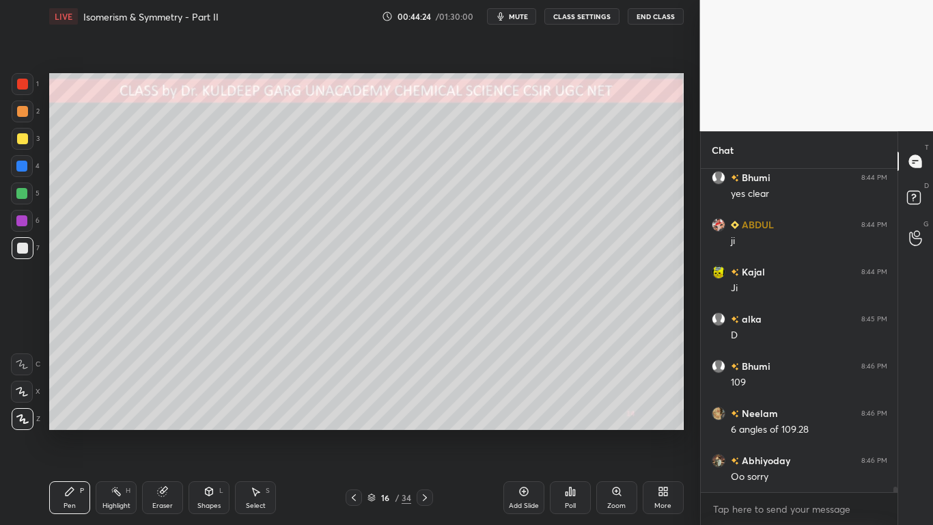
click at [566, 421] on div "Poll" at bounding box center [570, 497] width 41 height 33
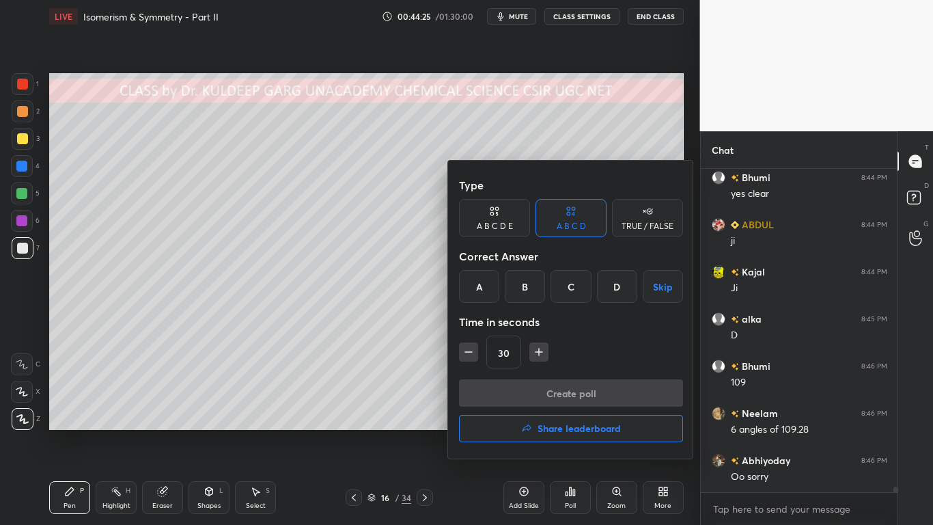
click at [526, 287] on div "B" at bounding box center [525, 286] width 40 height 33
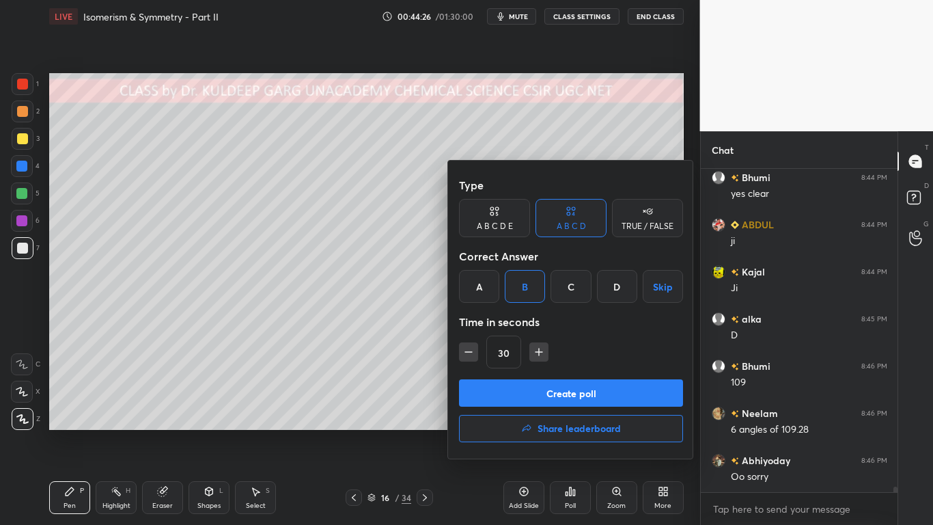
click at [518, 392] on button "Create poll" at bounding box center [571, 392] width 224 height 27
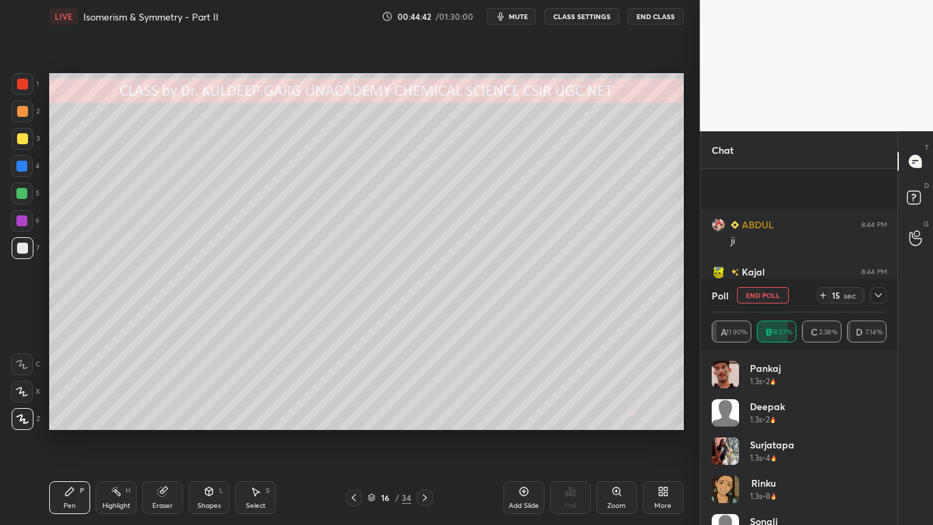
scroll to position [20010, 0]
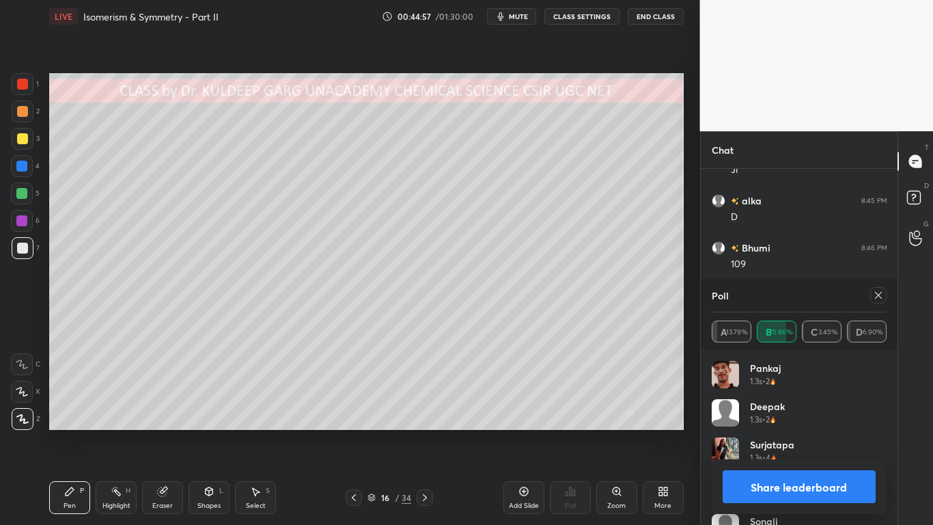
click at [876, 294] on icon at bounding box center [878, 295] width 11 height 11
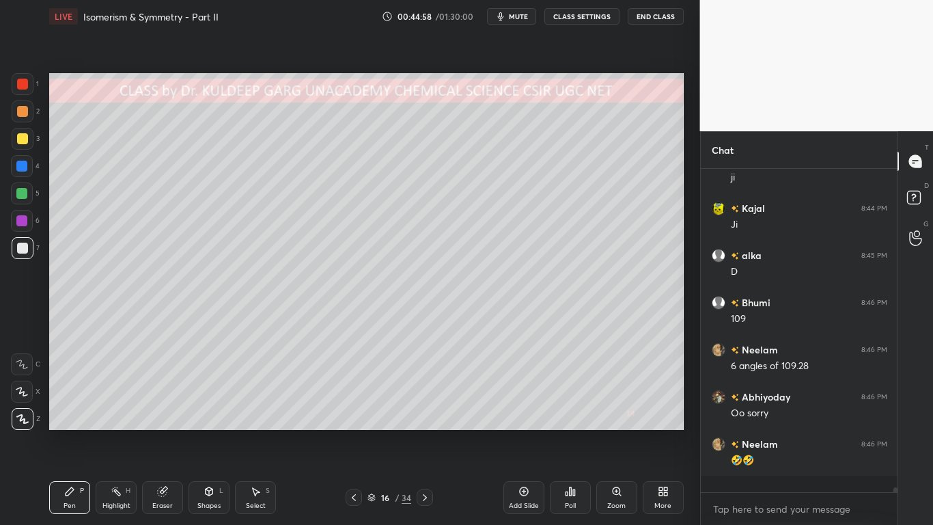
scroll to position [19939, 0]
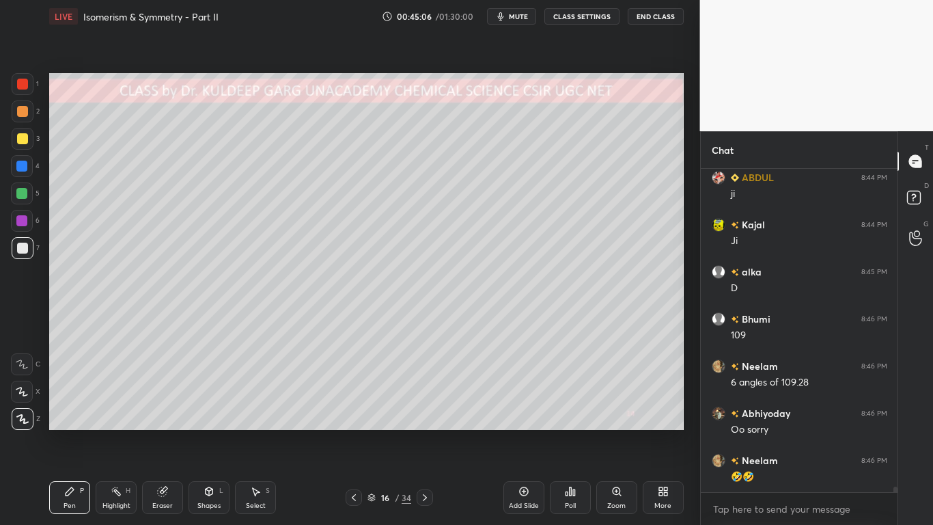
click at [20, 137] on div at bounding box center [22, 138] width 11 height 11
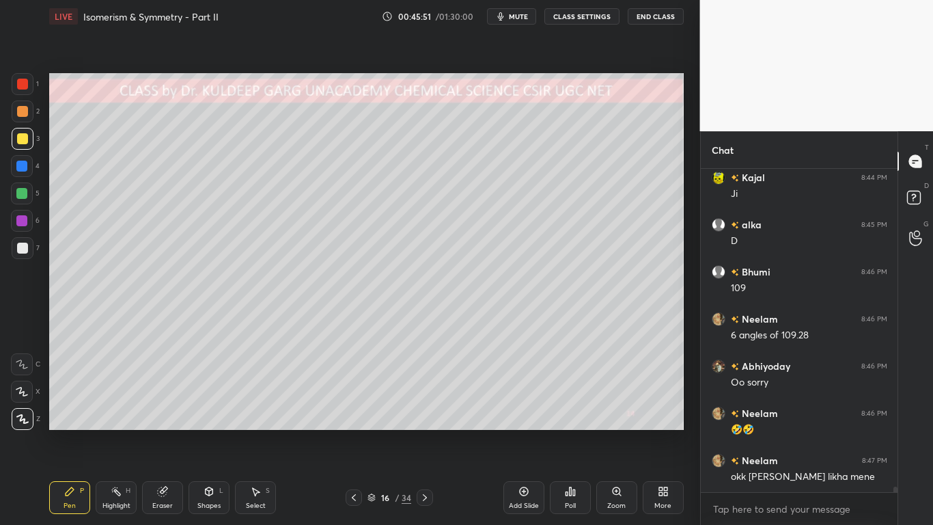
scroll to position [20033, 0]
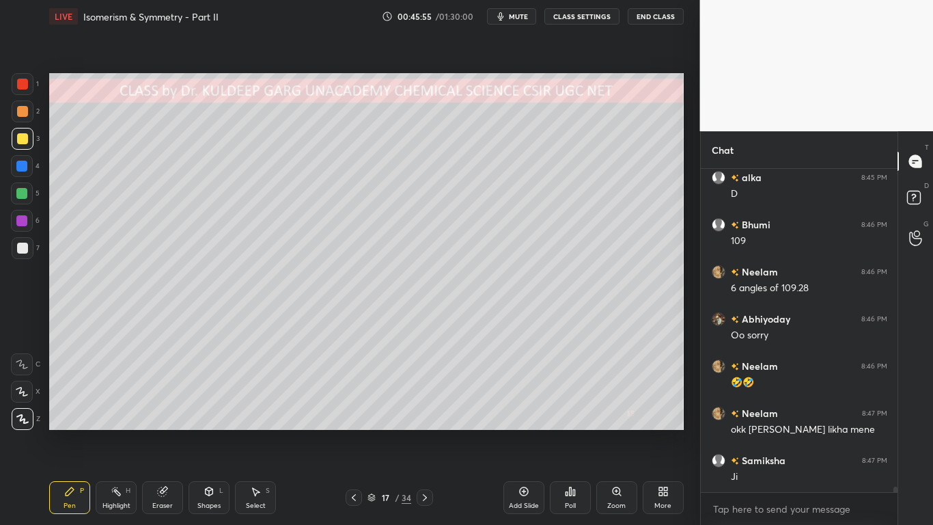
click at [15, 133] on div at bounding box center [23, 139] width 22 height 22
click at [25, 249] on div at bounding box center [22, 248] width 11 height 11
click at [160, 421] on icon at bounding box center [162, 491] width 9 height 9
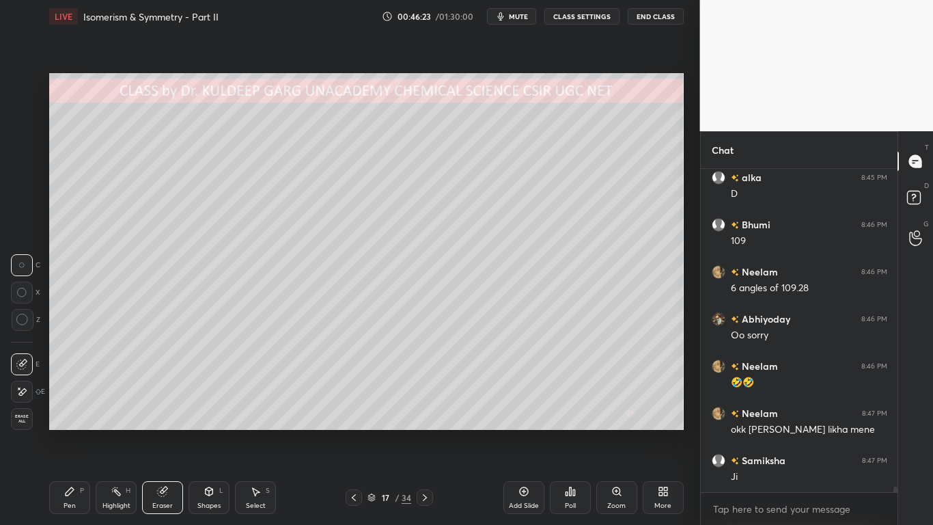
click at [18, 319] on icon at bounding box center [22, 320] width 12 height 12
click at [64, 421] on icon at bounding box center [69, 491] width 11 height 11
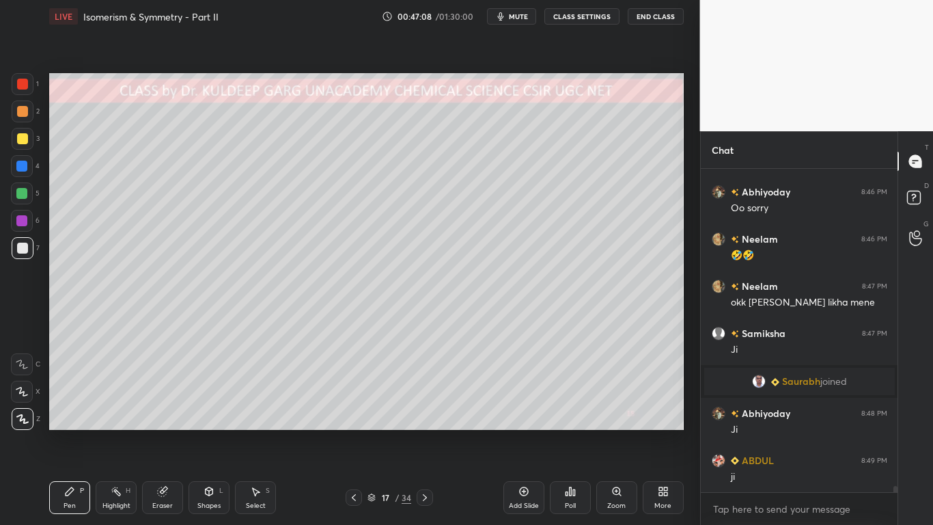
scroll to position [17063, 0]
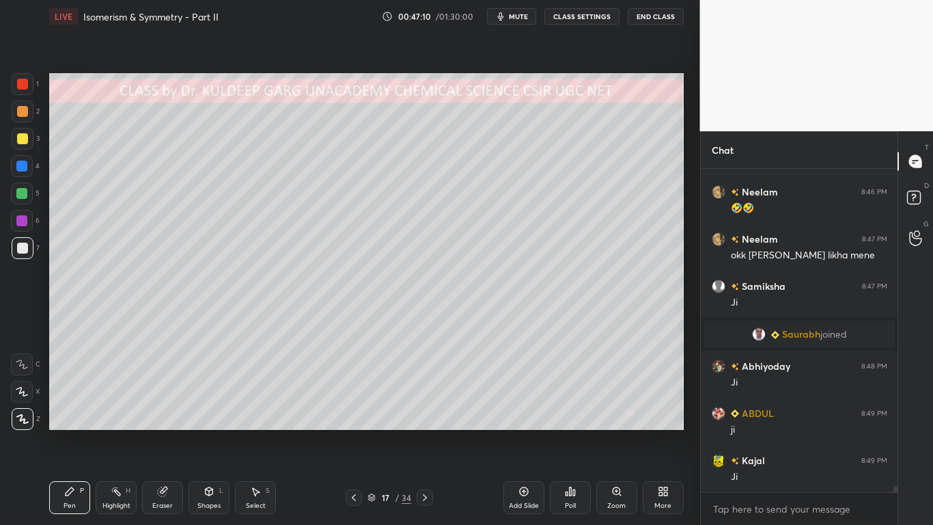
click at [164, 421] on icon at bounding box center [162, 491] width 9 height 9
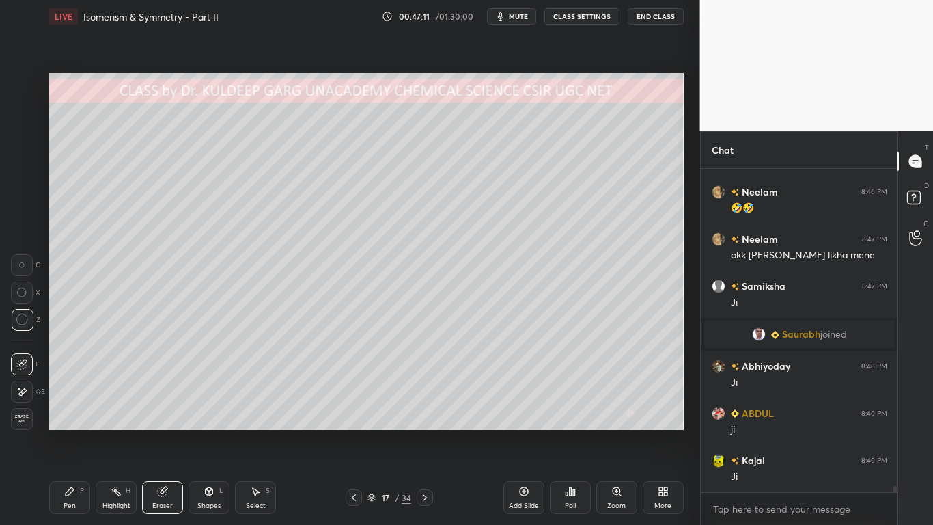
scroll to position [17110, 0]
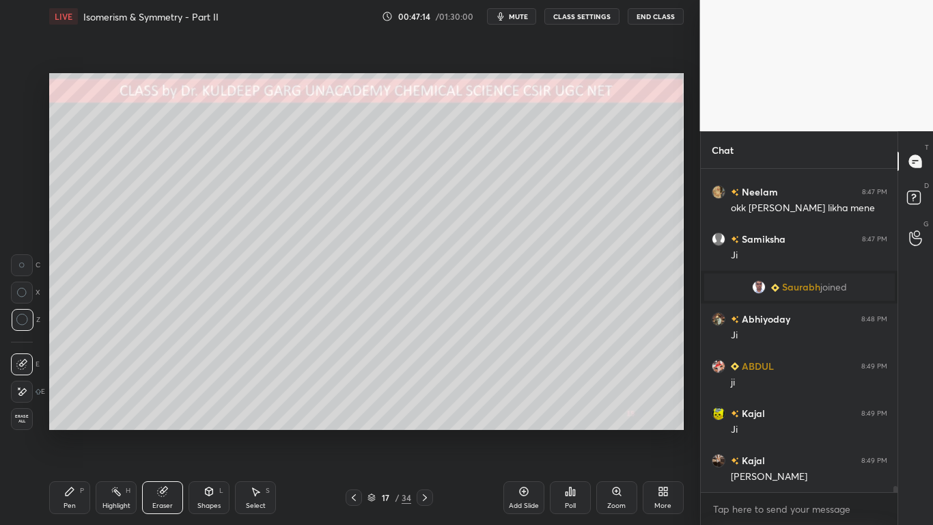
click at [75, 421] on div "Pen P" at bounding box center [69, 497] width 41 height 33
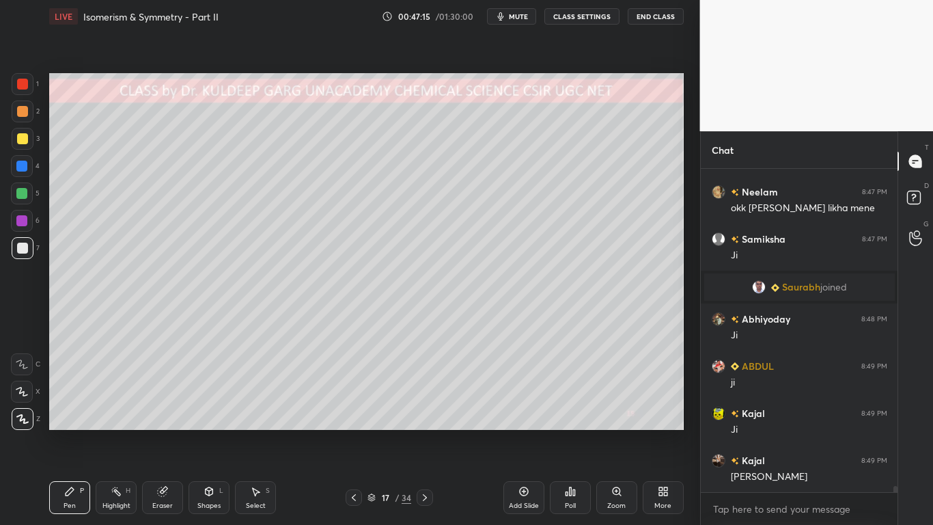
scroll to position [17158, 0]
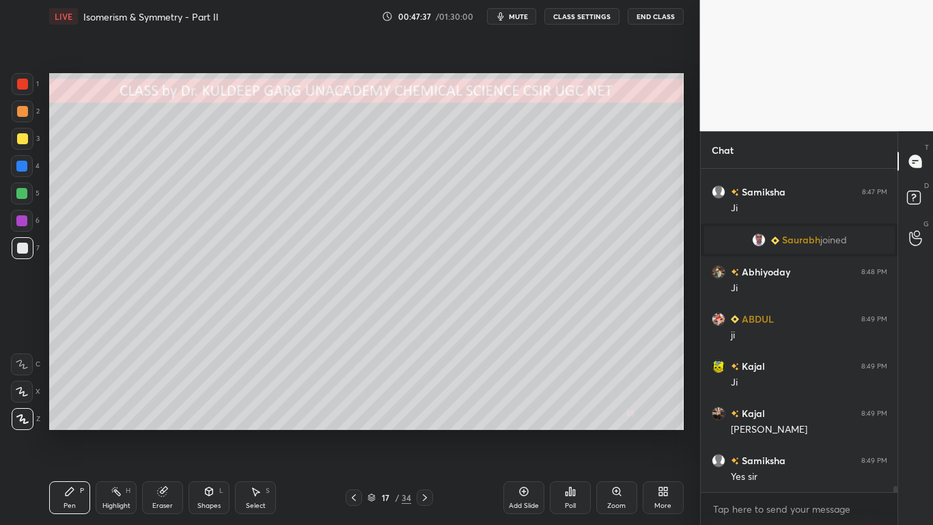
click at [25, 87] on div at bounding box center [22, 84] width 11 height 11
click at [20, 245] on div at bounding box center [22, 248] width 11 height 11
click at [22, 138] on div at bounding box center [22, 138] width 11 height 11
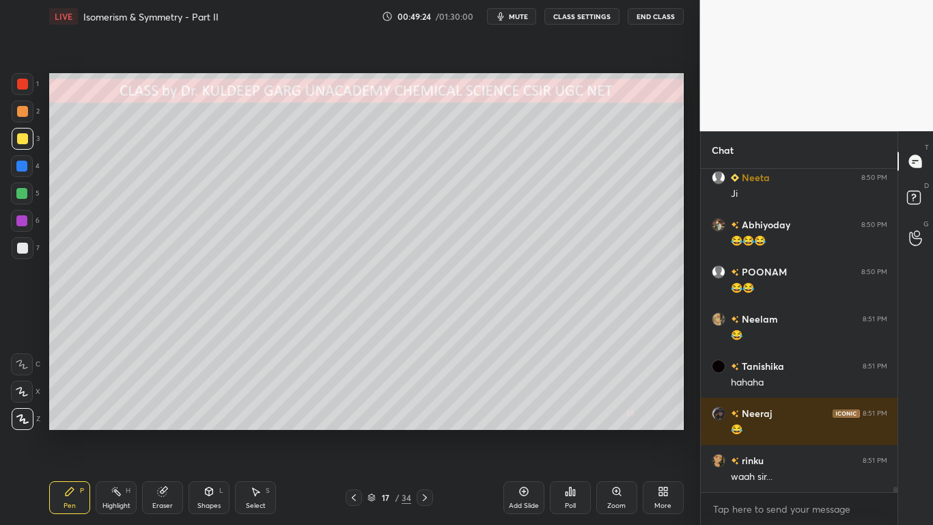
scroll to position [18006, 0]
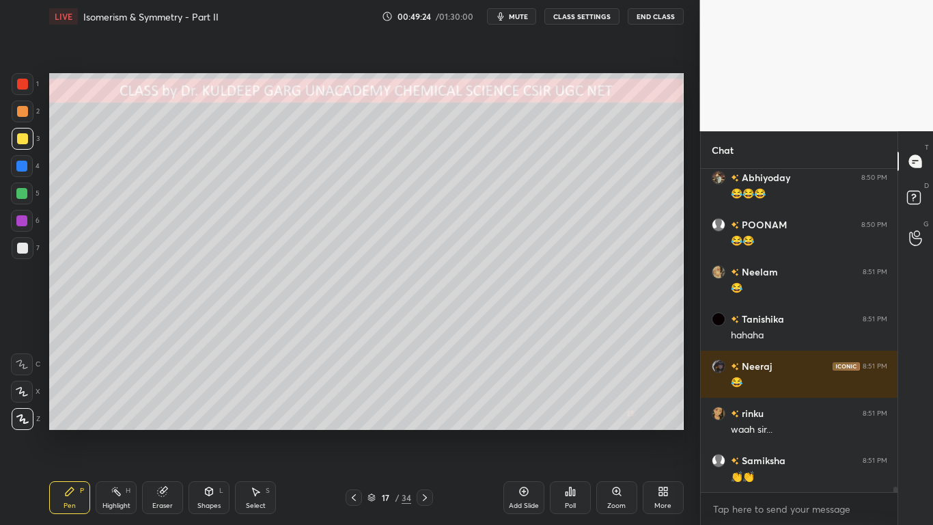
click at [20, 173] on div at bounding box center [22, 166] width 22 height 22
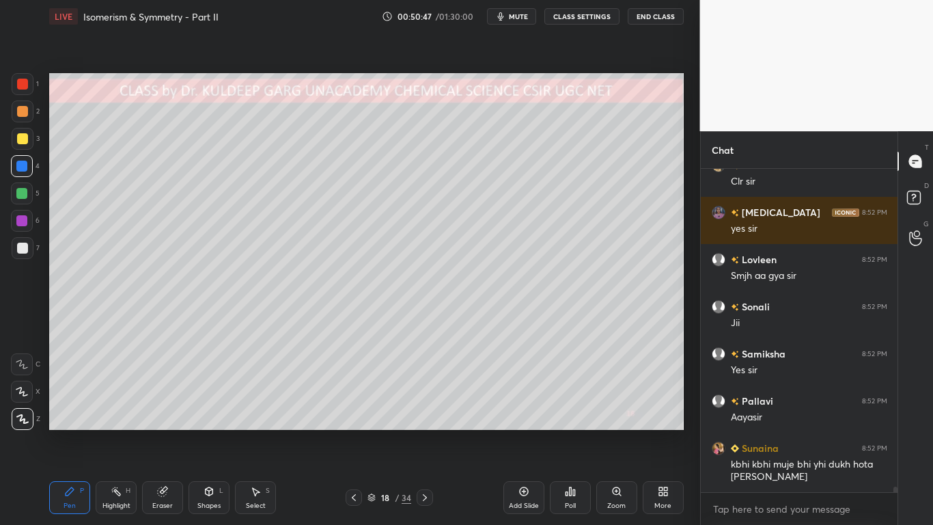
scroll to position [18999, 0]
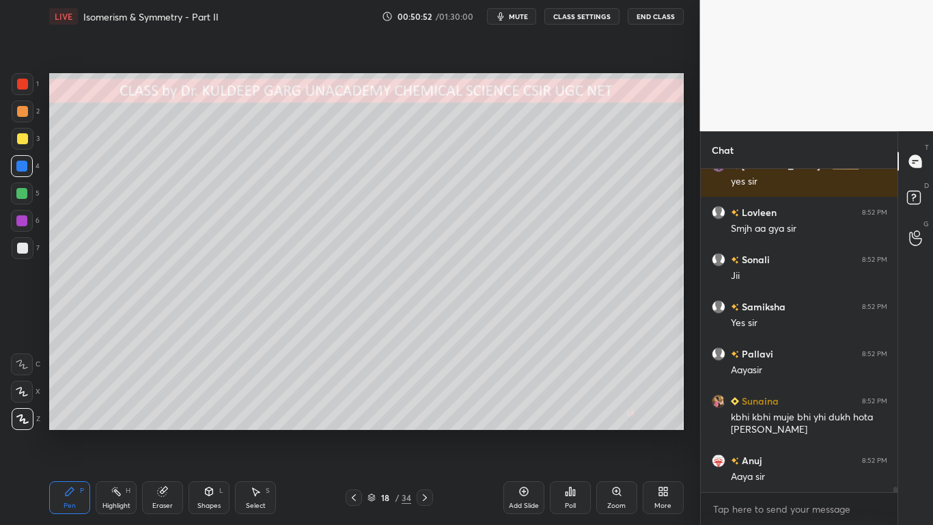
click at [25, 251] on div at bounding box center [22, 248] width 11 height 11
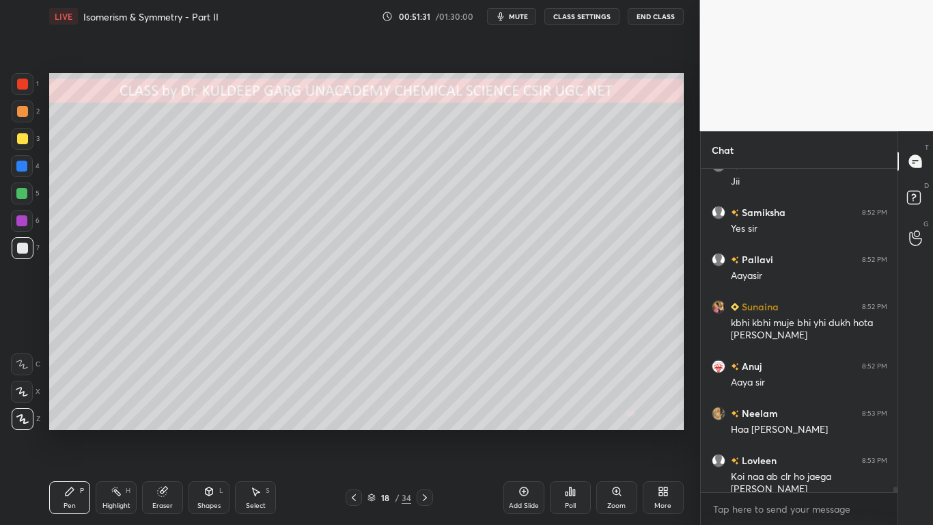
scroll to position [19141, 0]
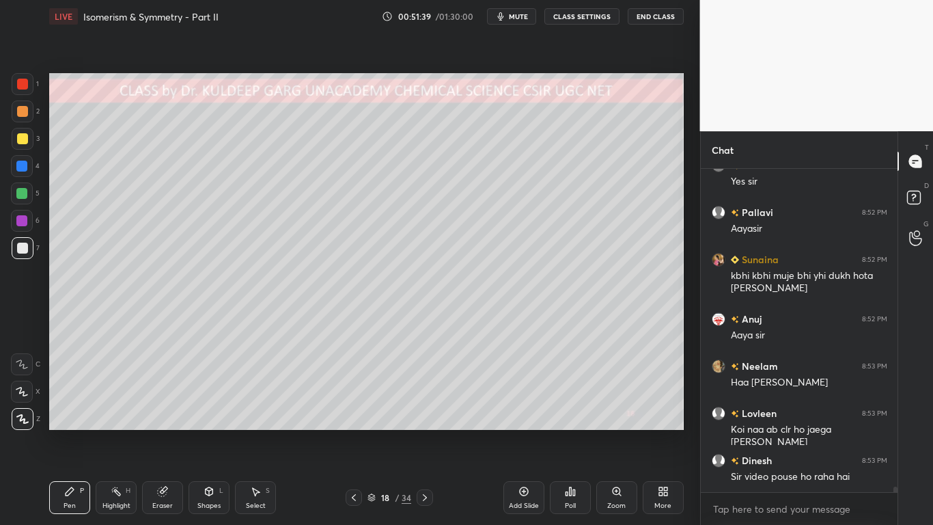
click at [661, 421] on div "More" at bounding box center [663, 497] width 41 height 33
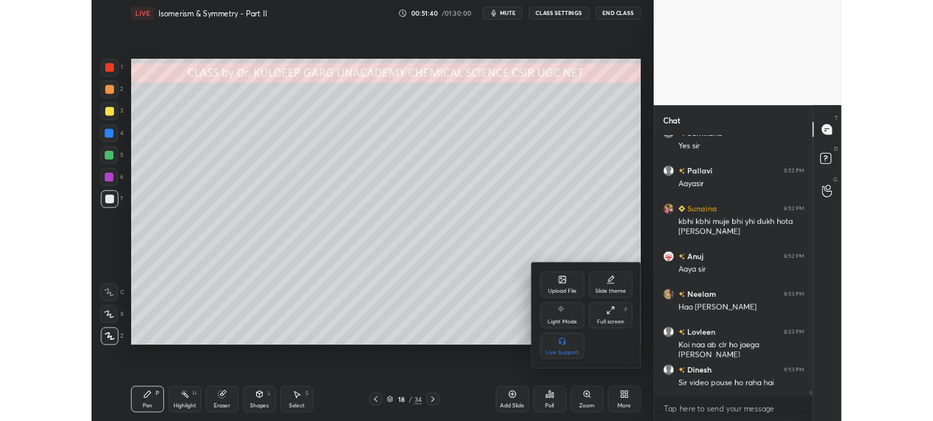
scroll to position [19188, 0]
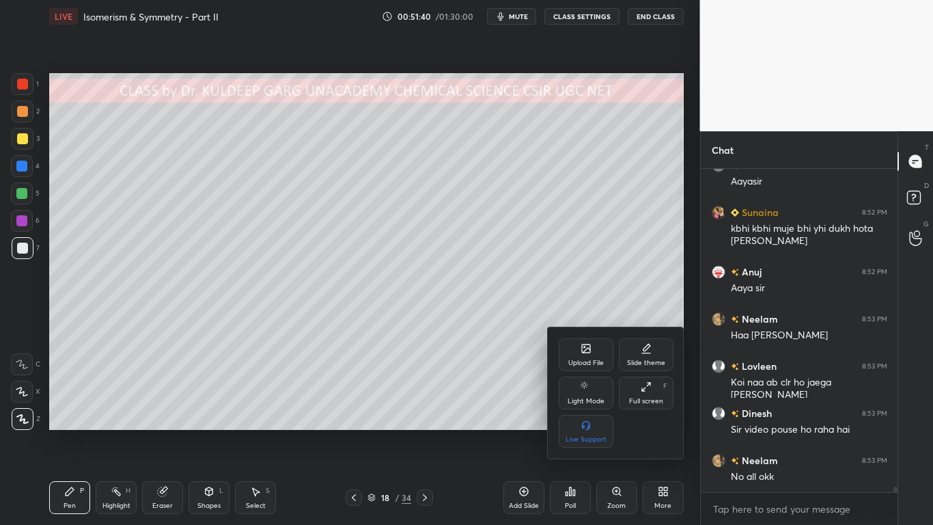
click at [643, 394] on div "Full screen F" at bounding box center [646, 392] width 55 height 33
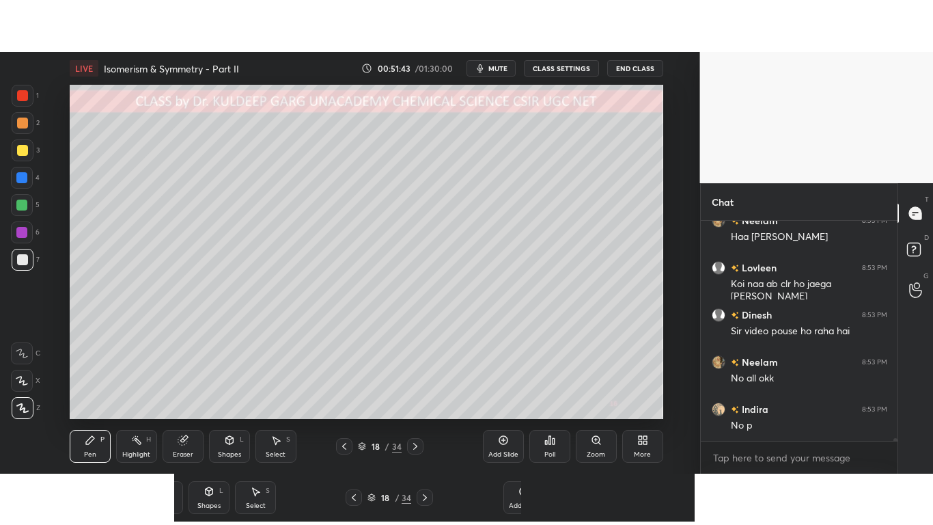
scroll to position [19432, 0]
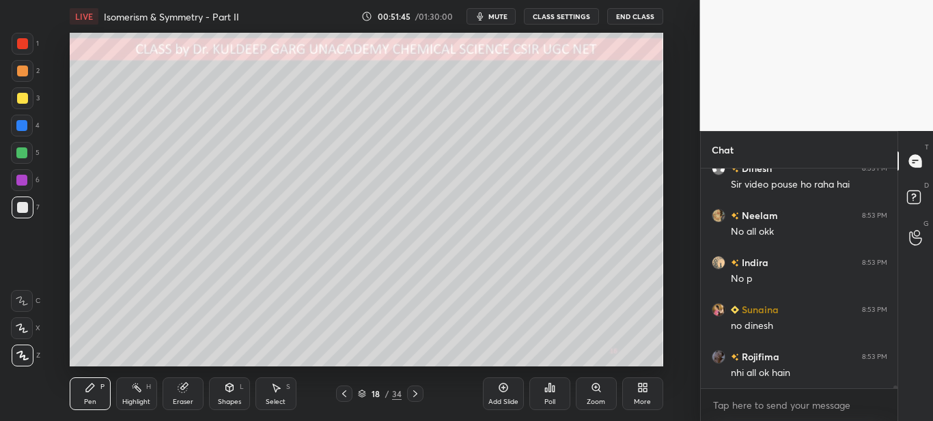
click at [639, 397] on div "More" at bounding box center [642, 394] width 41 height 33
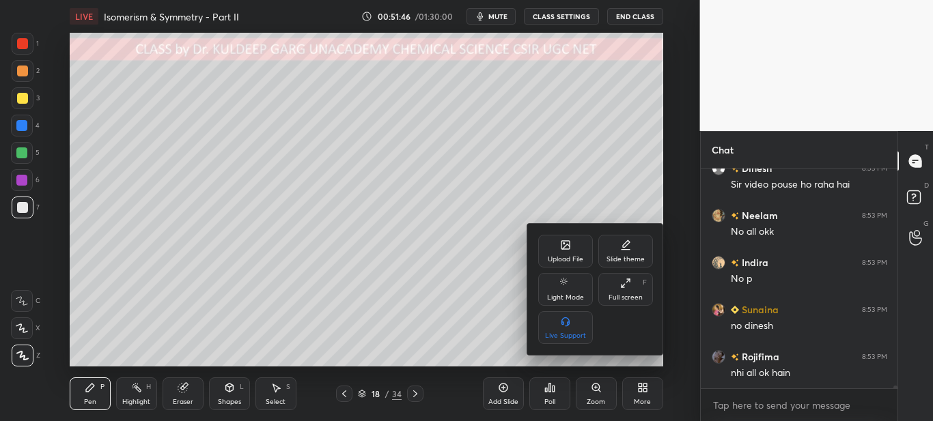
click at [624, 286] on icon at bounding box center [625, 283] width 11 height 11
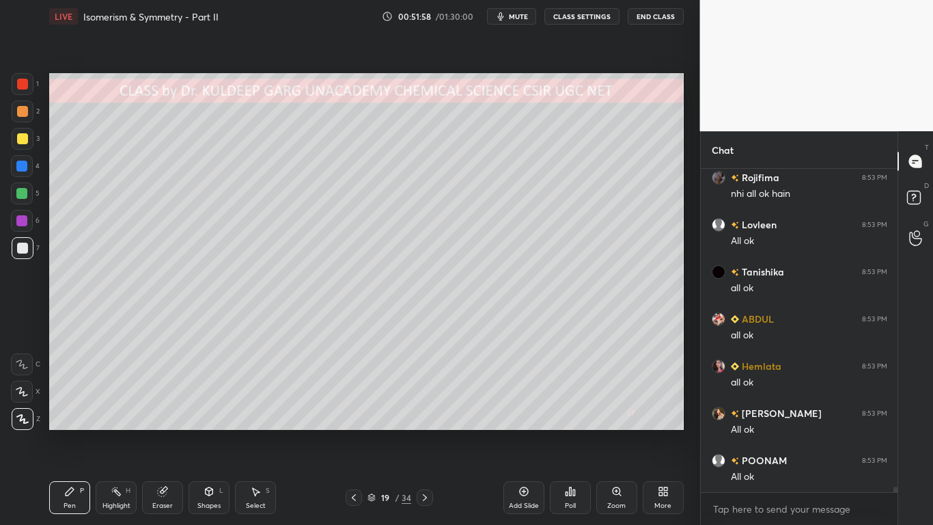
scroll to position [19671, 0]
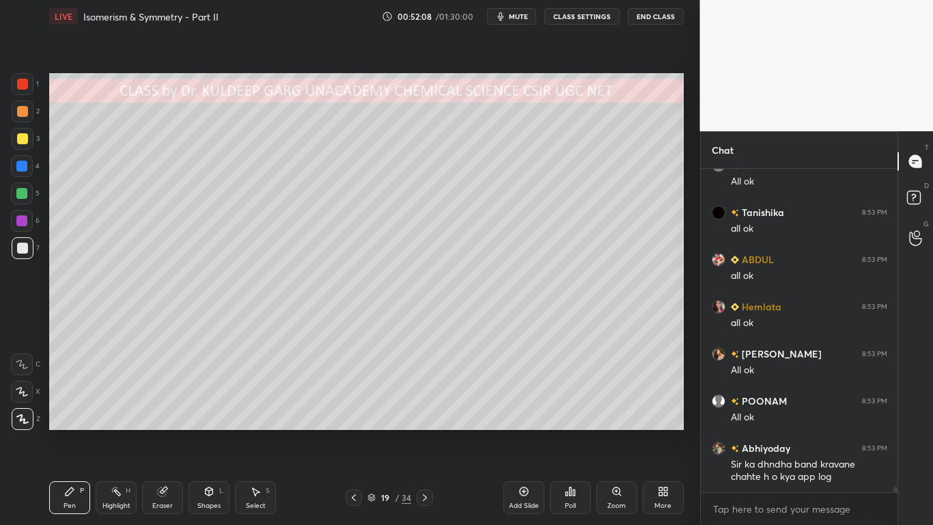
click at [24, 247] on div at bounding box center [22, 248] width 11 height 11
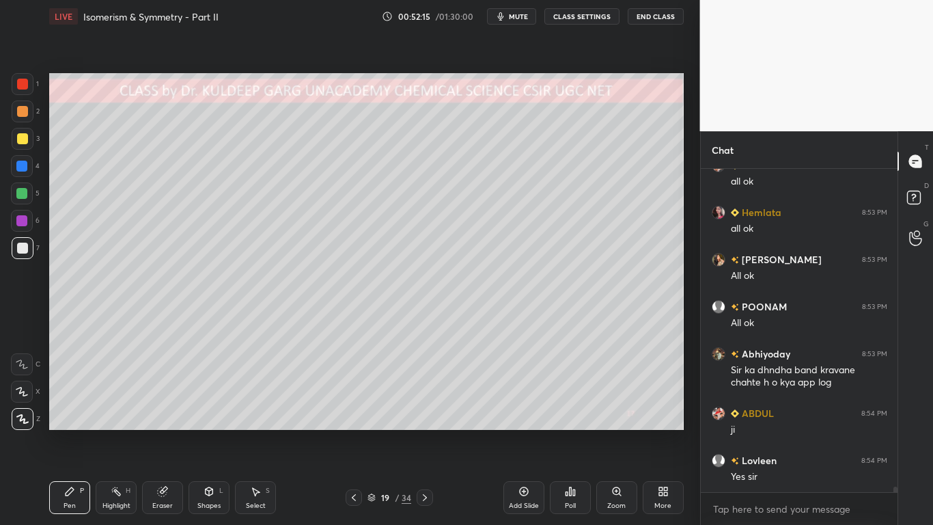
scroll to position [19813, 0]
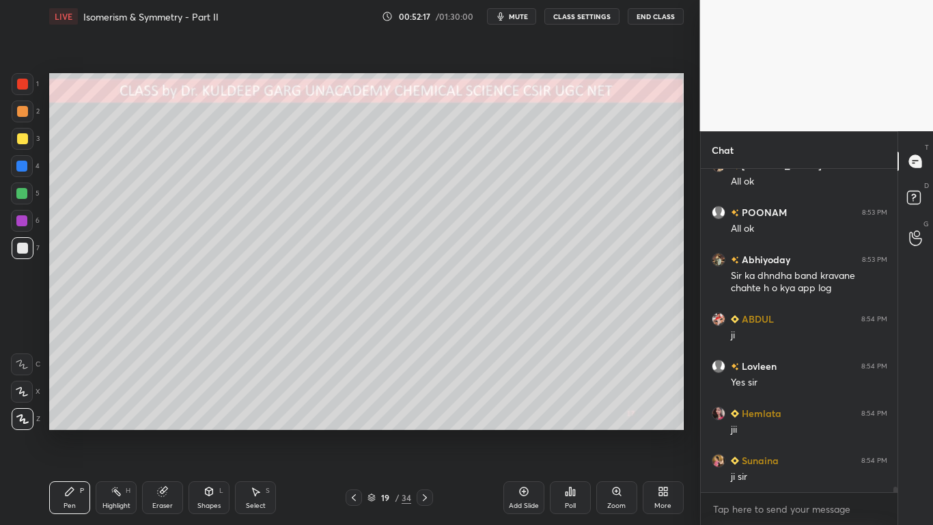
click at [26, 248] on div at bounding box center [22, 248] width 11 height 11
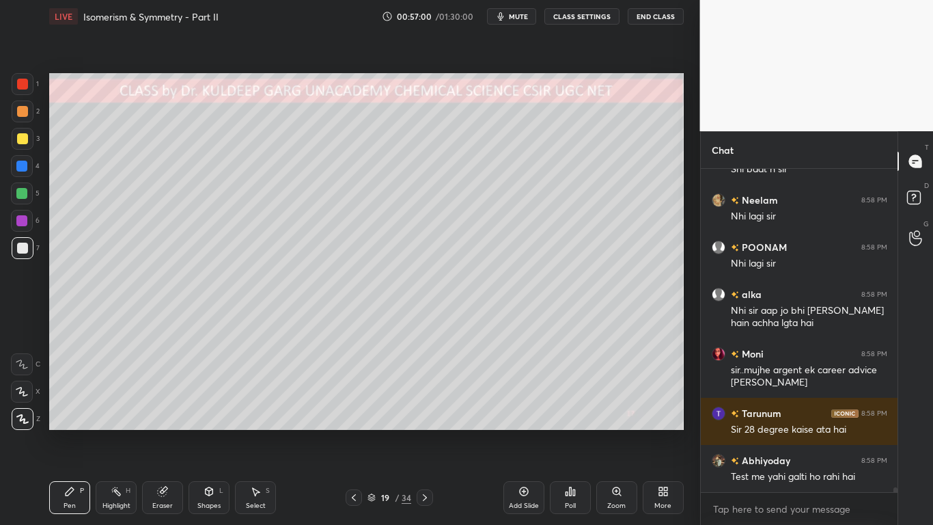
scroll to position [20993, 0]
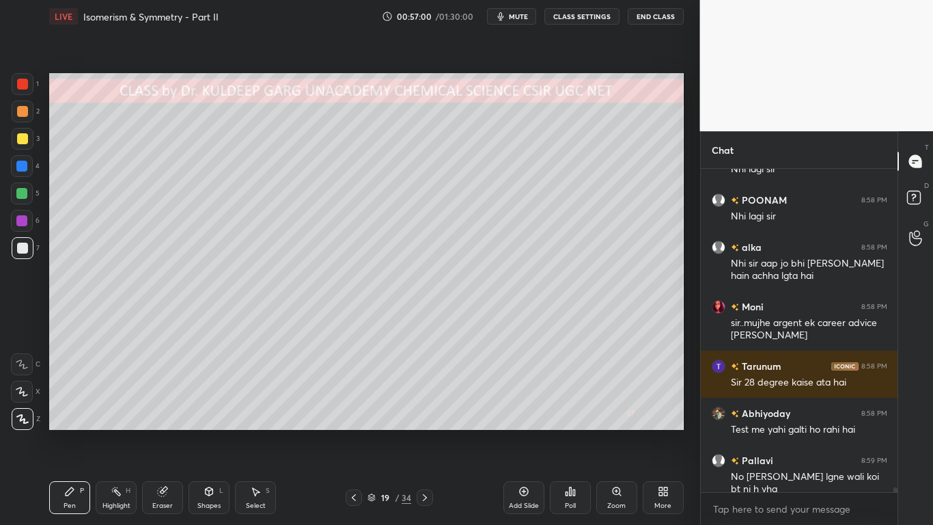
click at [22, 146] on div at bounding box center [23, 139] width 22 height 22
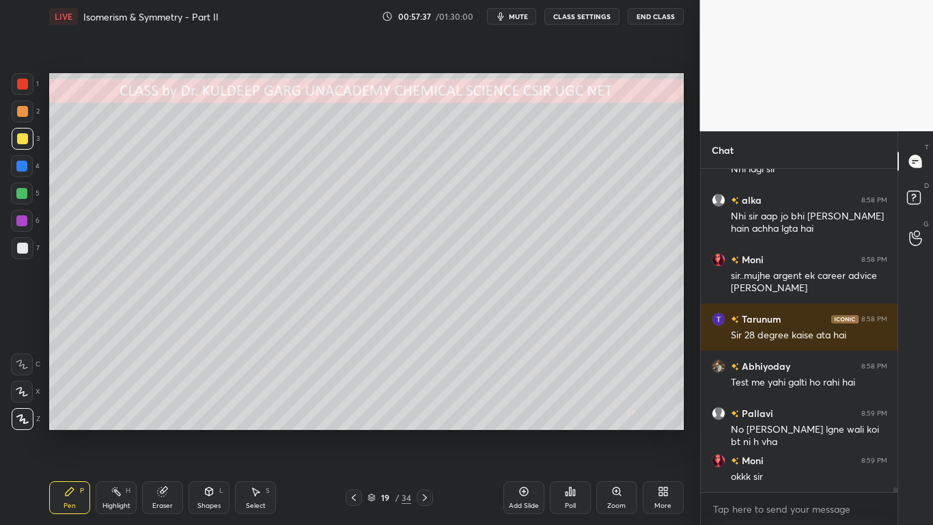
click at [23, 245] on div at bounding box center [22, 248] width 11 height 11
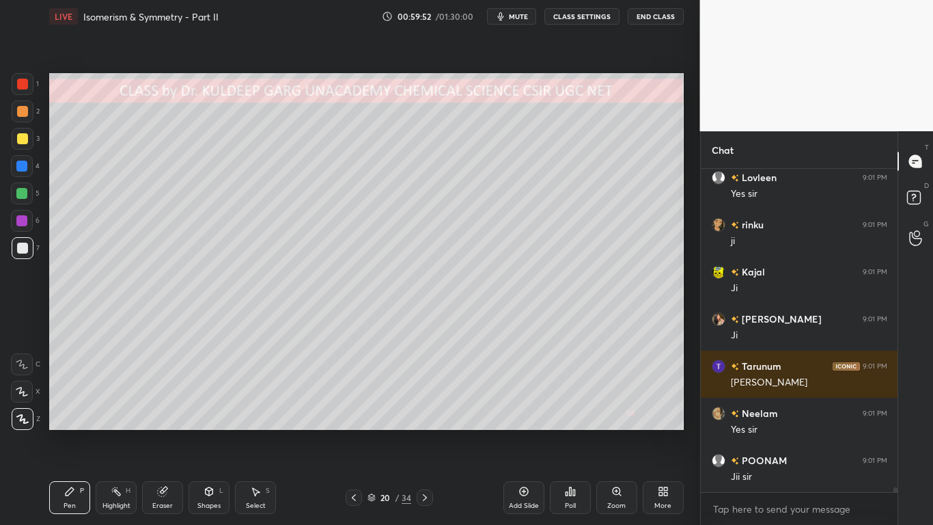
scroll to position [21794, 0]
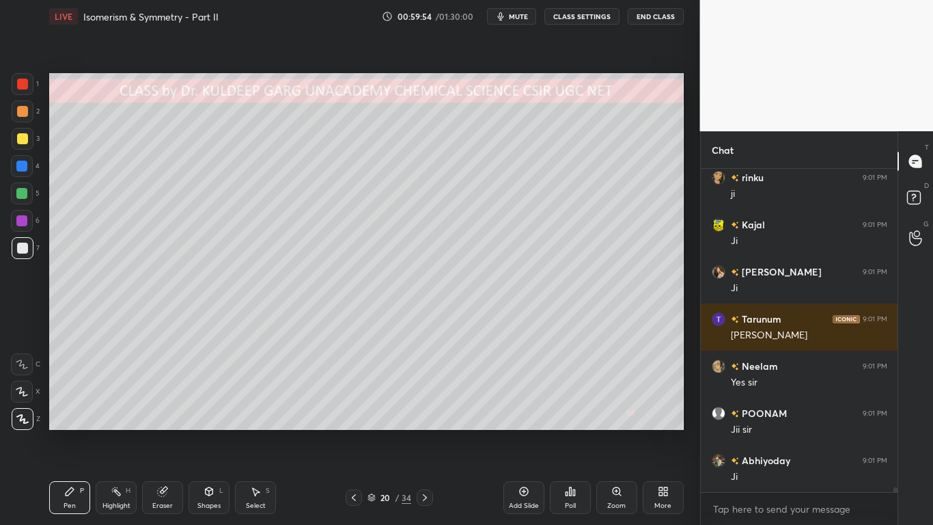
click at [24, 247] on div at bounding box center [22, 248] width 11 height 11
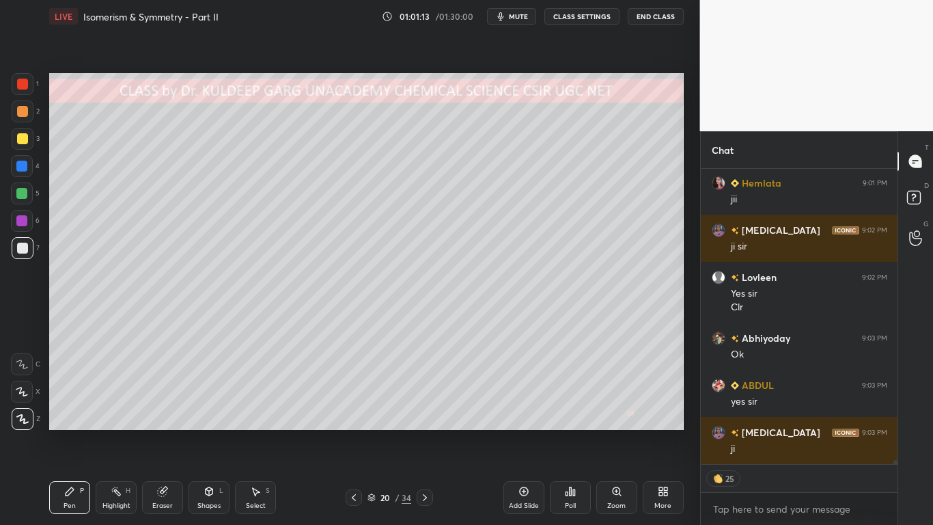
scroll to position [22165, 0]
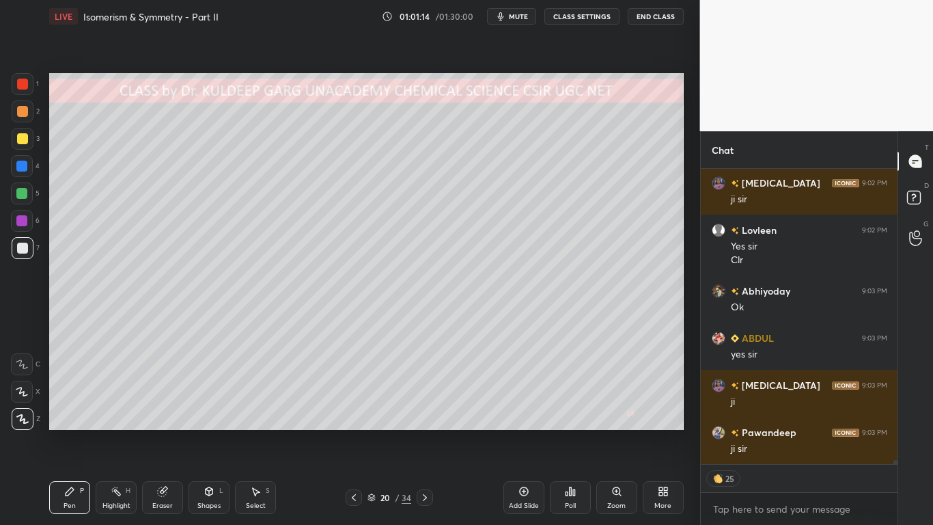
click at [27, 140] on div at bounding box center [22, 138] width 11 height 11
type textarea "x"
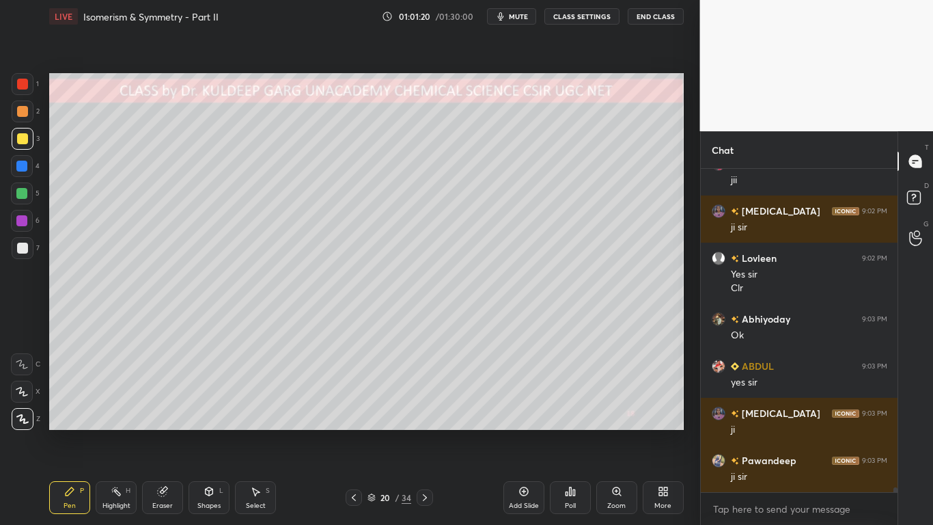
scroll to position [22185, 0]
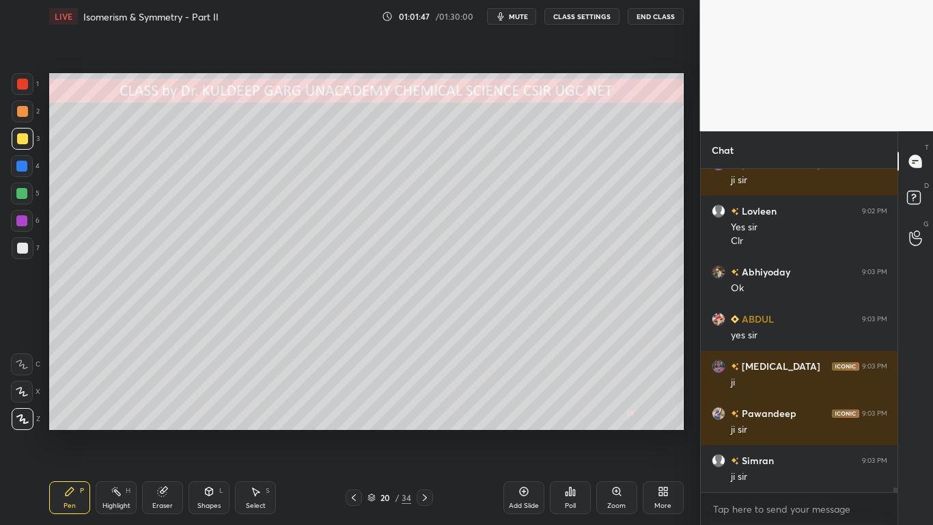
click at [164, 421] on div "Eraser" at bounding box center [162, 497] width 41 height 33
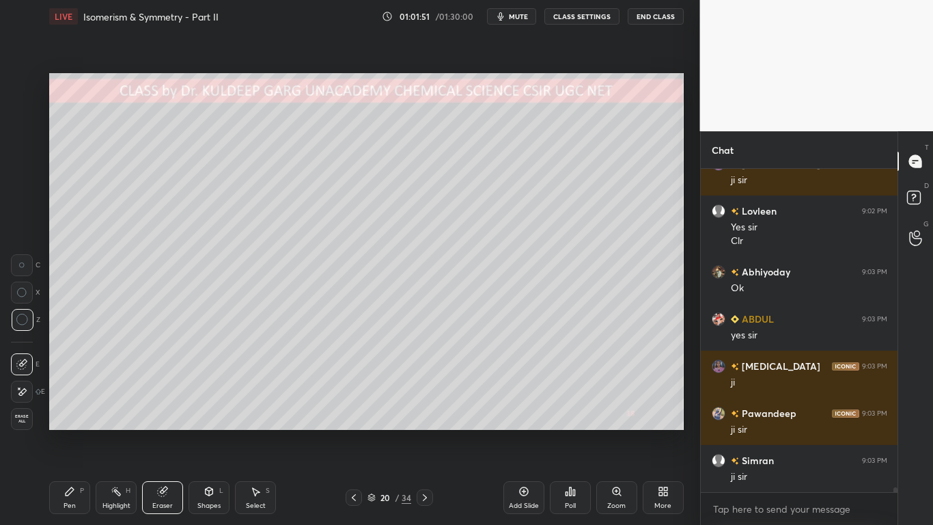
click at [63, 421] on div "Pen P" at bounding box center [69, 497] width 41 height 33
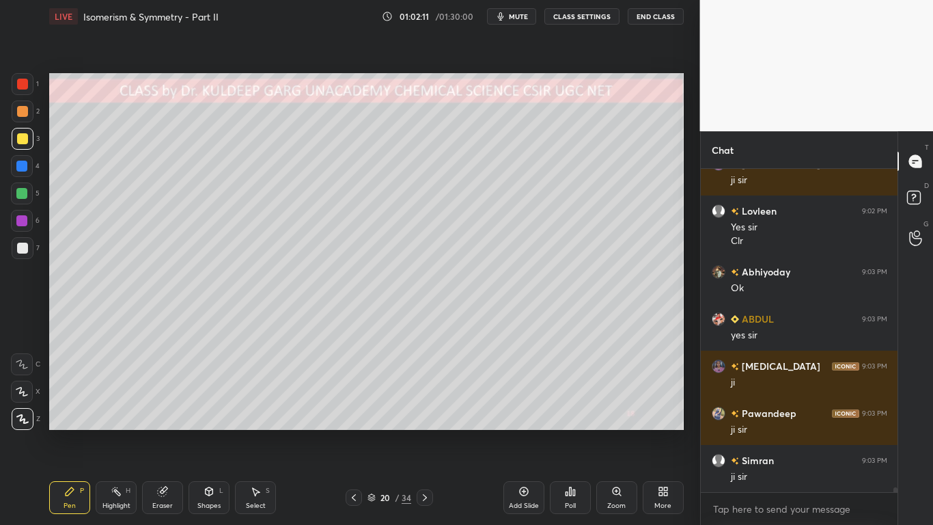
click at [570, 421] on div "Poll" at bounding box center [570, 497] width 41 height 33
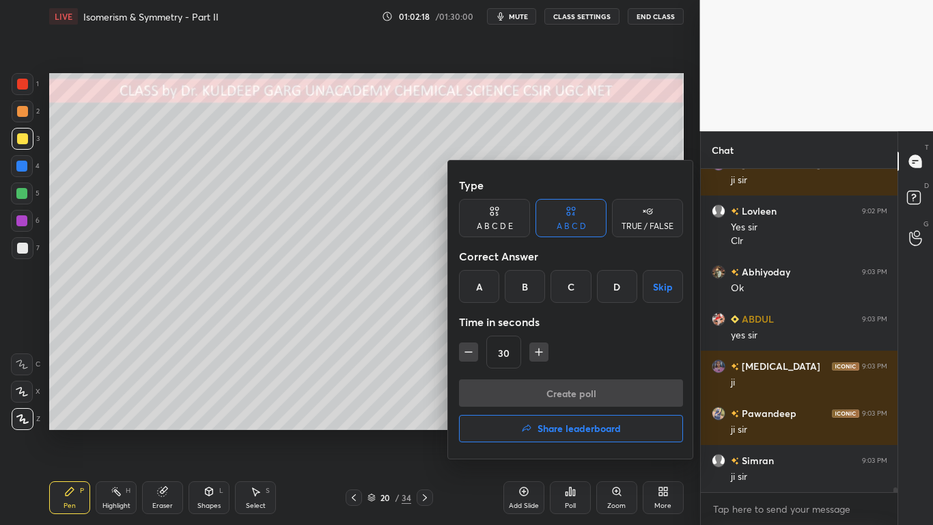
click at [505, 229] on div "A B C D E" at bounding box center [495, 226] width 36 height 8
click at [474, 289] on div "A" at bounding box center [475, 286] width 33 height 33
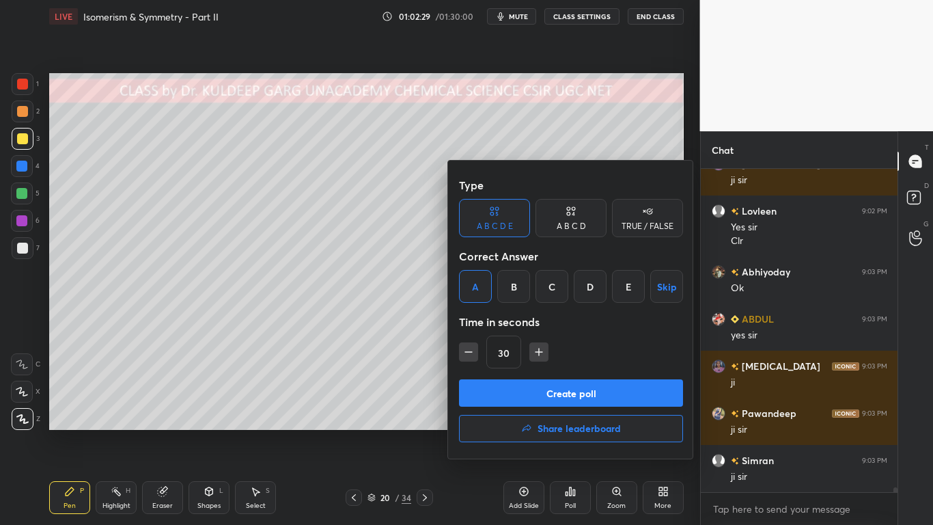
click at [538, 354] on icon "button" at bounding box center [539, 352] width 14 height 14
type input "45"
click at [551, 398] on button "Create poll" at bounding box center [571, 392] width 224 height 27
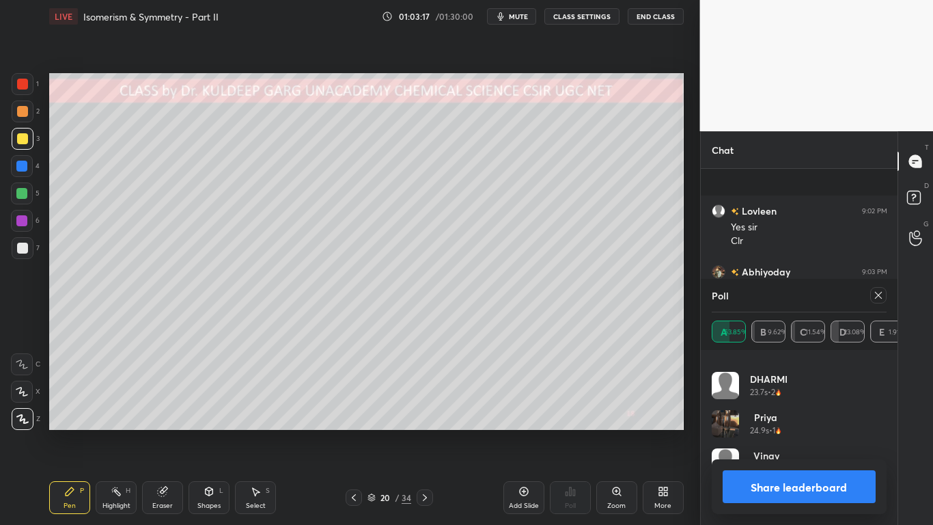
scroll to position [22303, 0]
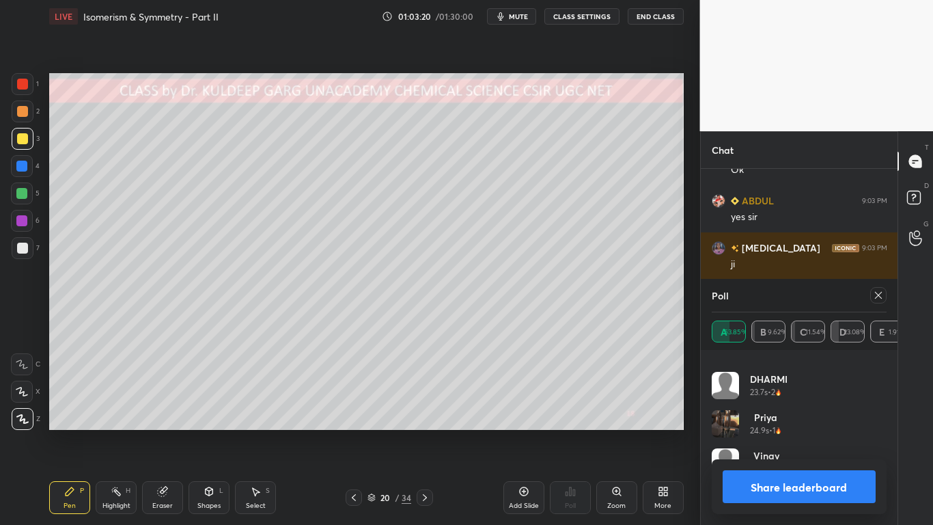
click at [891, 302] on div "Poll A 53.85% B 9.62% C 11.54% D 23.08% E 1.91%" at bounding box center [799, 314] width 197 height 71
click at [877, 299] on icon at bounding box center [878, 295] width 11 height 11
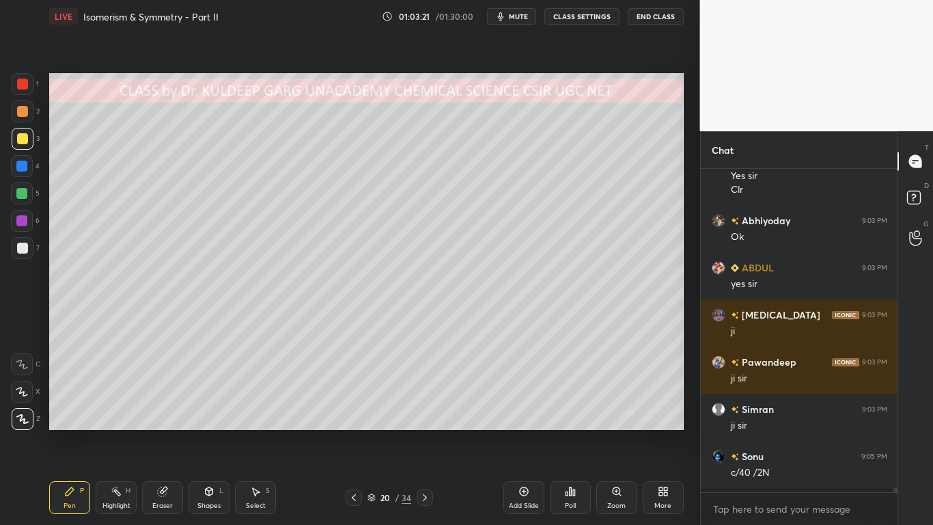
scroll to position [5, 5]
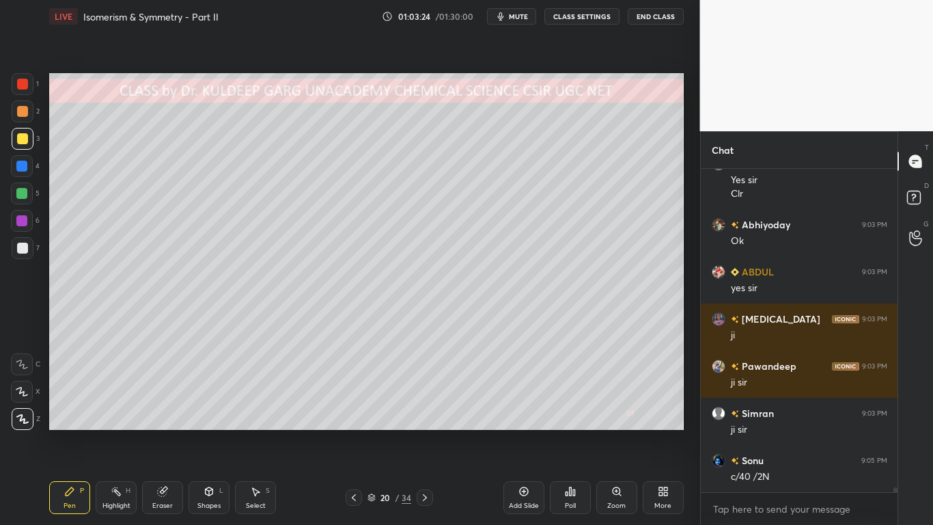
click at [25, 84] on div at bounding box center [22, 84] width 11 height 11
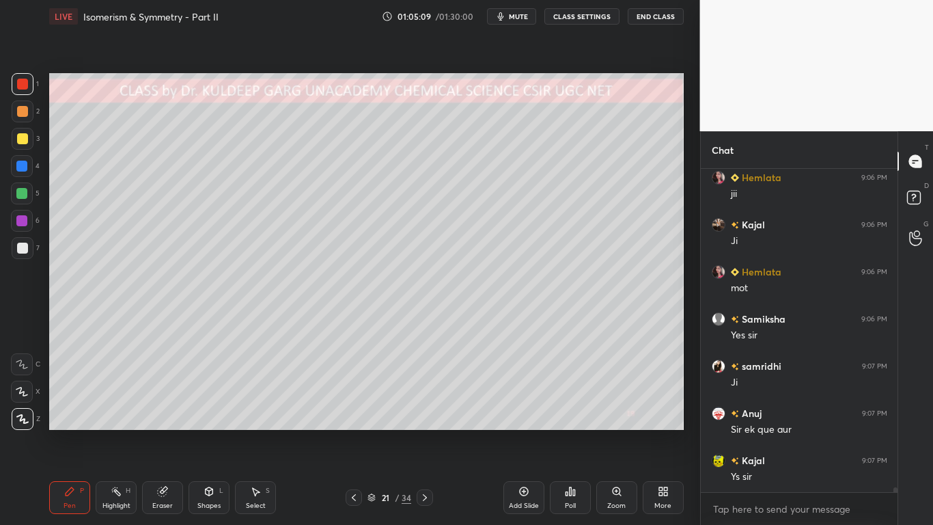
scroll to position [22986, 0]
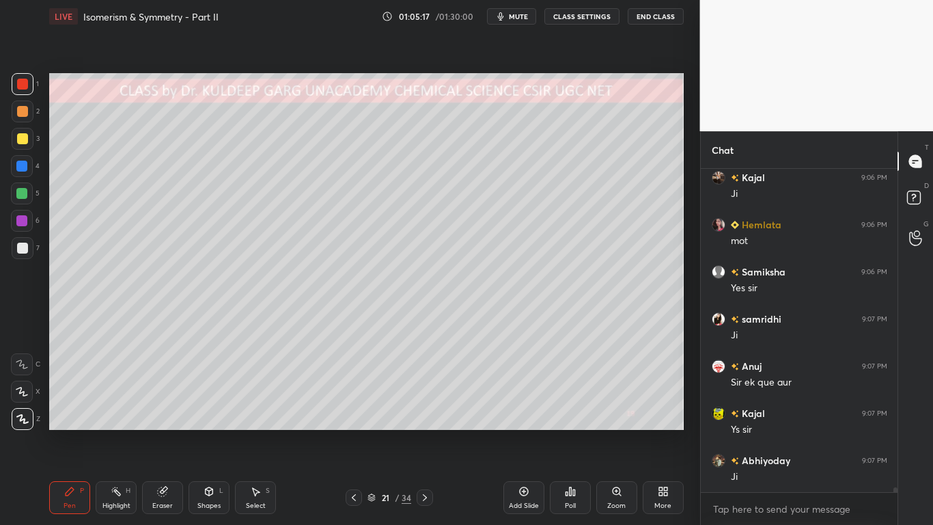
click at [29, 253] on div at bounding box center [23, 248] width 22 height 22
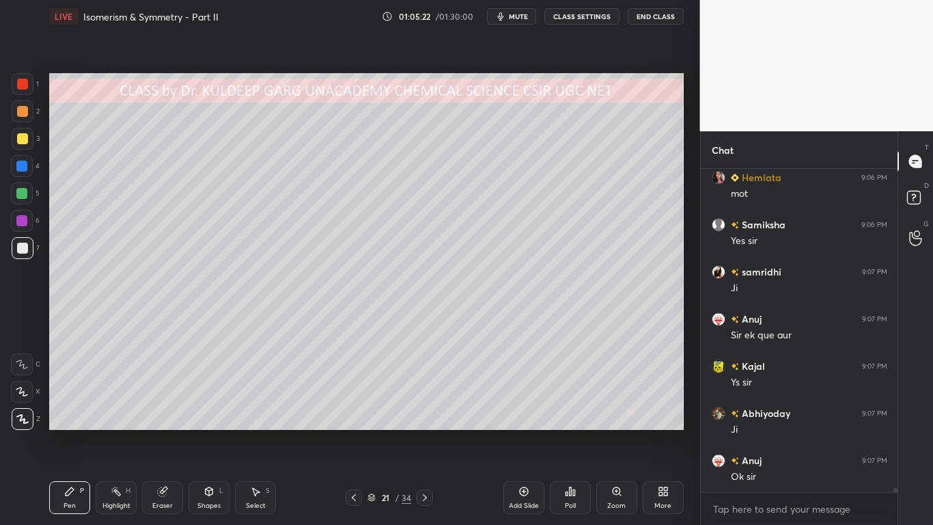
click at [23, 247] on div at bounding box center [22, 248] width 11 height 11
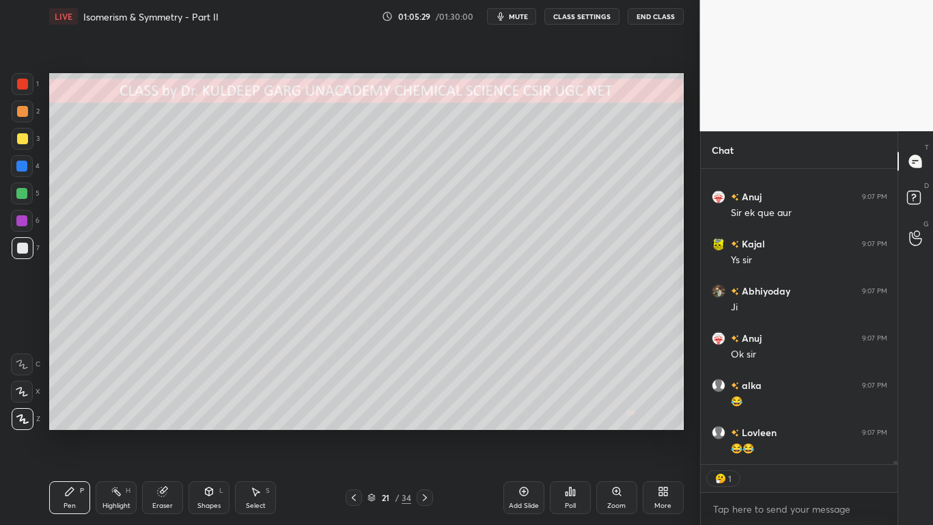
scroll to position [23202, 0]
click at [22, 245] on div at bounding box center [22, 248] width 11 height 11
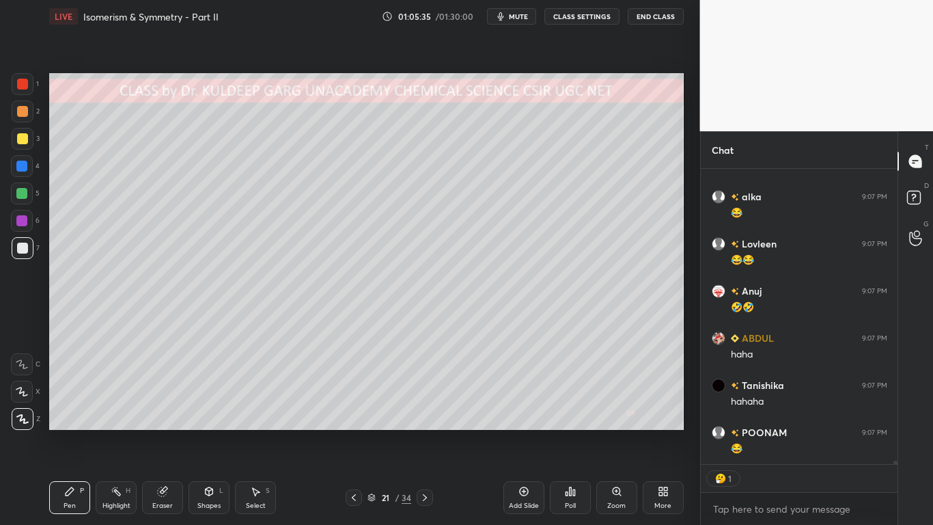
type textarea "x"
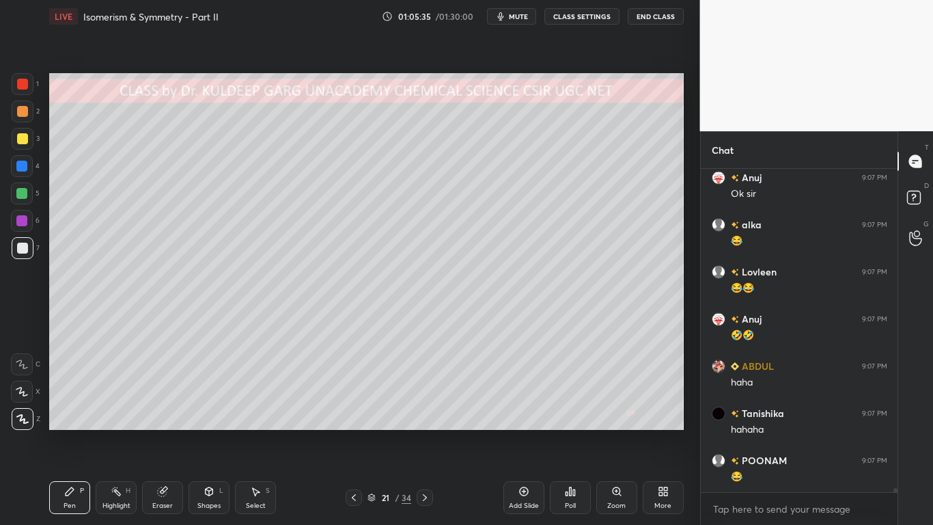
scroll to position [5, 5]
click at [18, 254] on div at bounding box center [23, 248] width 22 height 22
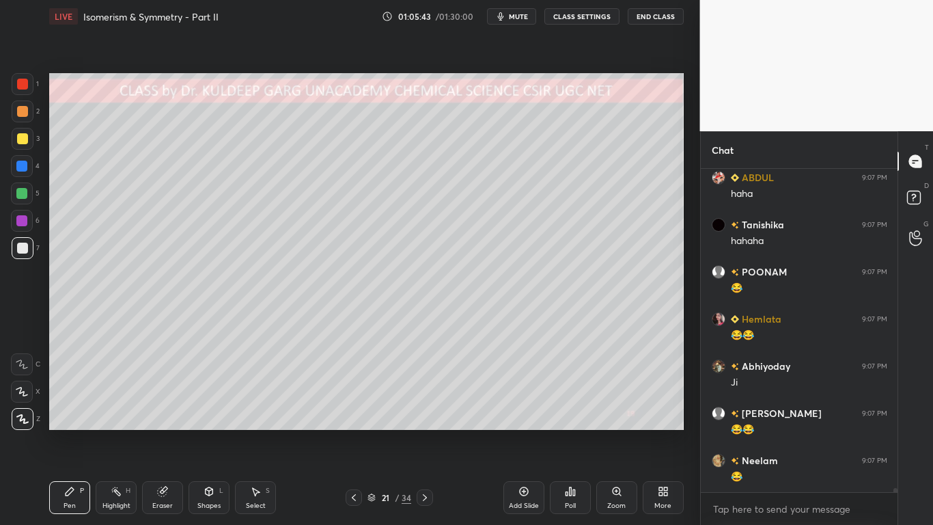
scroll to position [23551, 0]
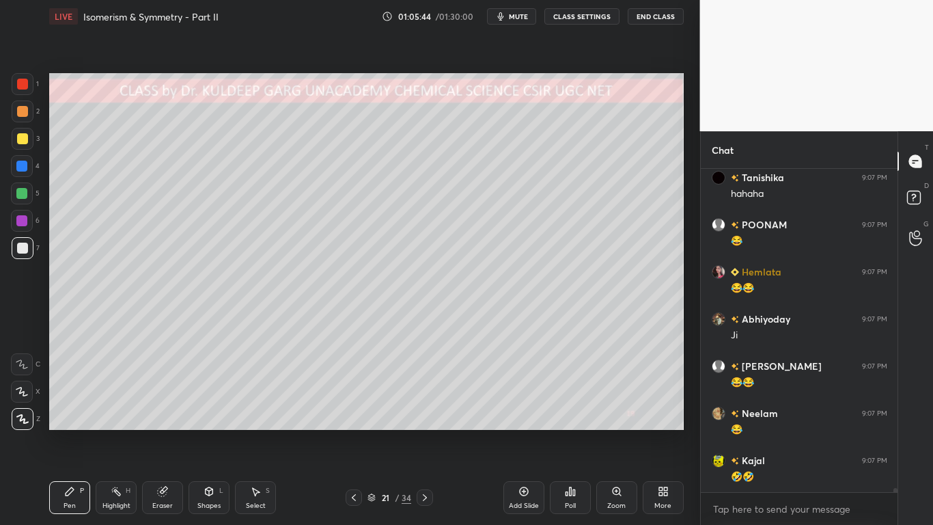
click at [24, 142] on div at bounding box center [22, 138] width 11 height 11
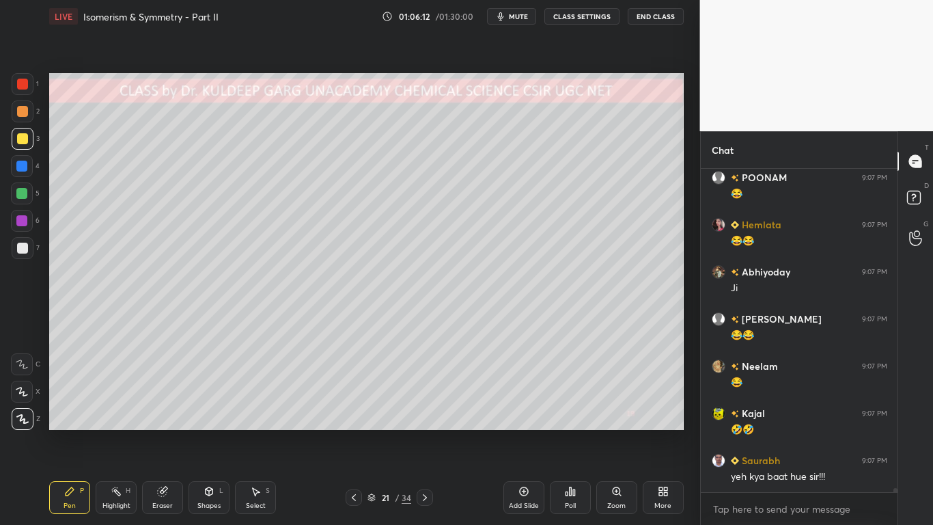
click at [20, 243] on div at bounding box center [22, 248] width 11 height 11
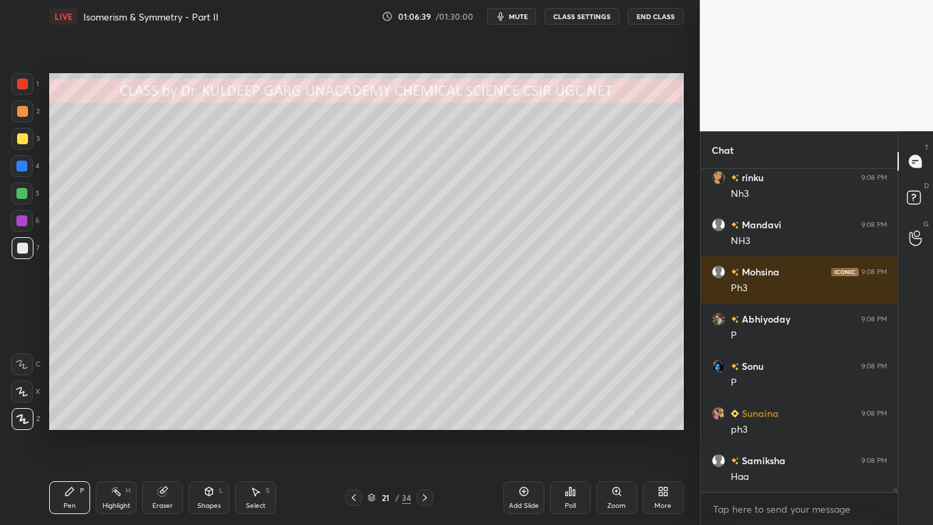
scroll to position [24306, 0]
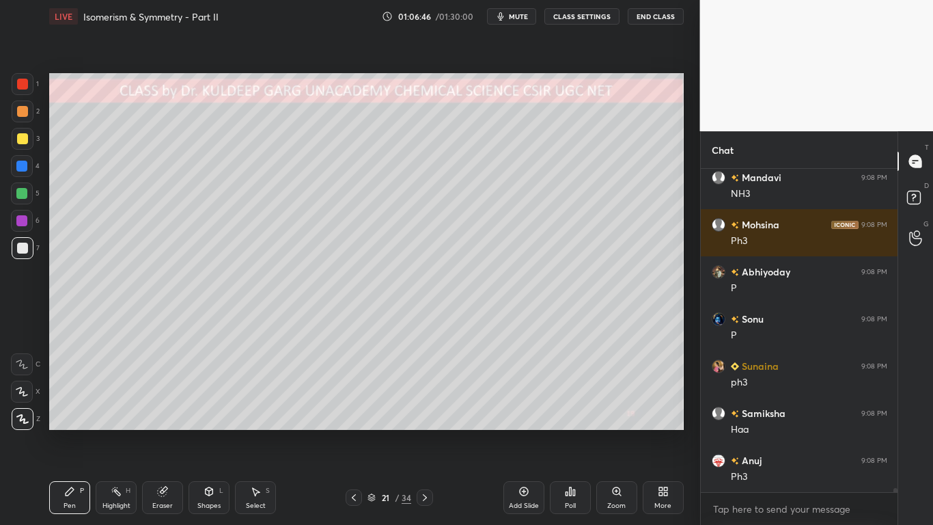
click at [568, 421] on div "Poll" at bounding box center [570, 497] width 41 height 33
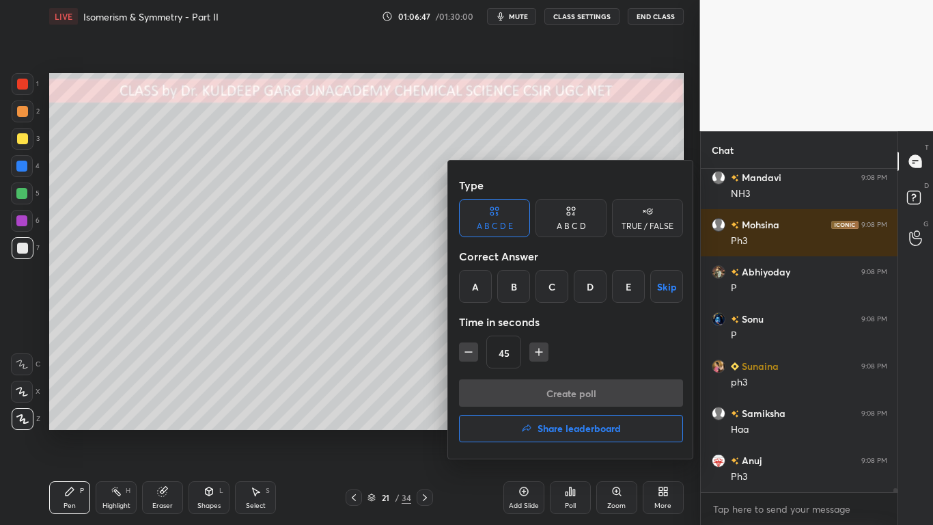
click at [638, 227] on div "TRUE / FALSE" at bounding box center [648, 226] width 52 height 8
click at [566, 287] on div "False" at bounding box center [571, 286] width 71 height 33
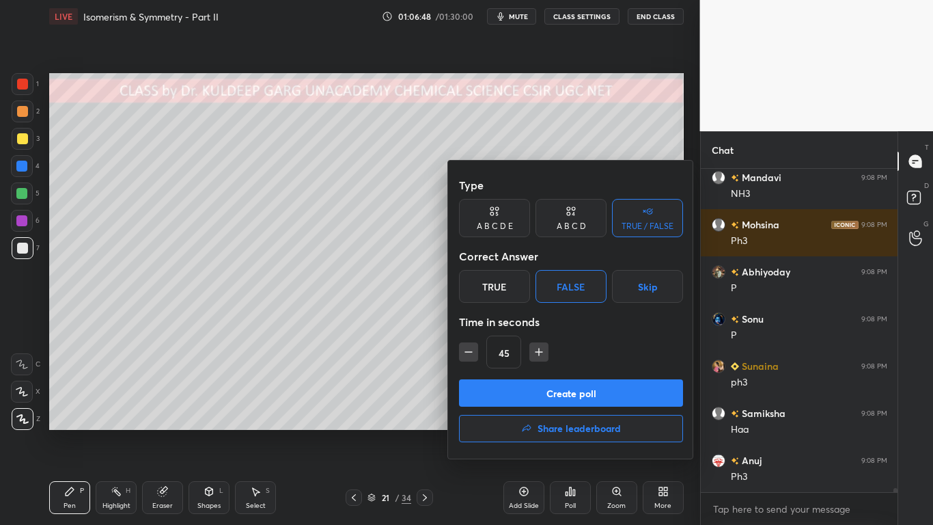
click at [463, 342] on div "45" at bounding box center [571, 351] width 224 height 33
click at [467, 355] on icon "button" at bounding box center [469, 352] width 14 height 14
type input "30"
click at [508, 398] on button "Create poll" at bounding box center [571, 392] width 224 height 27
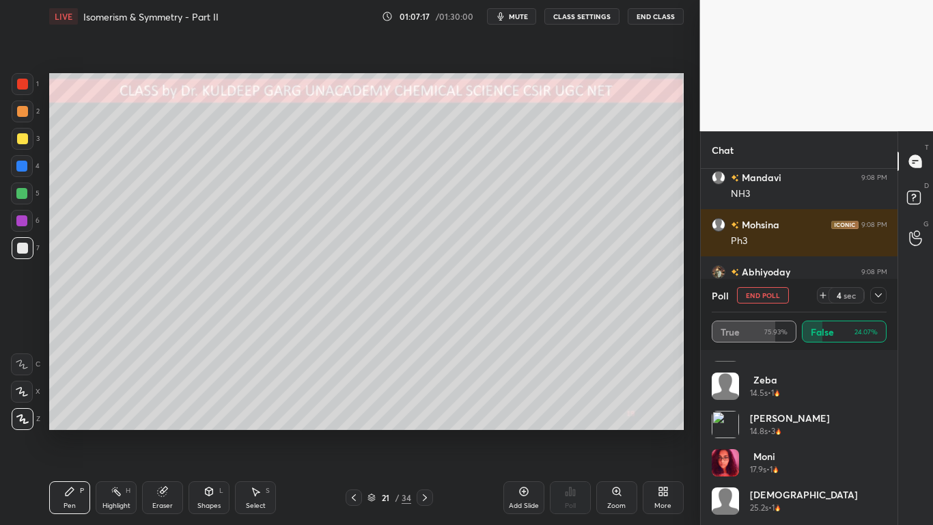
scroll to position [372, 0]
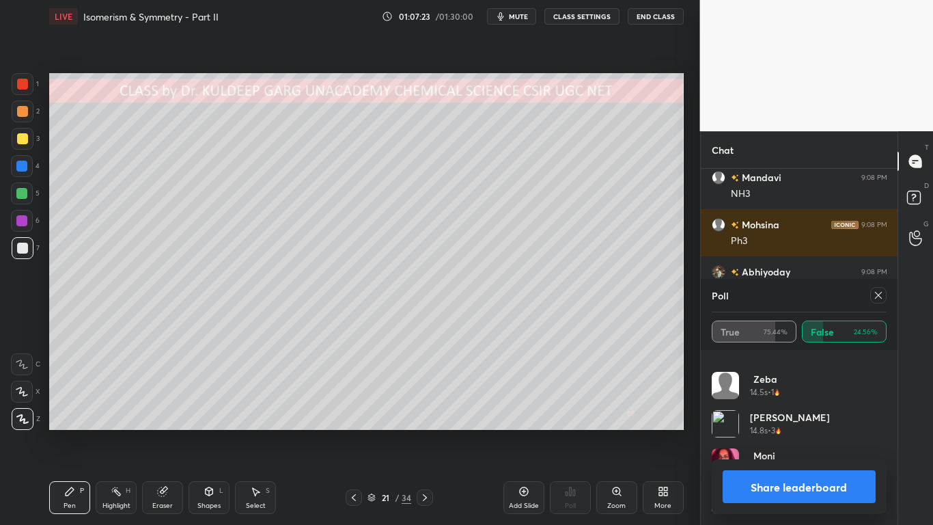
click at [881, 298] on icon at bounding box center [878, 295] width 7 height 7
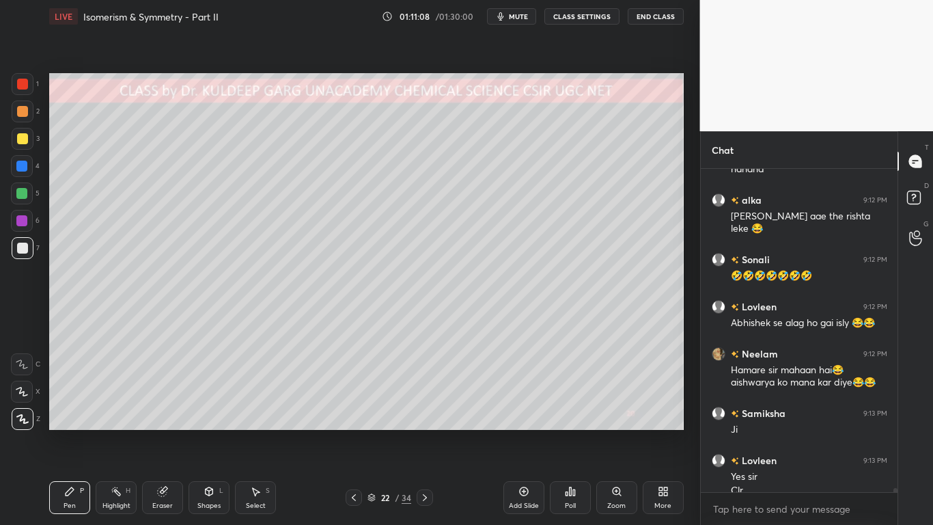
scroll to position [25817, 0]
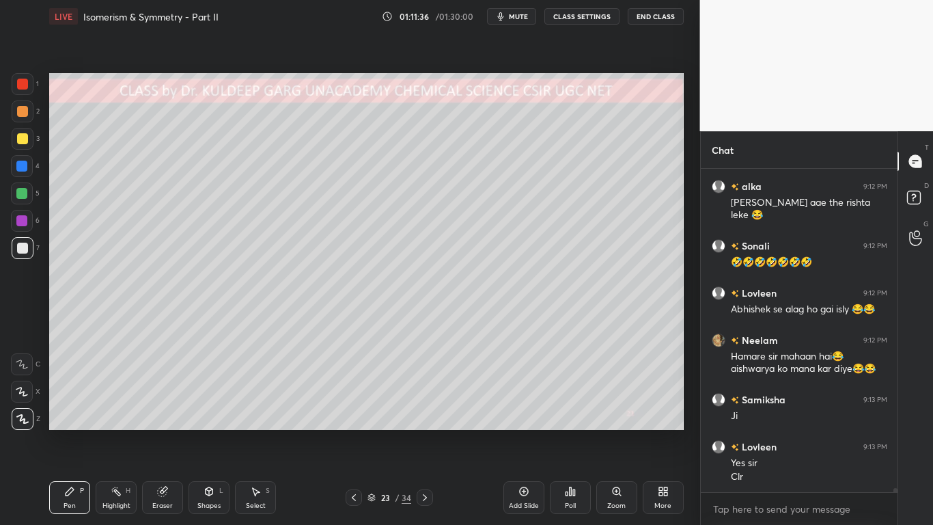
click at [20, 139] on div at bounding box center [22, 138] width 11 height 11
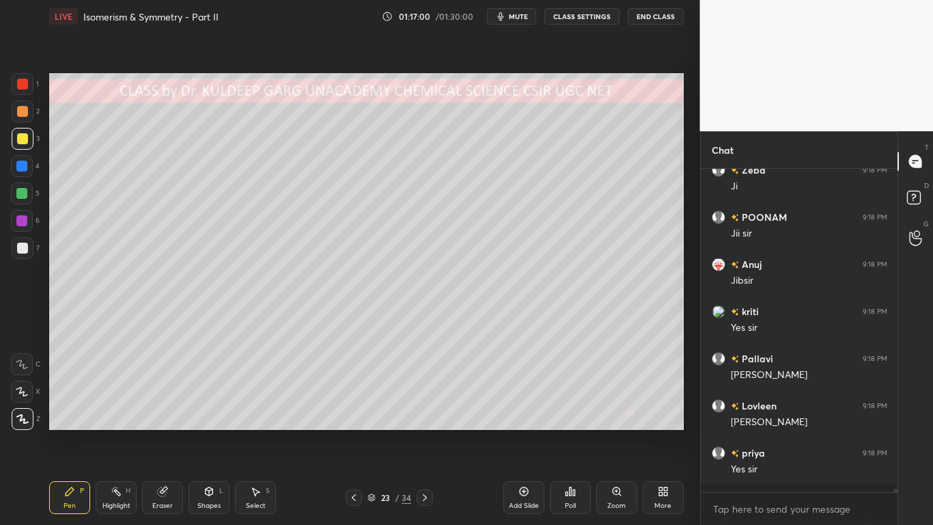
scroll to position [28268, 0]
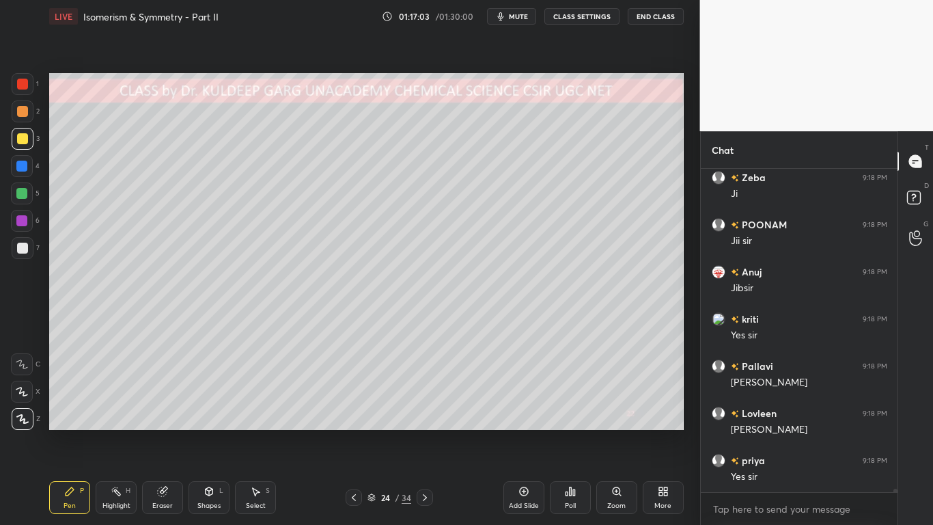
click at [27, 139] on div at bounding box center [22, 138] width 11 height 11
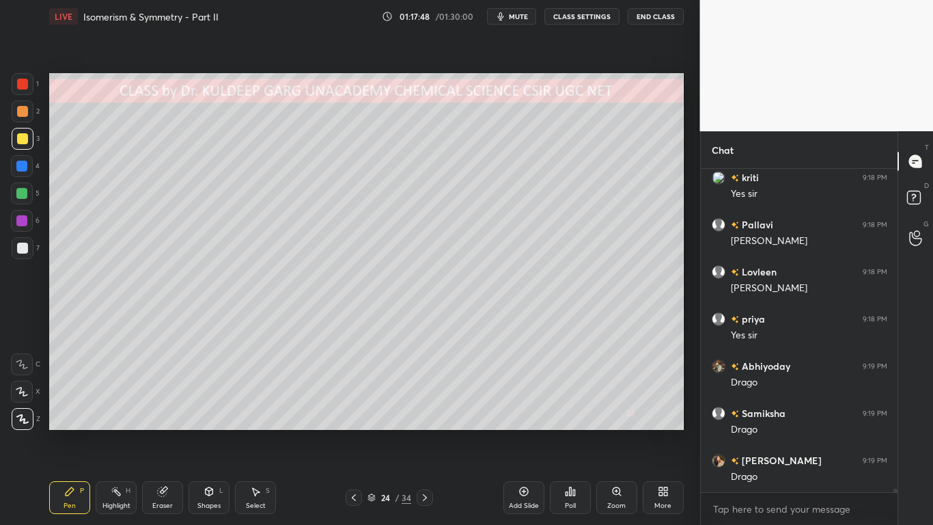
scroll to position [28457, 0]
click at [22, 247] on div at bounding box center [22, 248] width 11 height 11
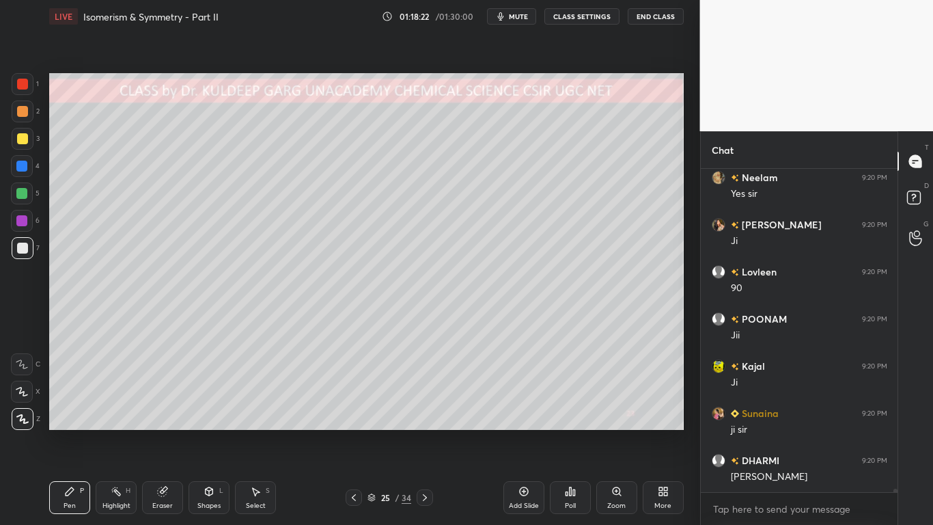
scroll to position [28975, 0]
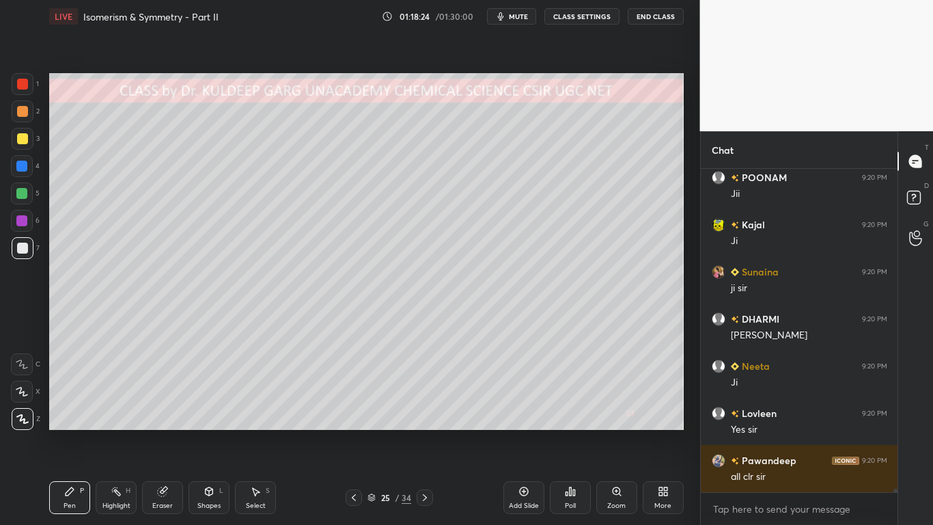
click at [25, 145] on div at bounding box center [23, 139] width 22 height 22
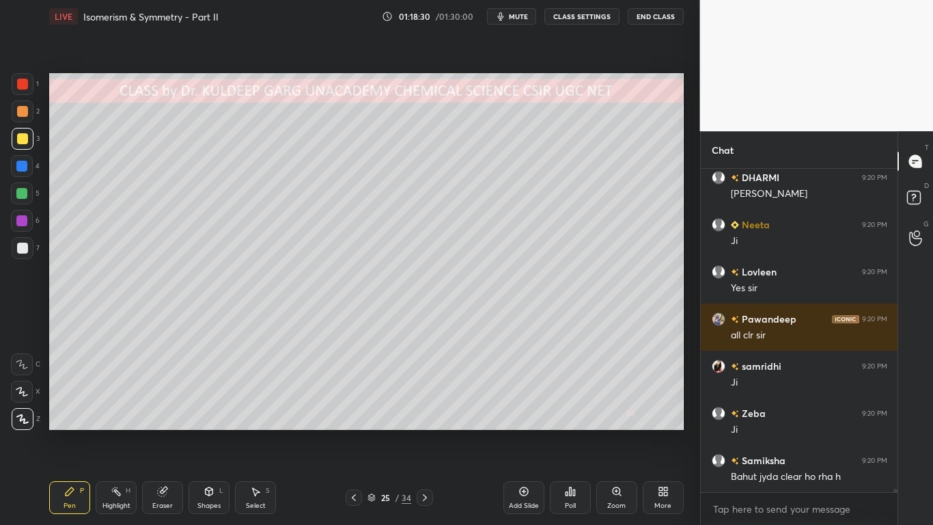
scroll to position [29258, 0]
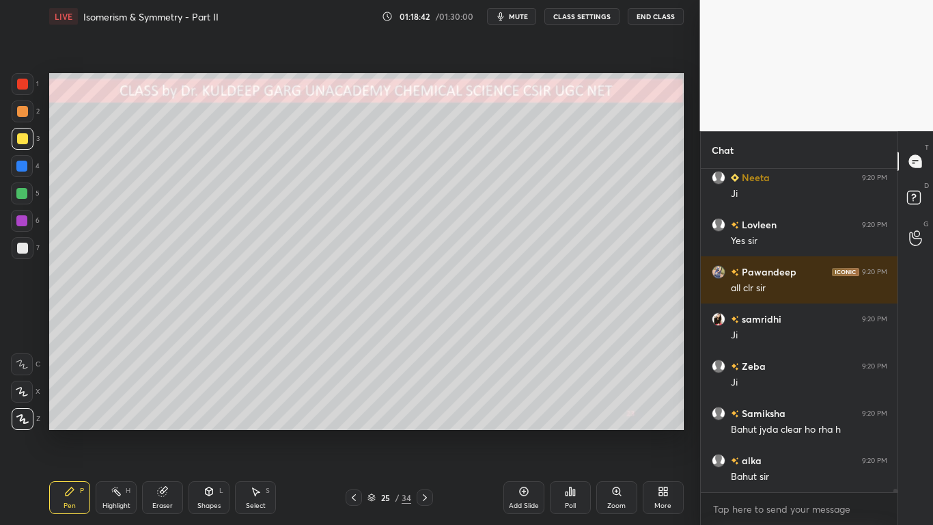
click at [23, 252] on div at bounding box center [22, 248] width 11 height 11
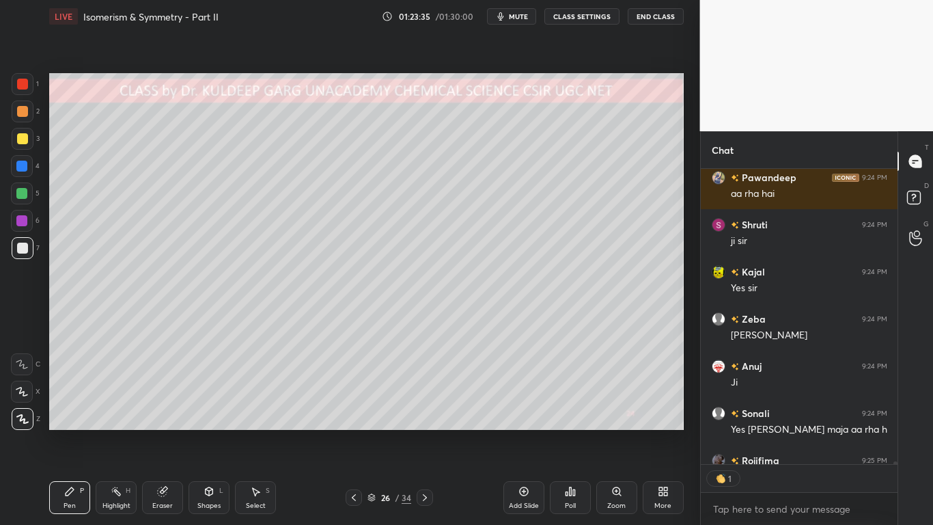
scroll to position [291, 193]
click at [19, 143] on div at bounding box center [22, 138] width 11 height 11
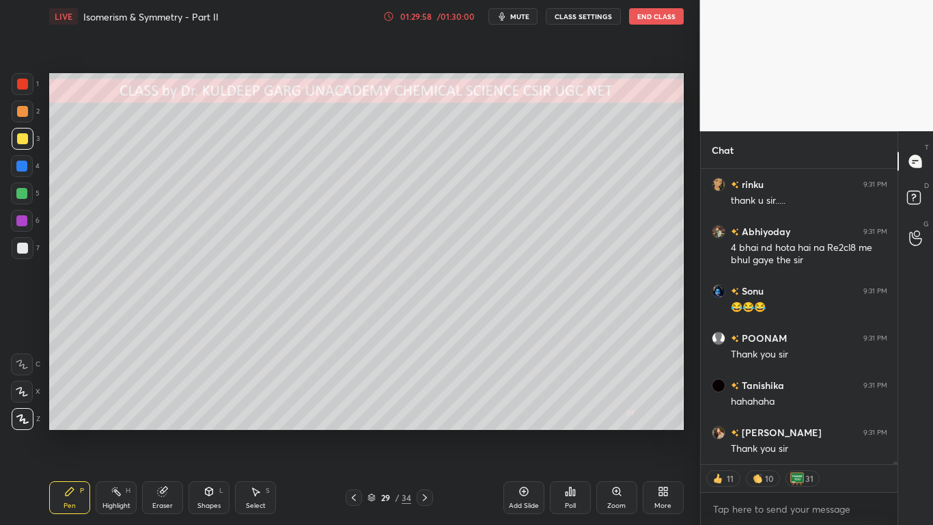
scroll to position [35259, 0]
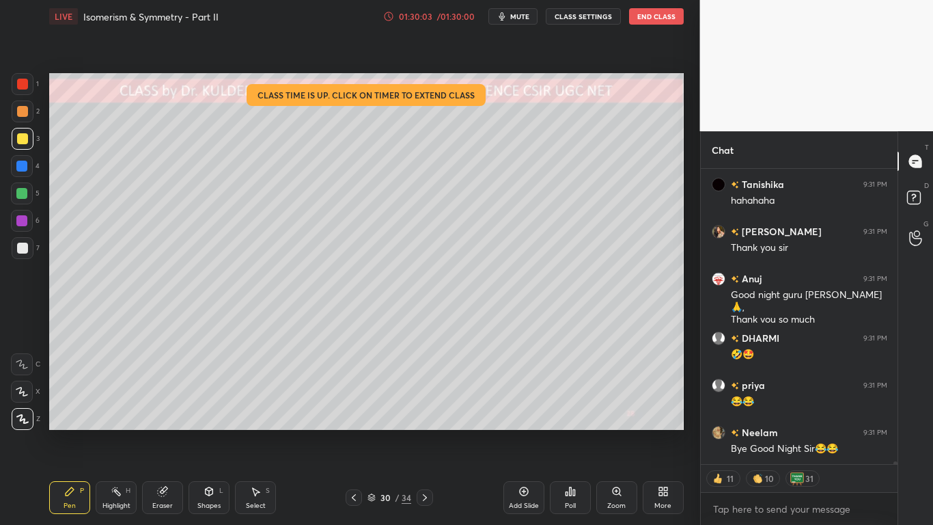
click at [18, 251] on div at bounding box center [22, 248] width 11 height 11
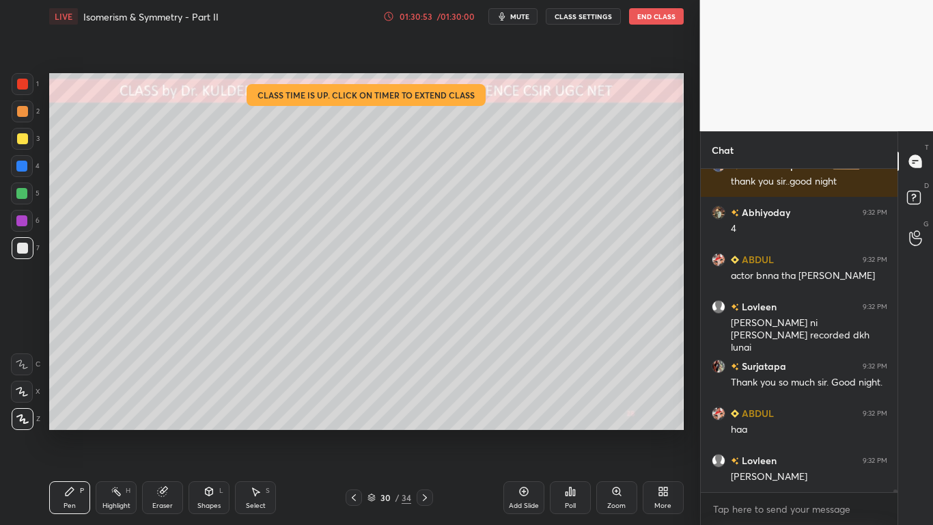
scroll to position [35774, 0]
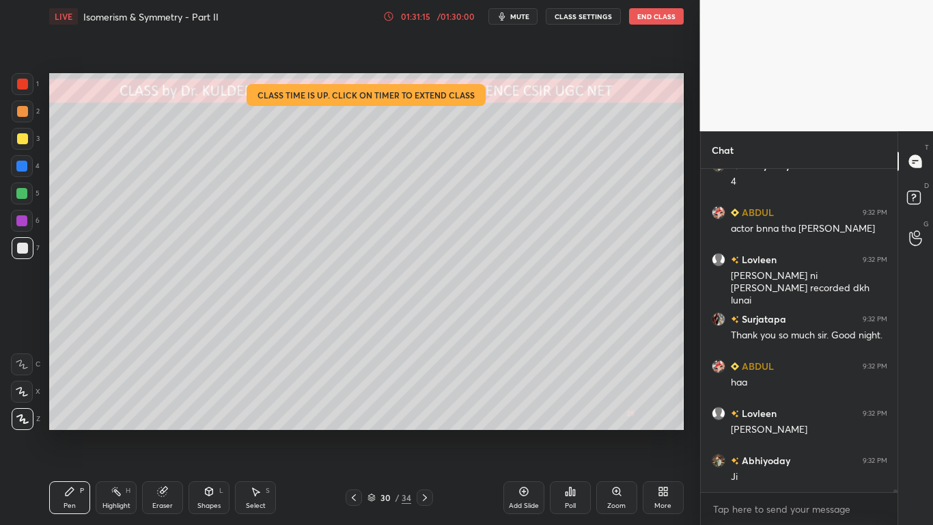
click at [23, 240] on div at bounding box center [23, 248] width 22 height 22
click at [26, 135] on div at bounding box center [22, 138] width 11 height 11
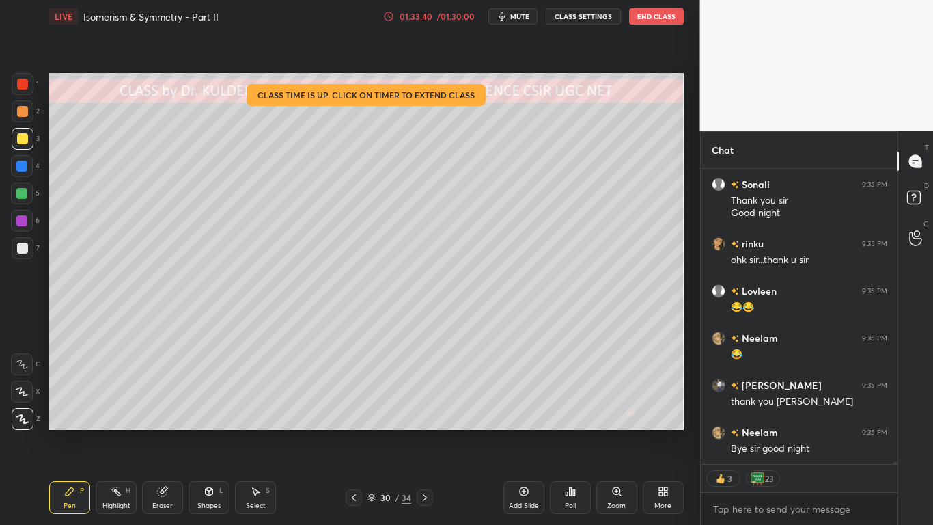
scroll to position [36618, 0]
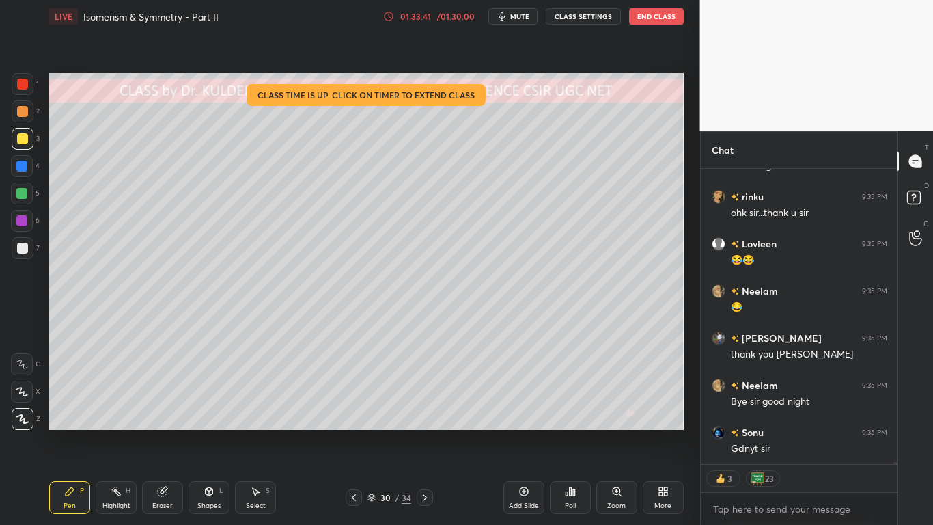
click at [653, 21] on button "End Class" at bounding box center [656, 16] width 55 height 16
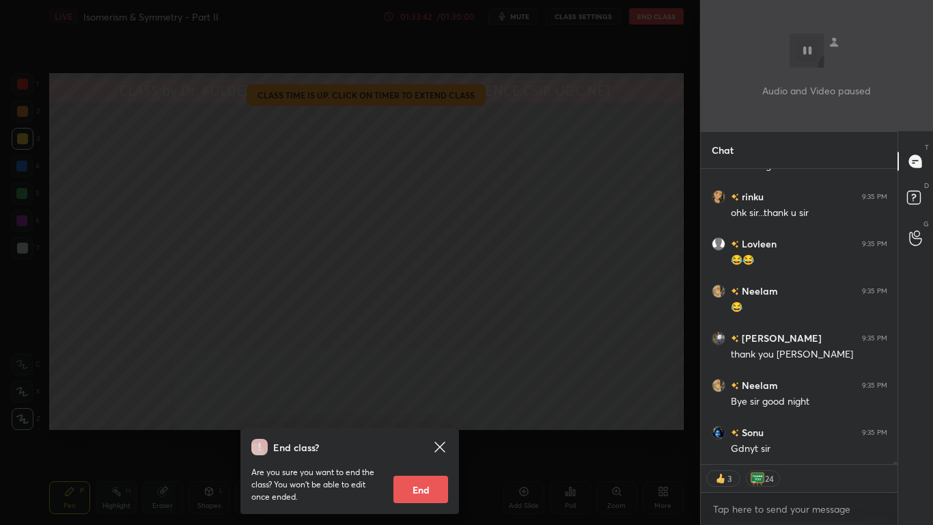
scroll to position [36665, 0]
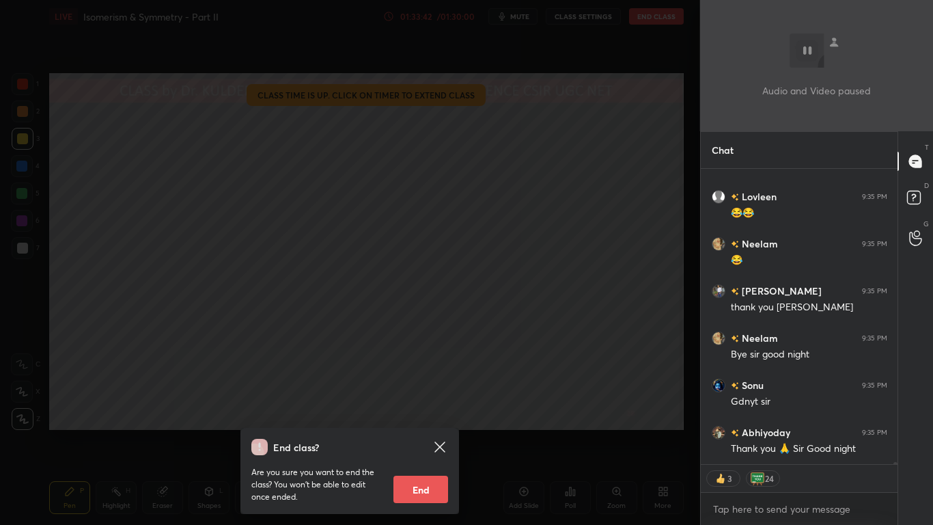
click at [421, 421] on button "End" at bounding box center [420, 488] width 55 height 27
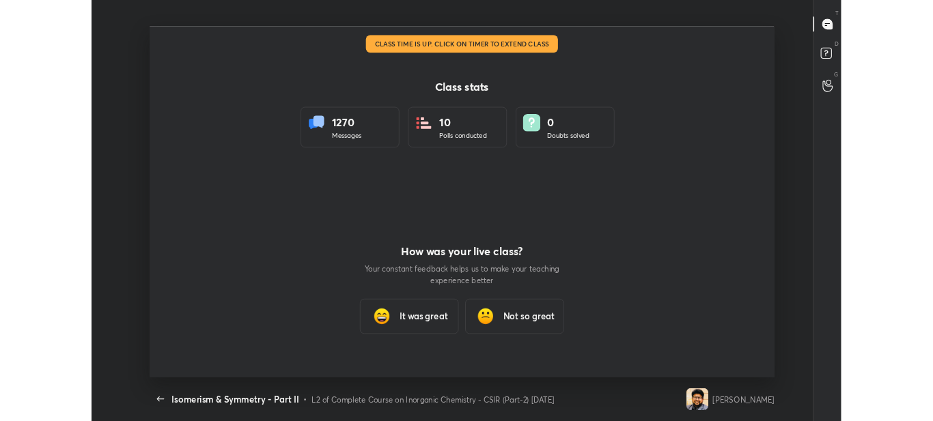
scroll to position [0, 0]
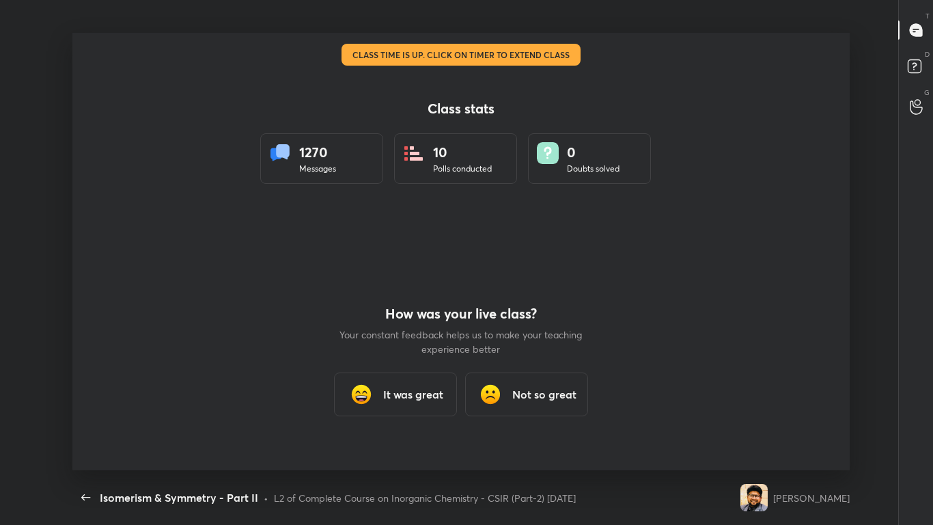
click at [421, 380] on div "It was great" at bounding box center [395, 394] width 123 height 44
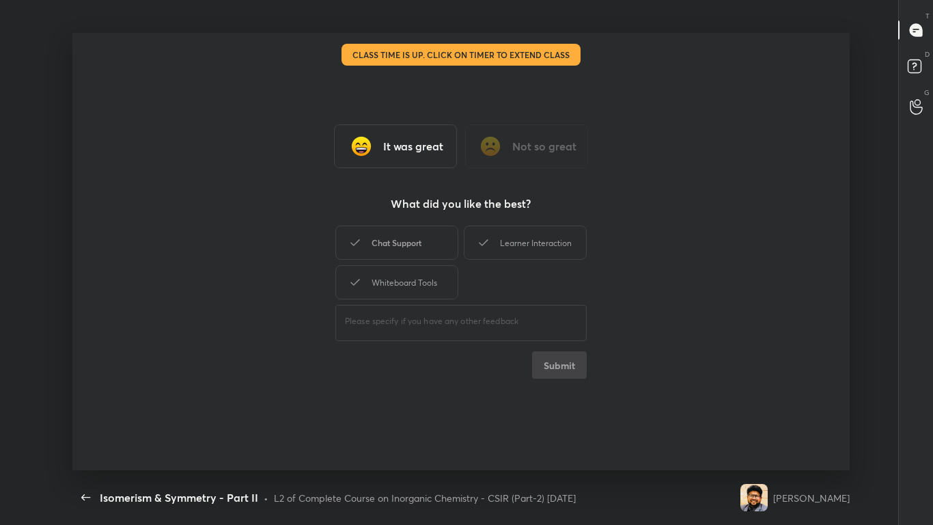
click at [404, 230] on div "Chat Support" at bounding box center [396, 242] width 123 height 34
click at [529, 242] on div "Learner Interaction" at bounding box center [525, 242] width 123 height 34
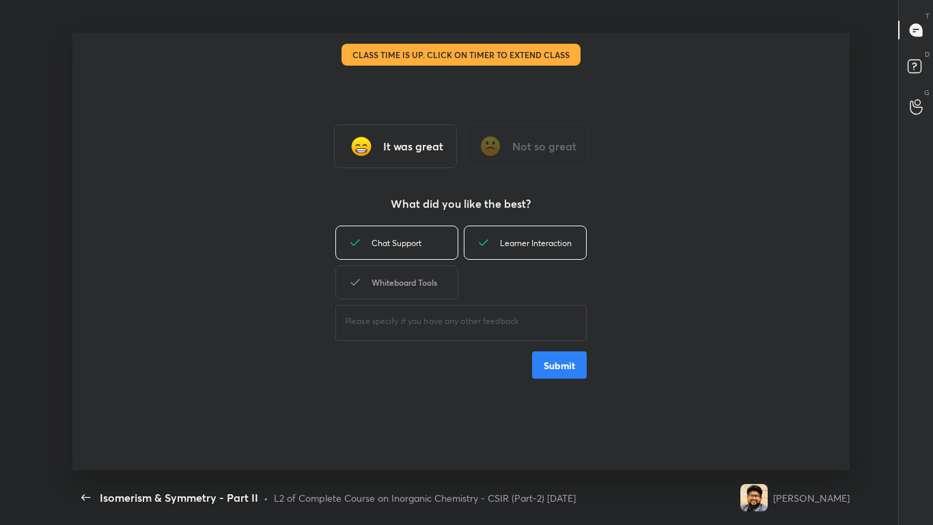
click at [409, 285] on div "Whiteboard Tools" at bounding box center [396, 282] width 123 height 34
click at [565, 374] on button "Submit" at bounding box center [559, 364] width 55 height 27
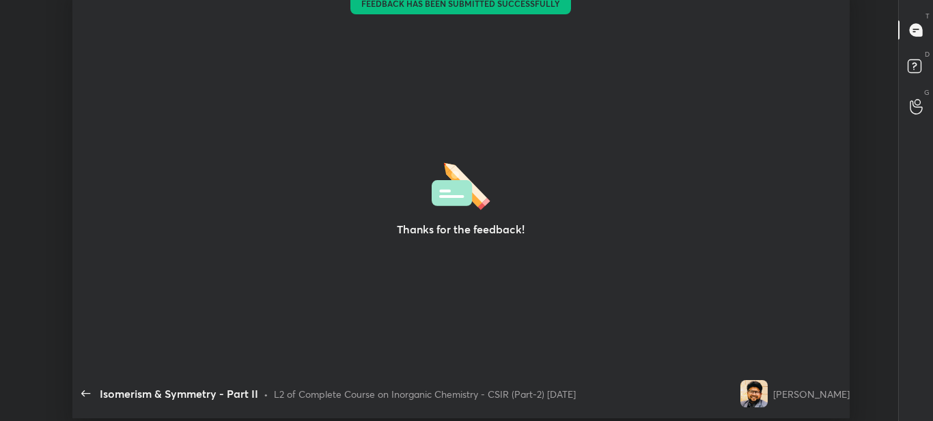
scroll to position [67977, 67389]
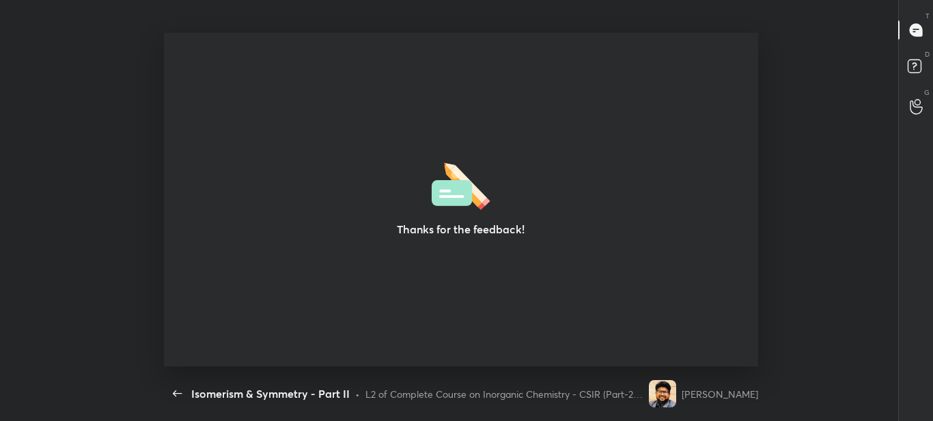
type textarea "x"
